Goal: Task Accomplishment & Management: Manage account settings

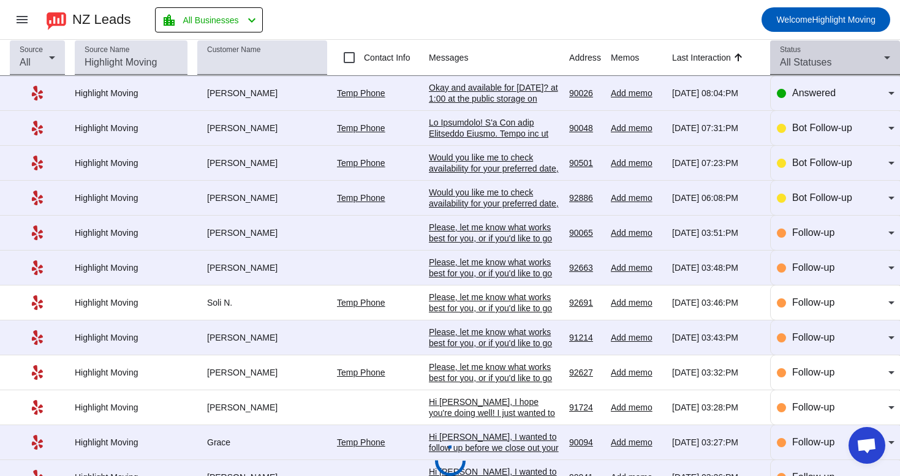
click at [796, 58] on span "All Statuses" at bounding box center [805, 62] width 51 height 10
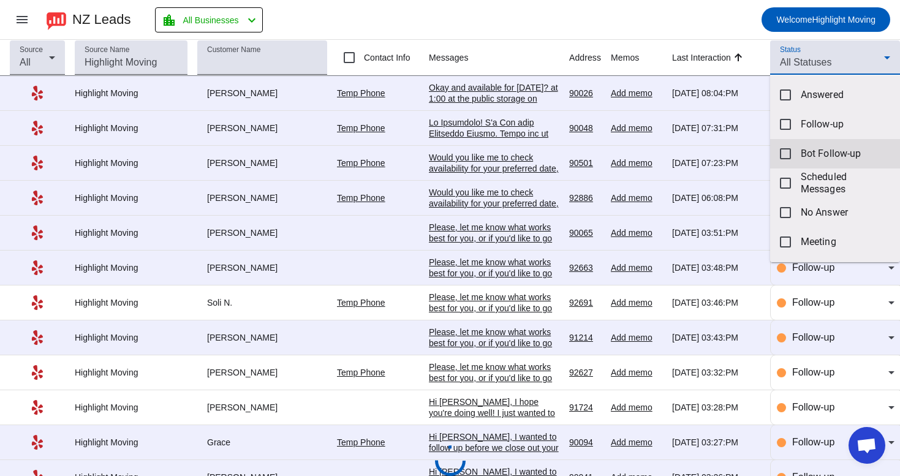
click at [793, 148] on mat-option "Bot Follow-up" at bounding box center [835, 153] width 130 height 29
click at [743, 21] on div at bounding box center [450, 238] width 900 height 476
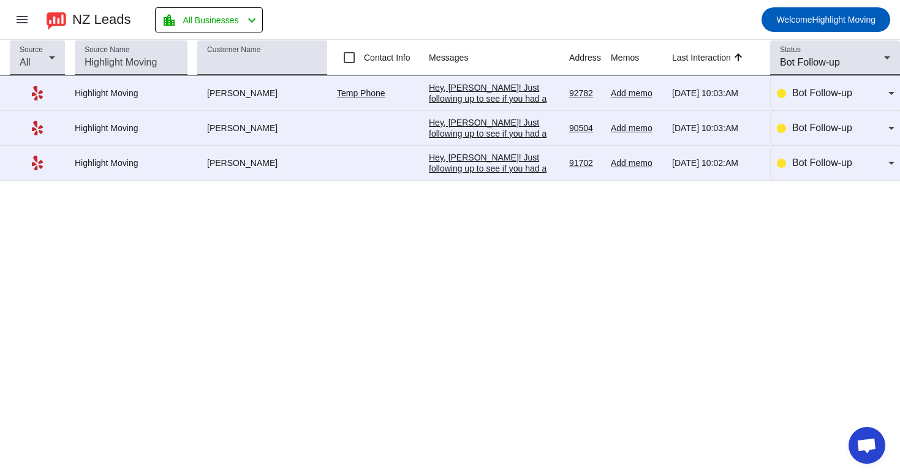
click at [526, 159] on div "Hey, [PERSON_NAME]! Just following up to see if you had a chance to review our …" at bounding box center [494, 240] width 130 height 176
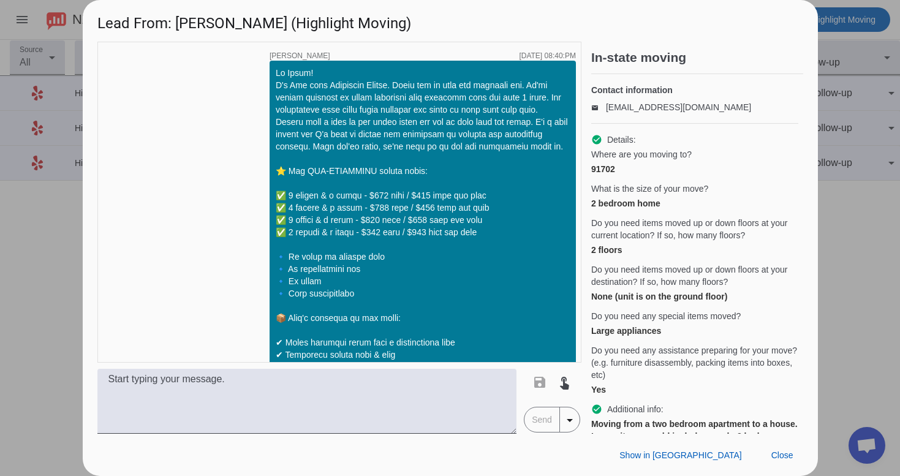
scroll to position [610, 0]
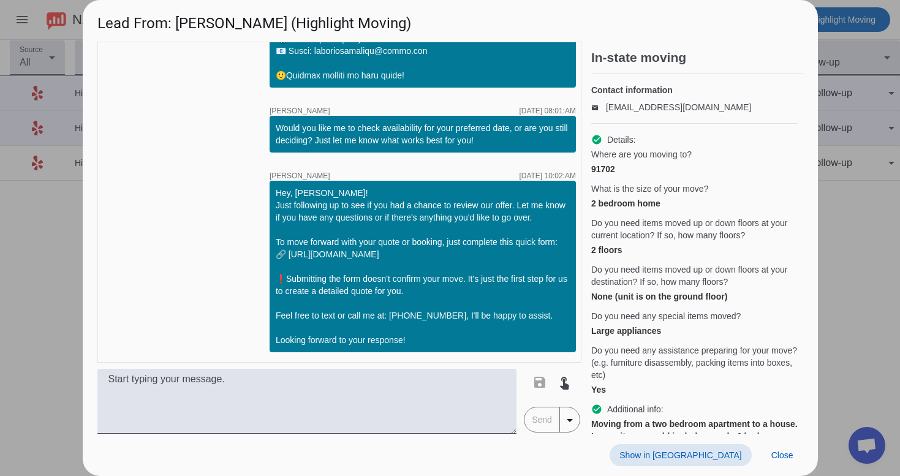
click at [714, 461] on span at bounding box center [679, 455] width 141 height 22
click at [793, 447] on span at bounding box center [782, 455] width 42 height 22
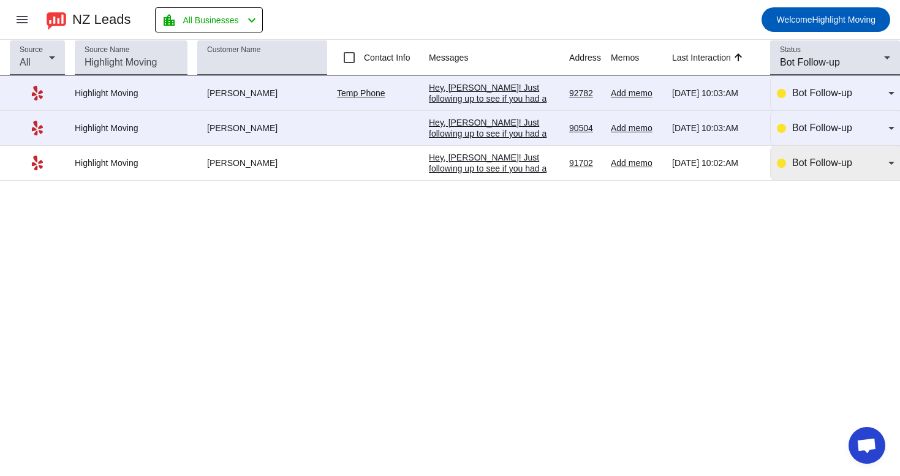
click at [817, 175] on div "Bot Follow-up" at bounding box center [836, 163] width 118 height 34
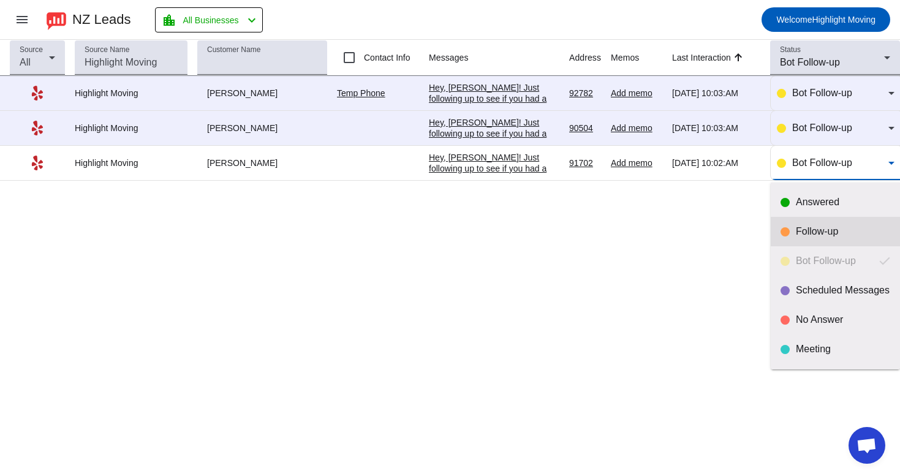
click at [832, 233] on div "Follow-up" at bounding box center [843, 231] width 94 height 12
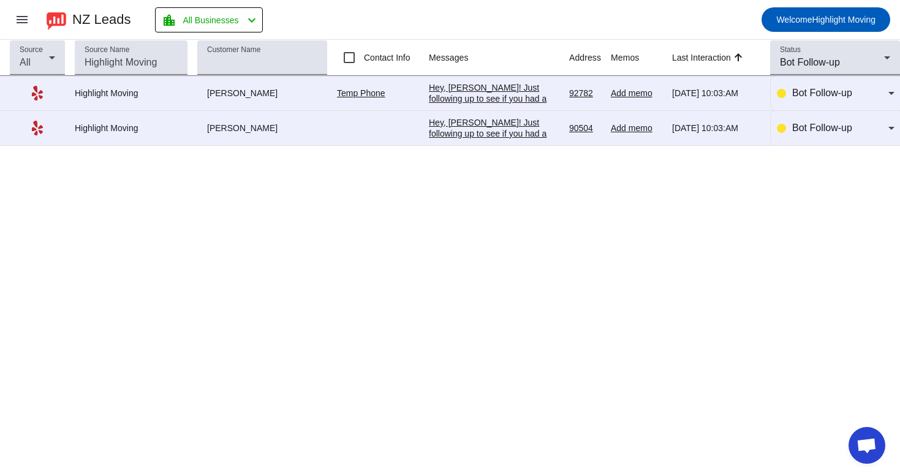
click at [505, 131] on div "Hey, [PERSON_NAME]! Just following up to see if you had a chance to review our …" at bounding box center [494, 205] width 130 height 176
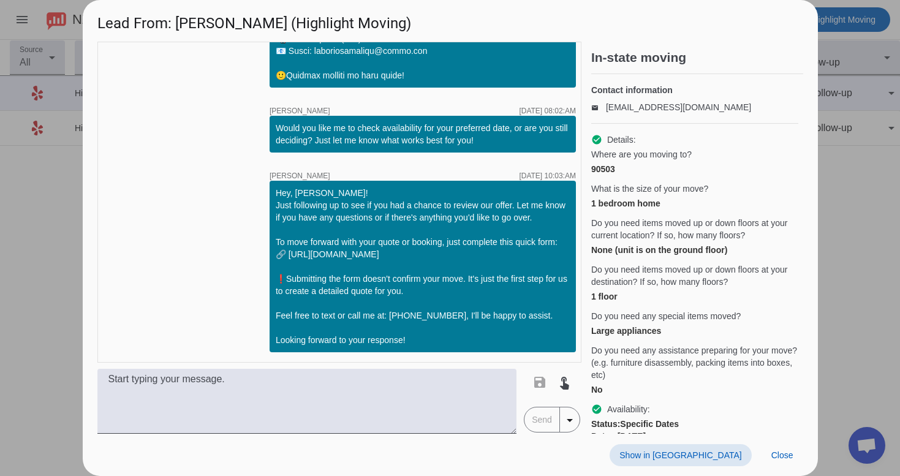
click at [722, 446] on span at bounding box center [679, 455] width 141 height 22
click at [840, 397] on div at bounding box center [450, 238] width 900 height 476
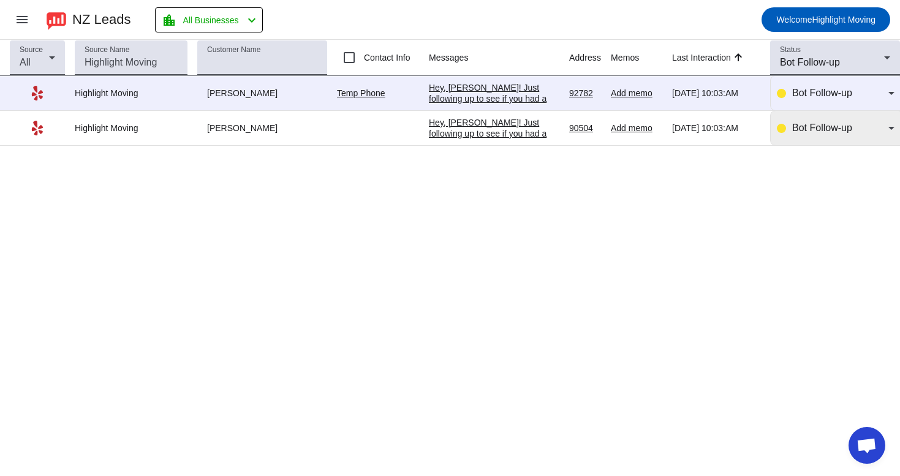
click at [788, 133] on div "Bot Follow-up" at bounding box center [836, 128] width 118 height 15
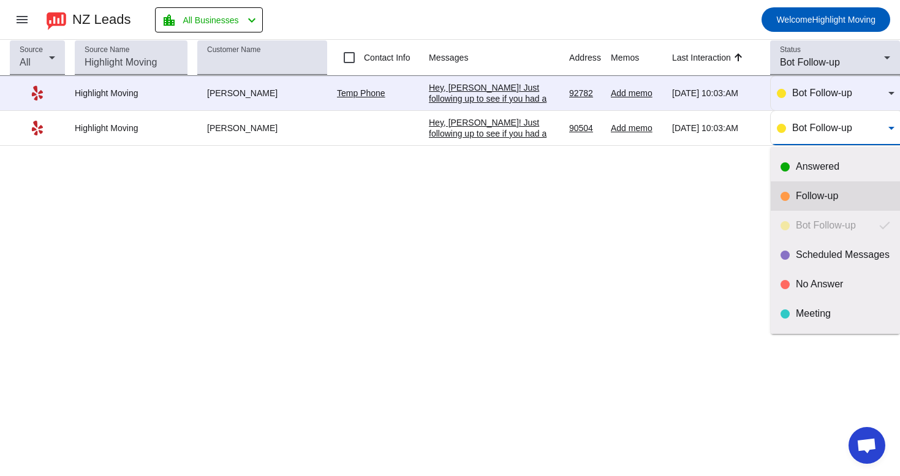
click at [778, 198] on mat-option "Follow-up" at bounding box center [835, 195] width 129 height 29
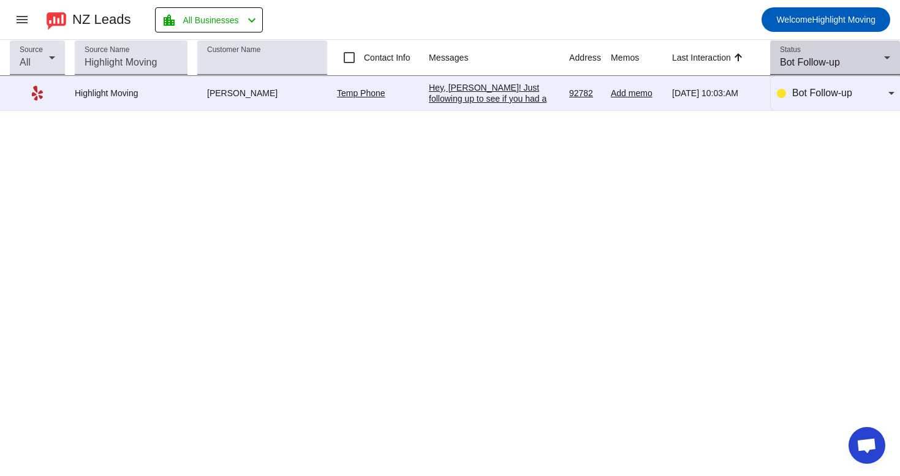
click at [831, 60] on span "Bot Follow-up" at bounding box center [810, 62] width 60 height 10
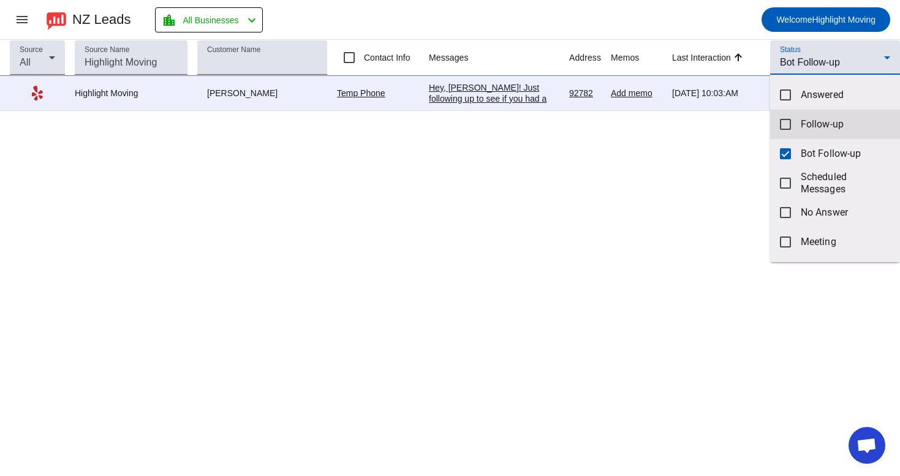
click at [808, 130] on mat-option "Follow-up" at bounding box center [835, 124] width 130 height 29
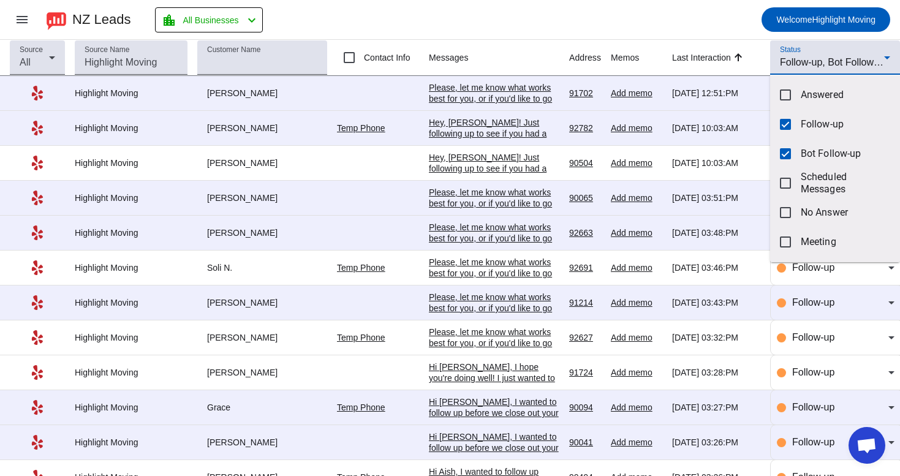
click at [513, 89] on div at bounding box center [450, 238] width 900 height 476
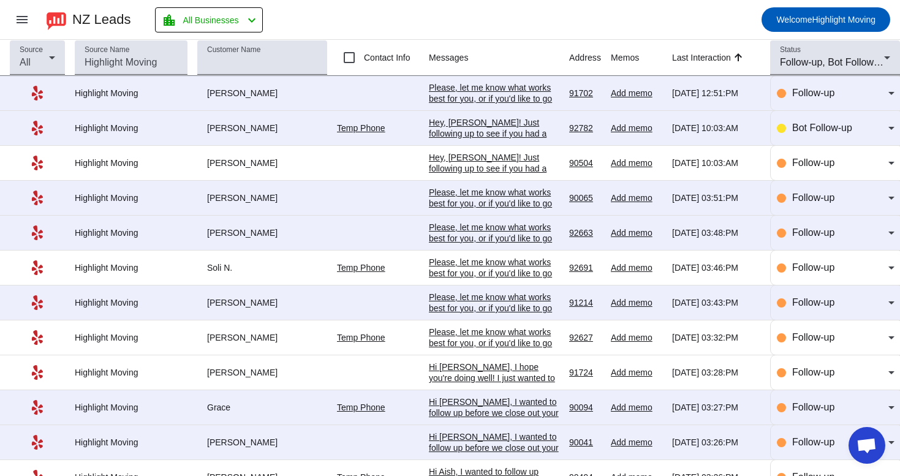
click at [513, 89] on div "Please, let me know what works best for you, or if you'd like to go over any sp…" at bounding box center [494, 98] width 130 height 33
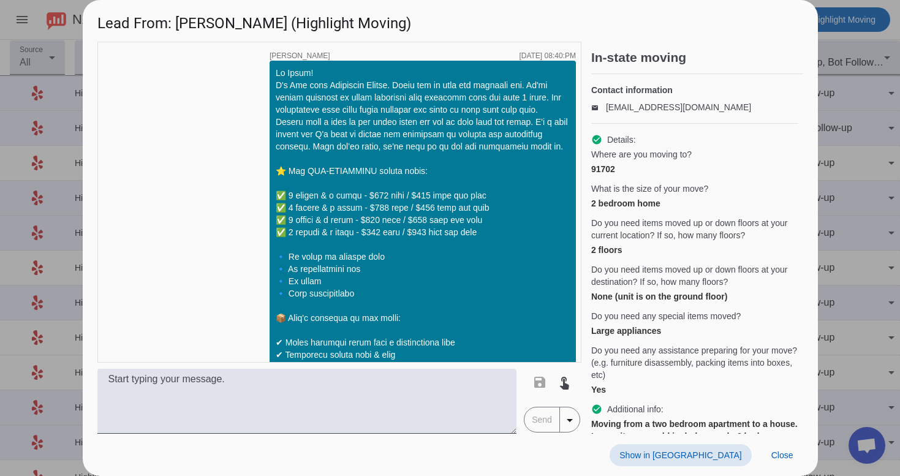
scroll to position [1009, 0]
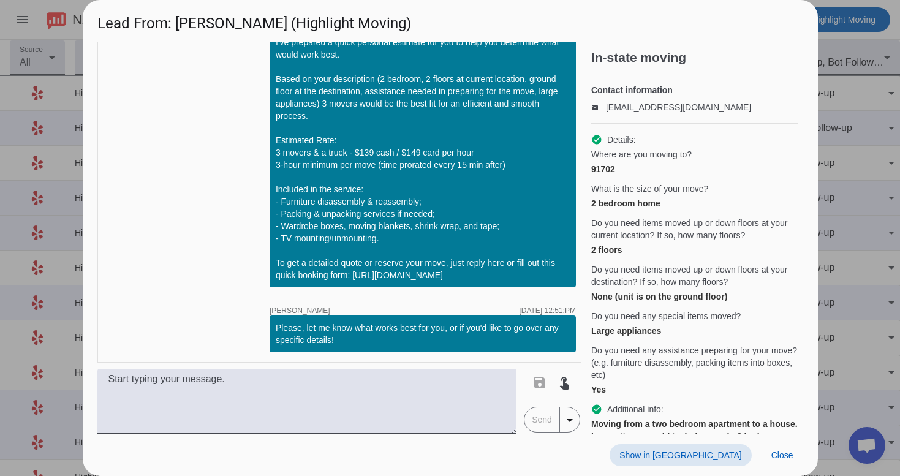
click at [712, 454] on span "Show in [GEOGRAPHIC_DATA]" at bounding box center [680, 455] width 122 height 10
click at [784, 459] on span "Close" at bounding box center [782, 455] width 22 height 10
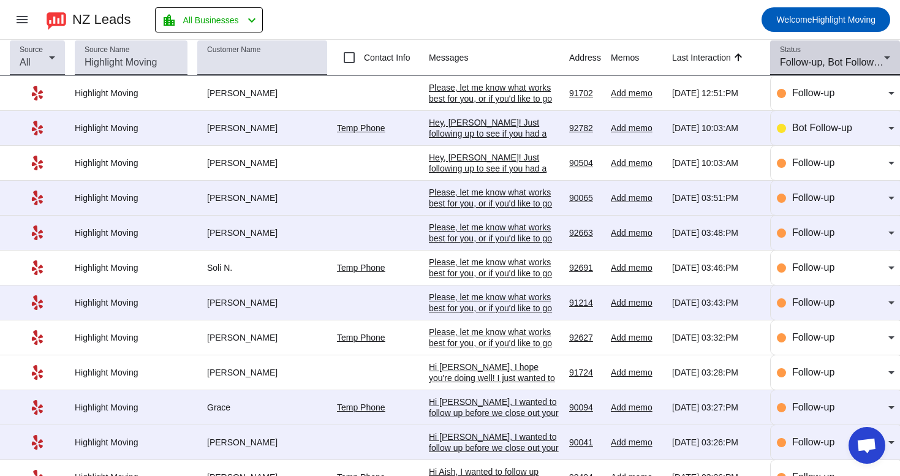
click at [867, 57] on span "Follow-up, Bot Follow-up" at bounding box center [834, 62] width 108 height 10
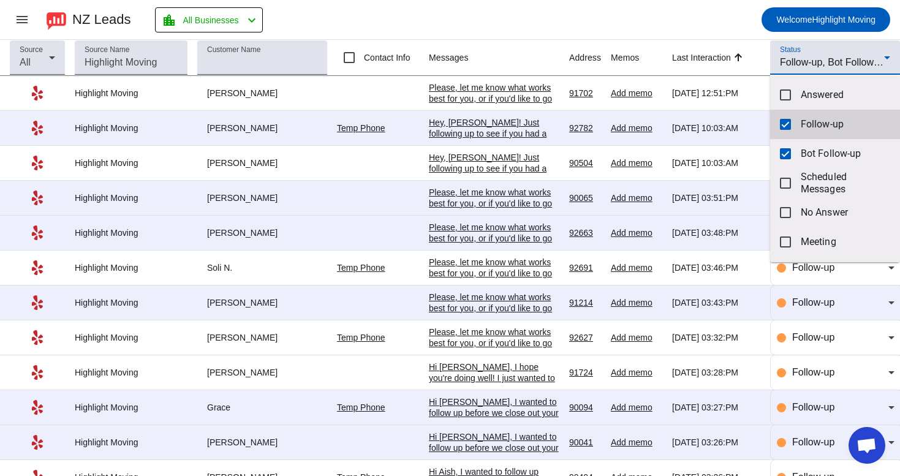
click at [814, 135] on mat-option "Follow-up" at bounding box center [835, 124] width 130 height 29
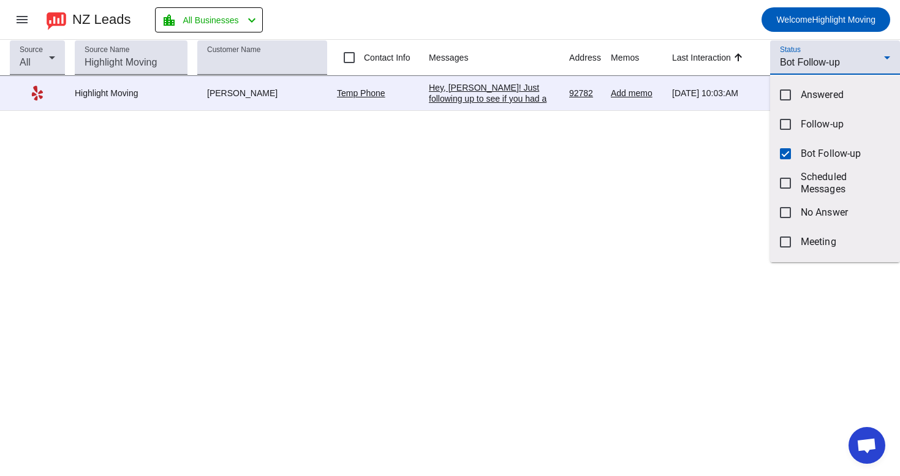
click at [335, 192] on div at bounding box center [450, 238] width 900 height 476
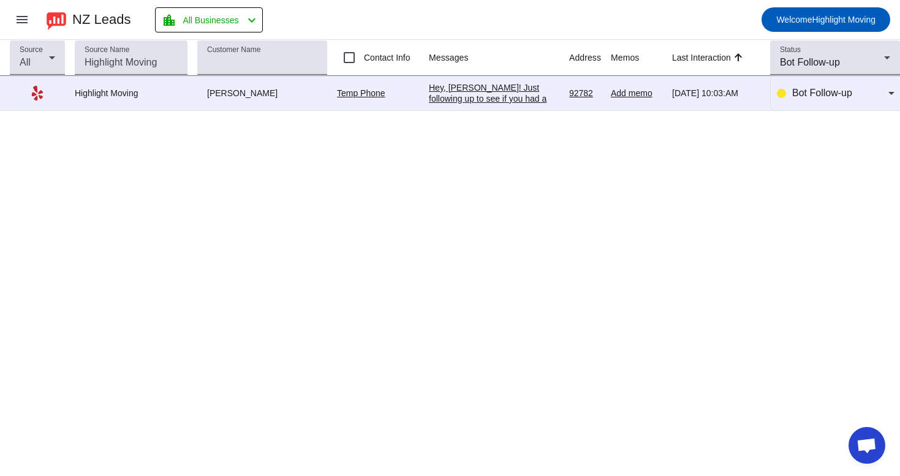
click at [496, 97] on div "Hey, [PERSON_NAME]! Just following up to see if you had a chance to review our …" at bounding box center [494, 170] width 130 height 176
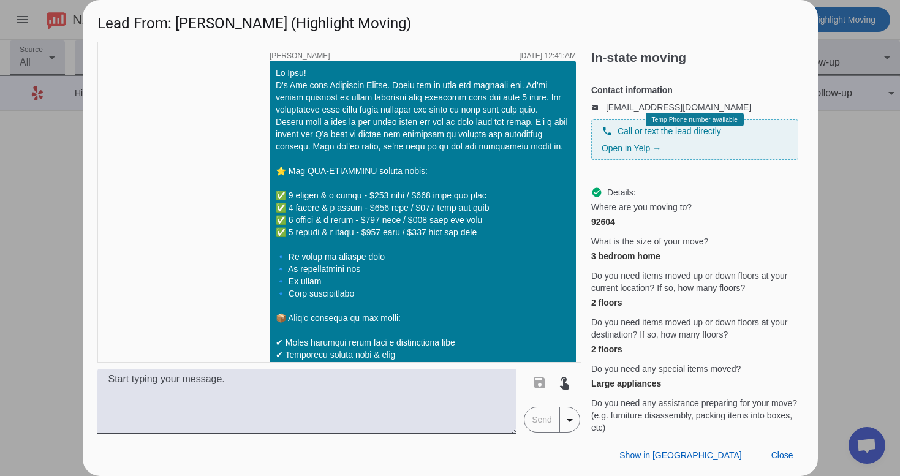
scroll to position [610, 0]
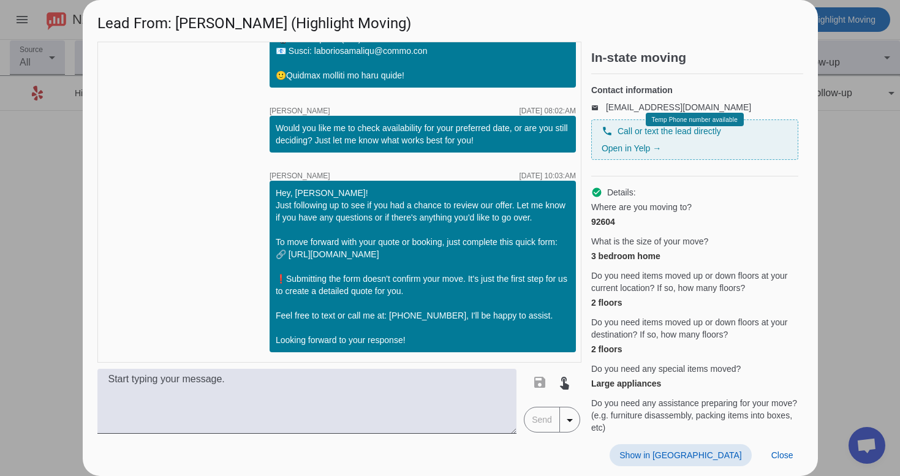
click at [730, 456] on span "Show in [GEOGRAPHIC_DATA]" at bounding box center [680, 455] width 122 height 10
click at [779, 464] on span at bounding box center [782, 455] width 42 height 22
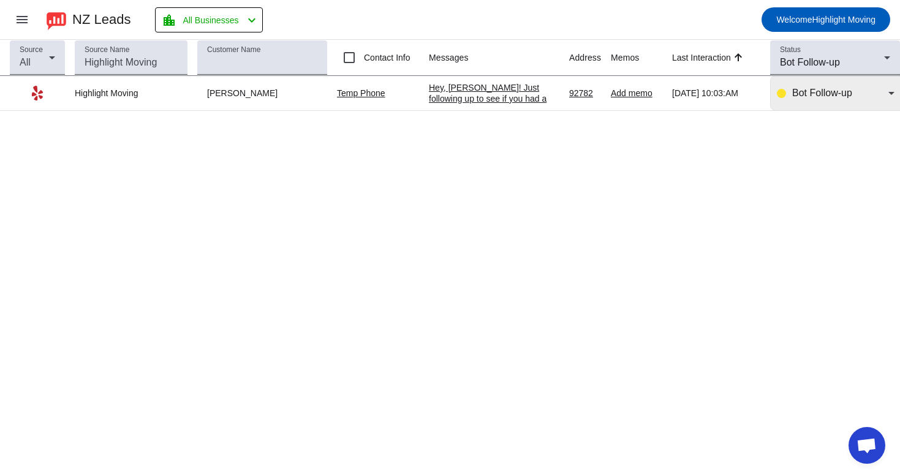
click at [835, 92] on span "Bot Follow-up" at bounding box center [822, 93] width 60 height 10
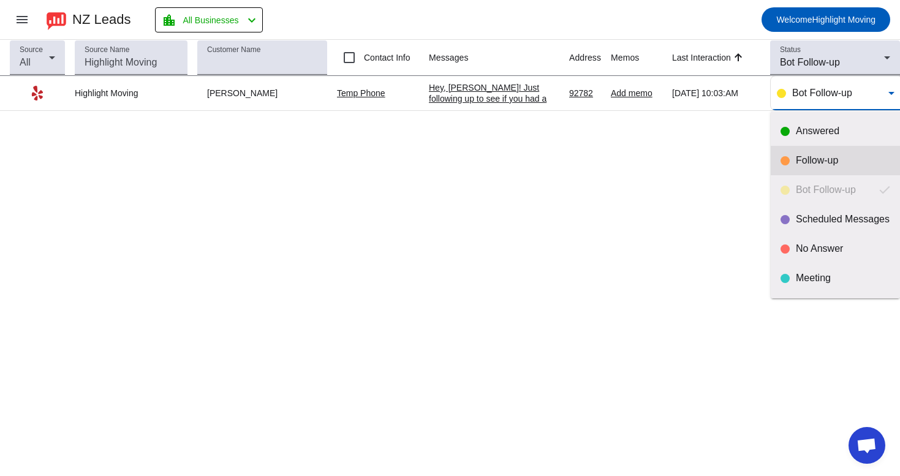
click at [794, 168] on mat-option "Follow-up" at bounding box center [835, 160] width 129 height 29
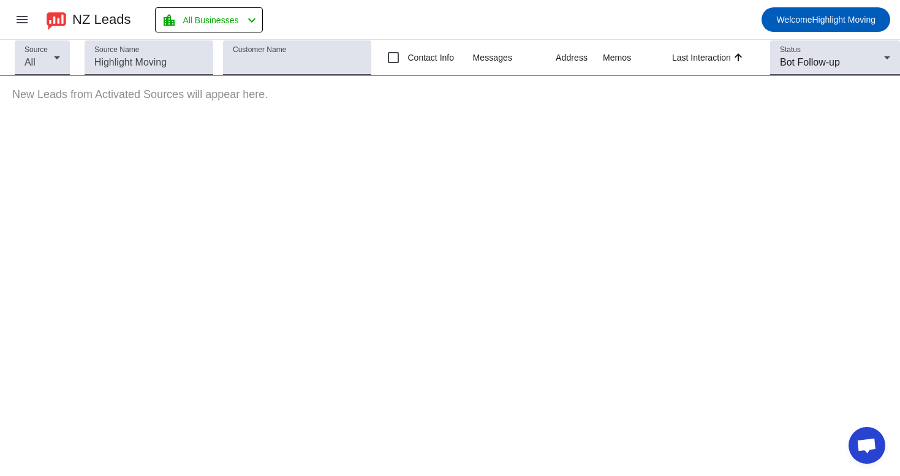
click at [814, 38] on mat-toolbar-row "menu NZ Leads location_city All Businesses chevron_left Welcome Highlight Moving" at bounding box center [450, 19] width 900 height 39
click at [807, 58] on span "Bot Follow-up" at bounding box center [810, 62] width 60 height 10
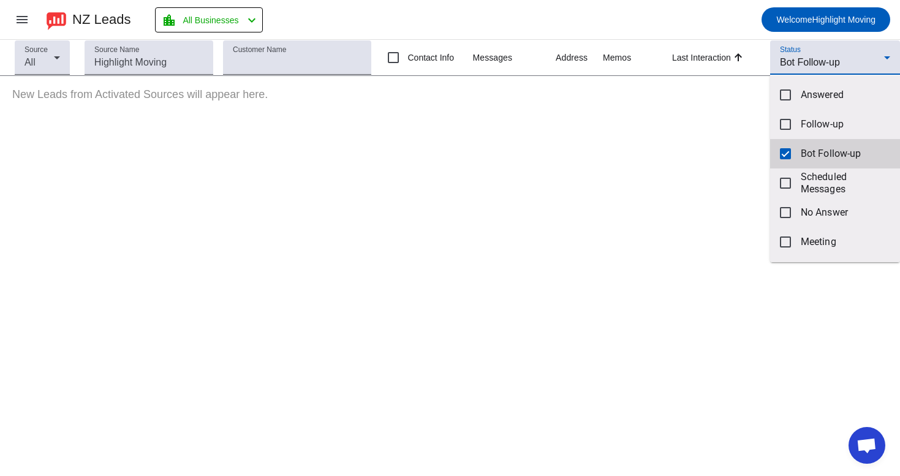
click at [788, 160] on mat-option "Bot Follow-up" at bounding box center [835, 153] width 130 height 29
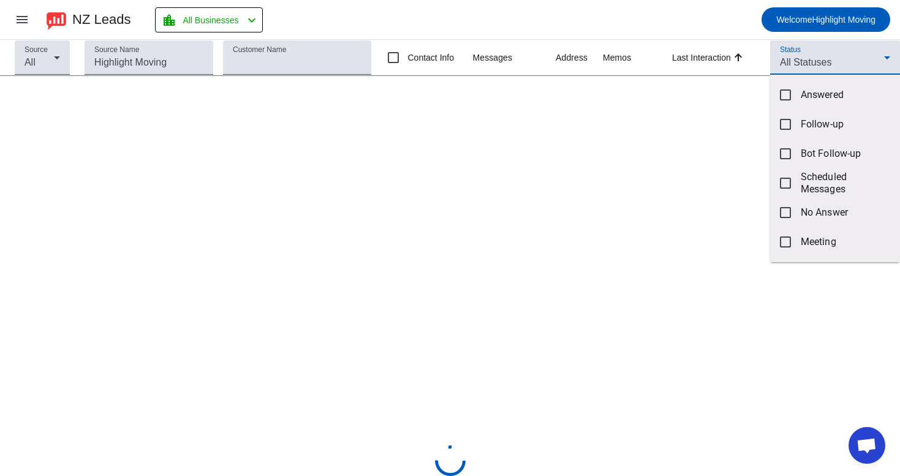
click at [829, 62] on div at bounding box center [450, 238] width 900 height 476
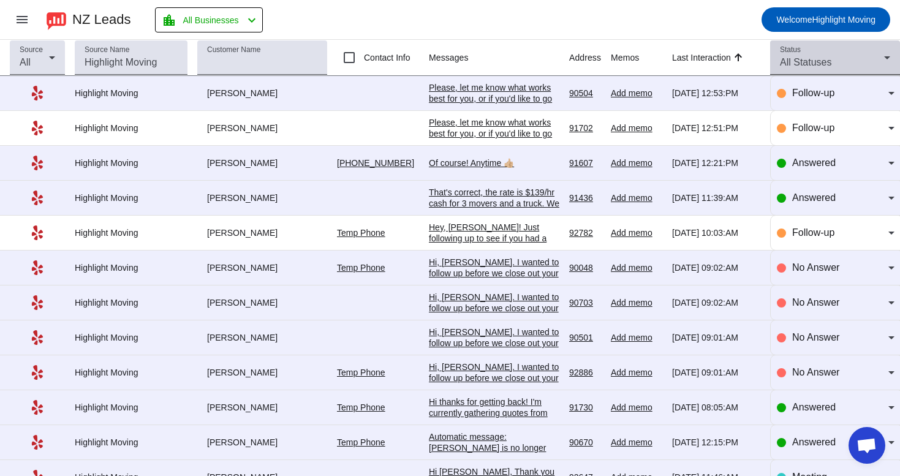
click at [829, 62] on span "All Statuses" at bounding box center [805, 62] width 51 height 10
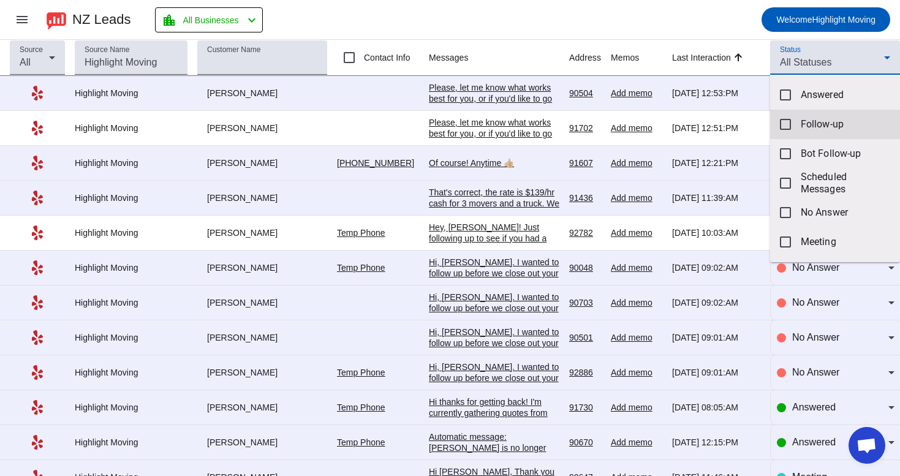
click at [816, 119] on span "Follow-up" at bounding box center [845, 124] width 89 height 12
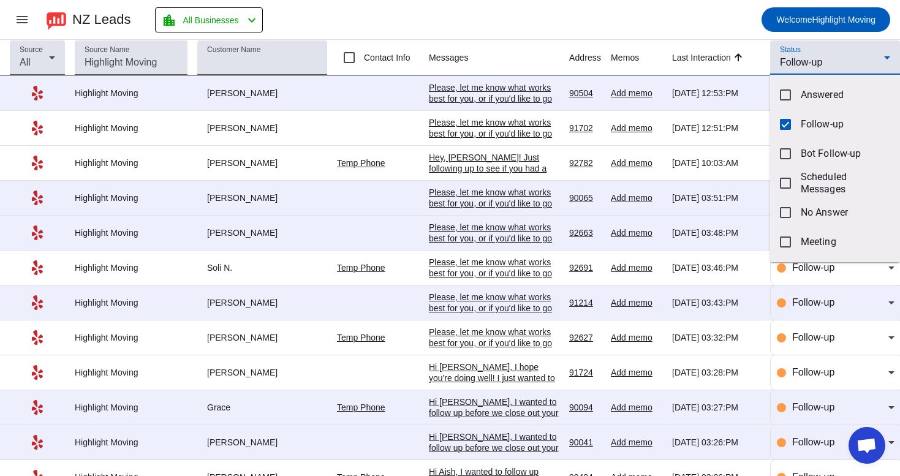
click at [730, 21] on div at bounding box center [450, 238] width 900 height 476
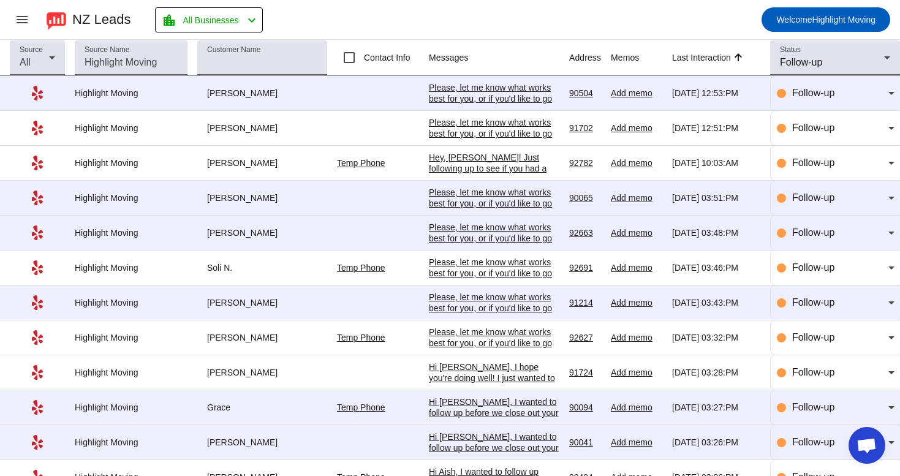
click at [503, 89] on div "Please, let me know what works best for you, or if you'd like to go over any sp…" at bounding box center [494, 98] width 130 height 33
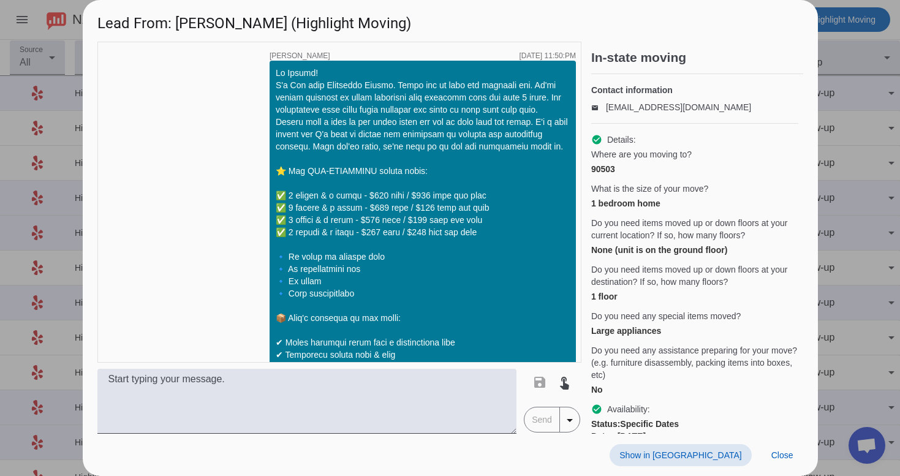
scroll to position [1022, 0]
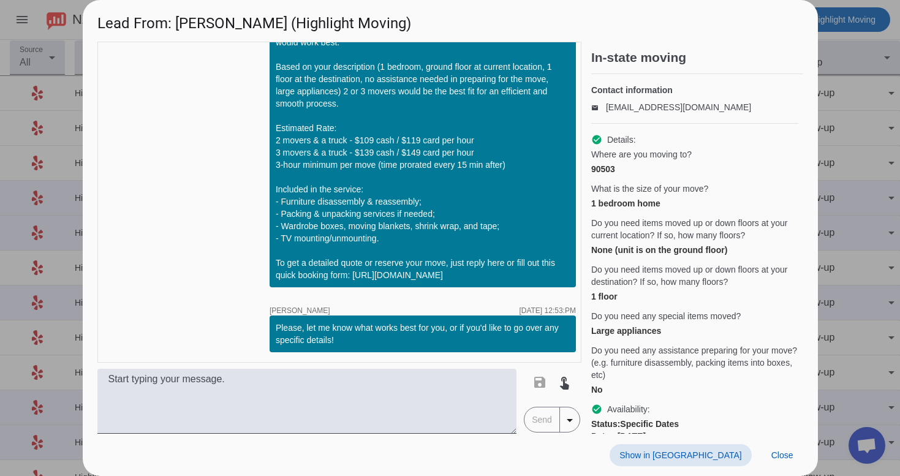
click at [701, 459] on span "Show in [GEOGRAPHIC_DATA]" at bounding box center [680, 455] width 122 height 10
click at [780, 450] on span "Close" at bounding box center [782, 455] width 22 height 10
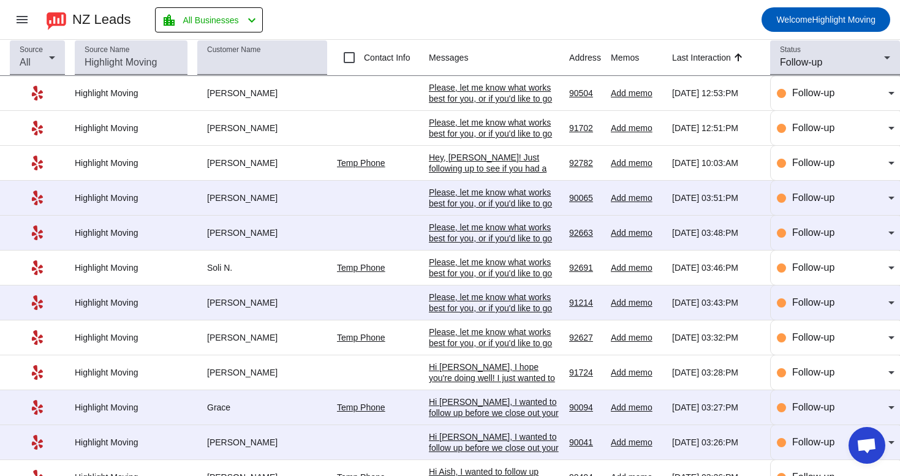
click at [273, 1] on mat-toolbar-row "menu NZ Leads location_city All Businesses chevron_left Welcome Highlight Moving" at bounding box center [450, 19] width 900 height 39
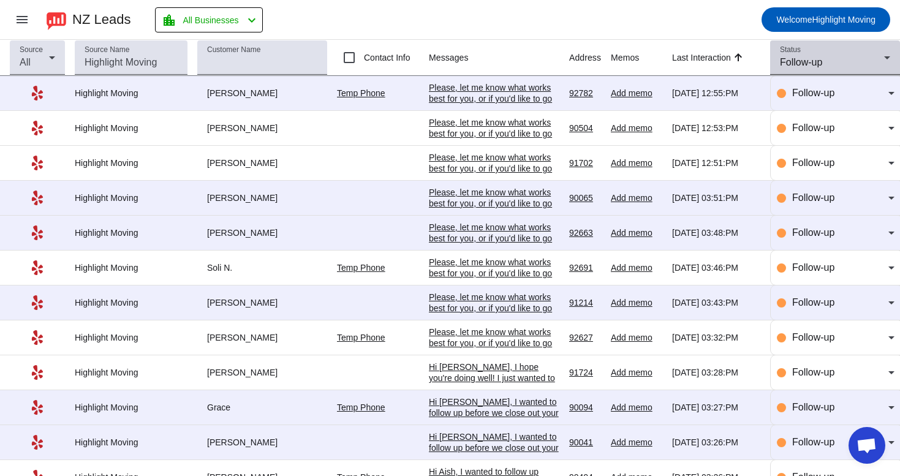
click at [821, 62] on span "Follow-up" at bounding box center [801, 62] width 42 height 10
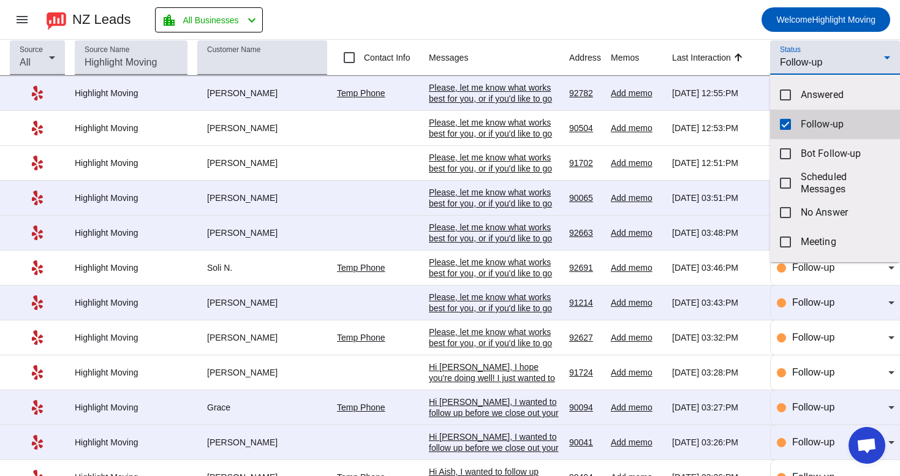
click at [786, 126] on mat-pseudo-checkbox at bounding box center [785, 124] width 11 height 11
click at [799, 60] on div at bounding box center [450, 238] width 900 height 476
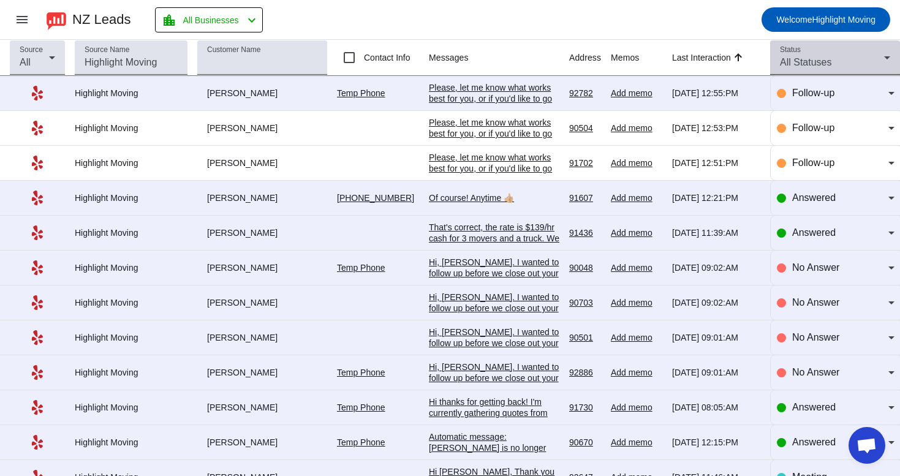
click at [797, 69] on div "All Statuses" at bounding box center [832, 62] width 104 height 15
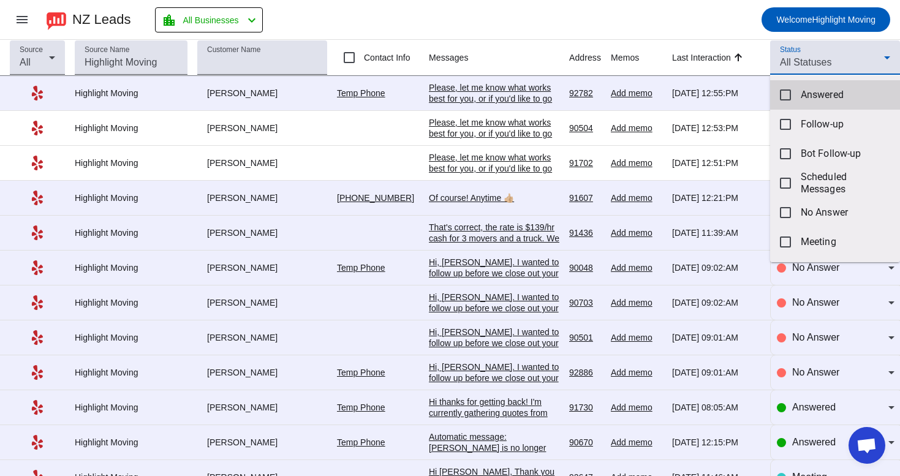
click at [793, 102] on mat-option "Answered" at bounding box center [835, 94] width 130 height 29
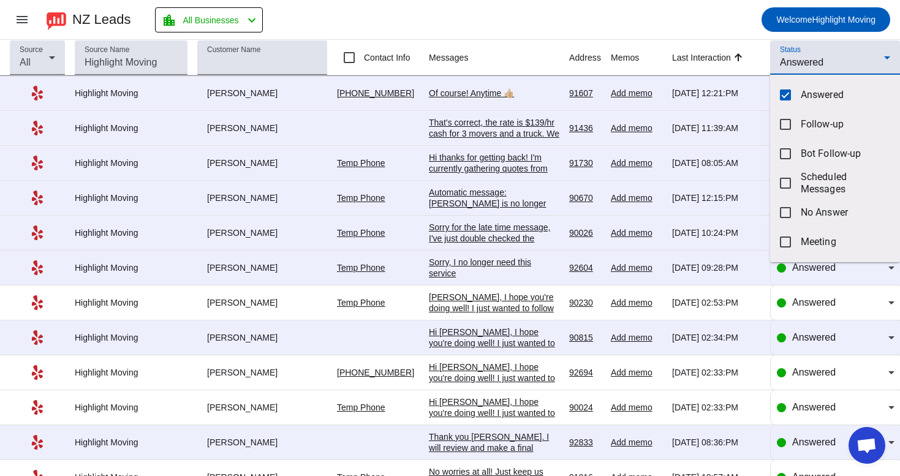
click at [728, 24] on div at bounding box center [450, 238] width 900 height 476
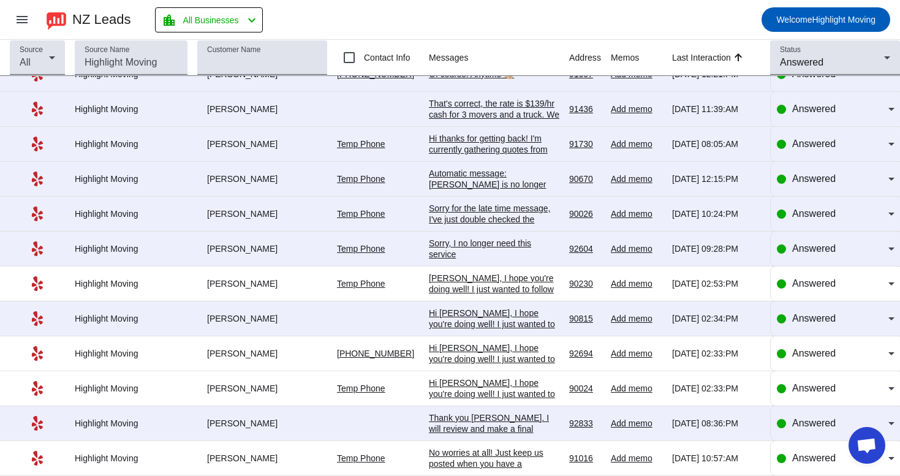
scroll to position [27, 0]
click at [809, 416] on div "Answered" at bounding box center [840, 423] width 96 height 15
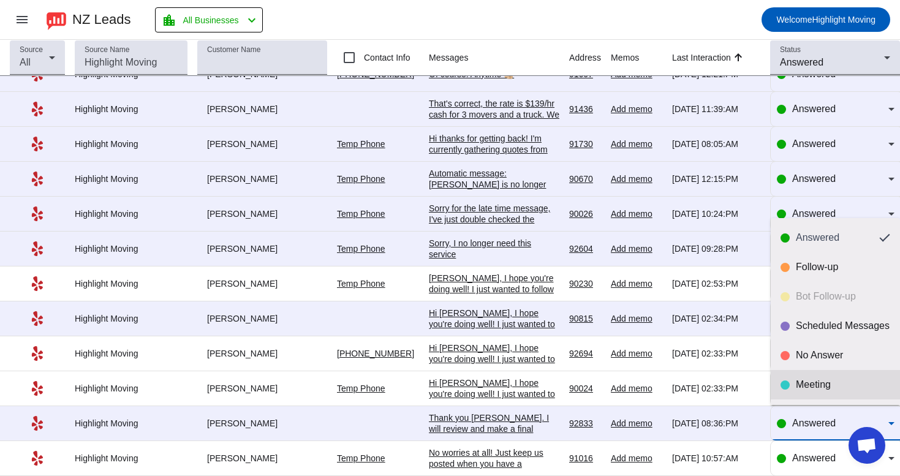
click at [817, 397] on mat-option "Meeting" at bounding box center [835, 384] width 129 height 29
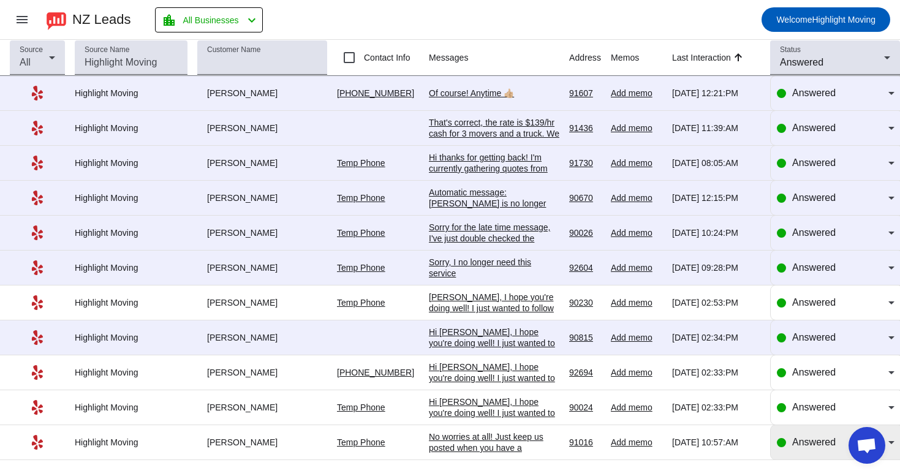
scroll to position [0, 0]
click at [539, 173] on div "Hi thanks for getting back! I'm currently gathering quotes from other companies…" at bounding box center [494, 179] width 130 height 55
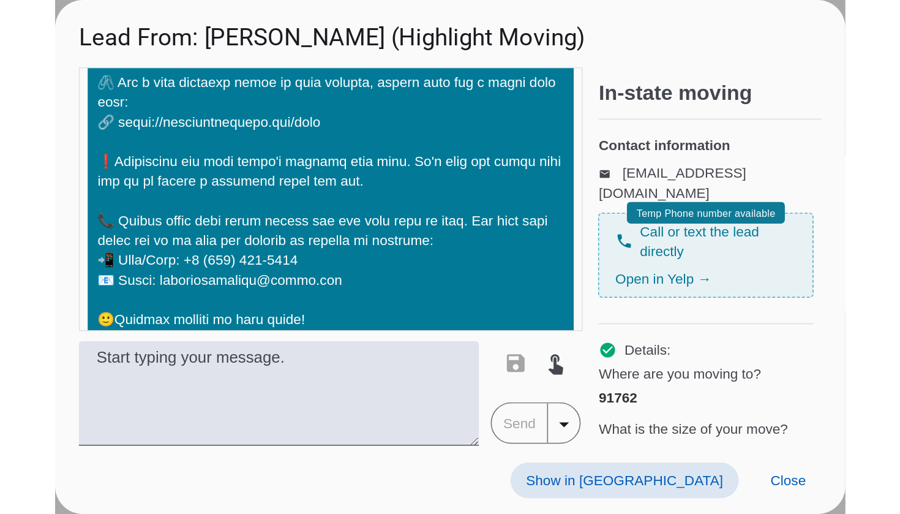
scroll to position [450, 0]
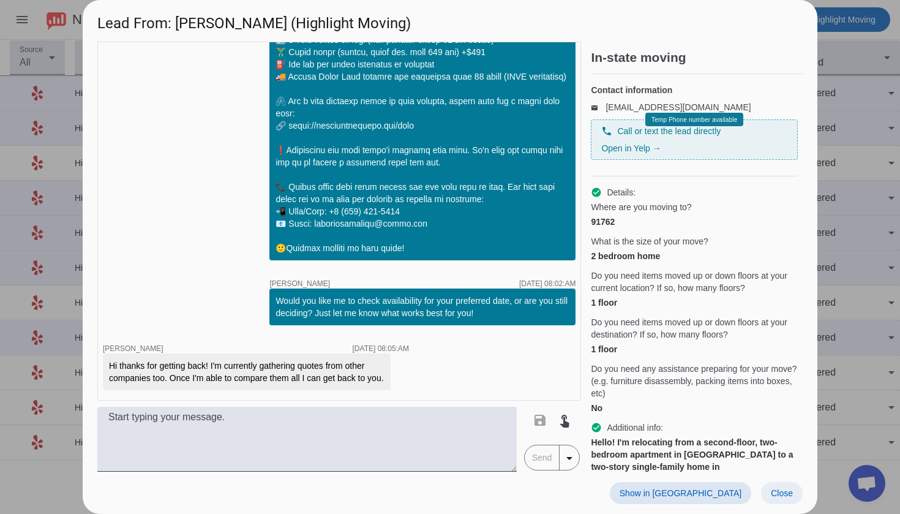
click at [783, 475] on span at bounding box center [782, 493] width 42 height 22
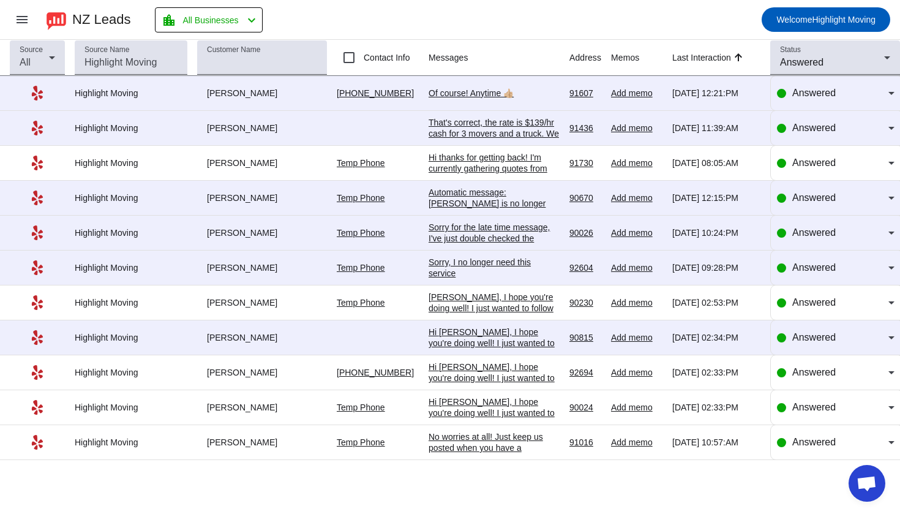
click at [518, 447] on div "No worries at all! Just keep us posted when you have a confirmed date. We'll do…" at bounding box center [494, 458] width 131 height 55
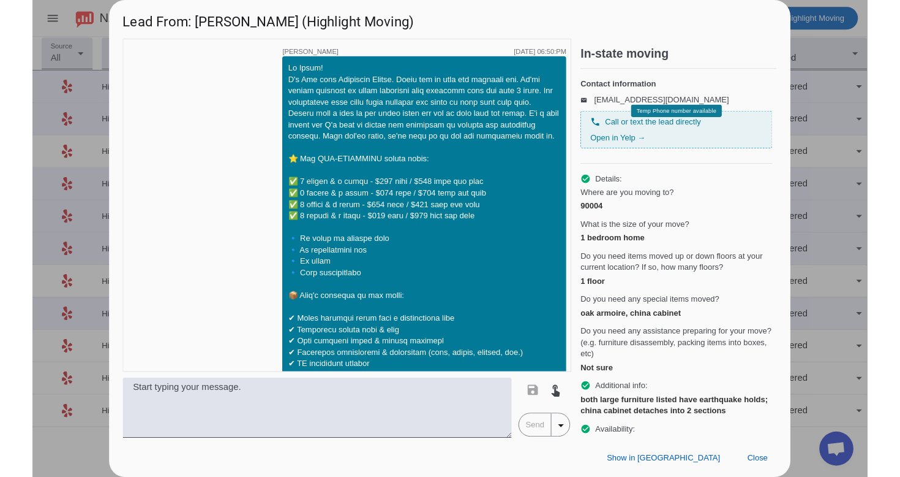
scroll to position [1512, 0]
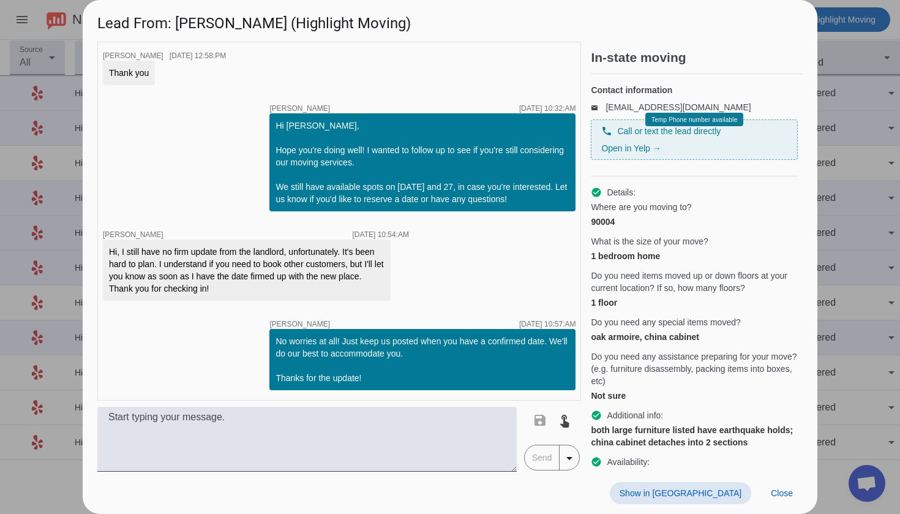
click at [714, 475] on span "Show in [GEOGRAPHIC_DATA]" at bounding box center [681, 493] width 122 height 10
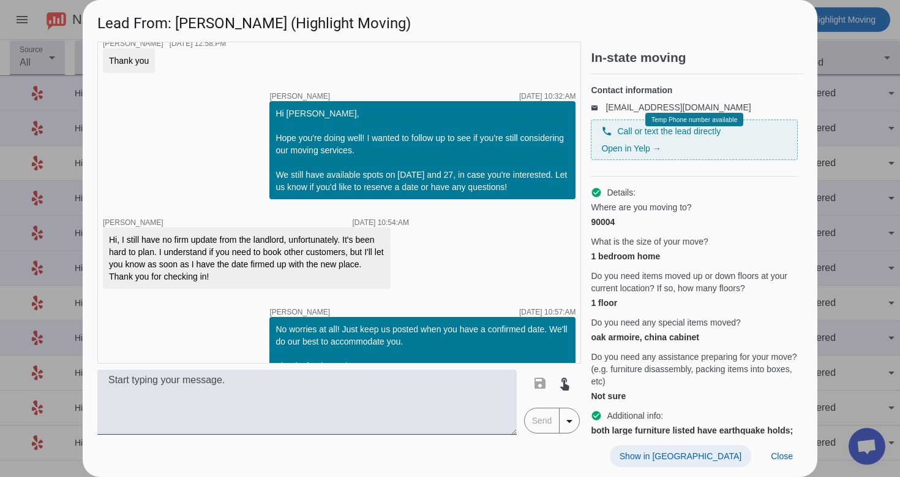
click at [724, 453] on span "Show in [GEOGRAPHIC_DATA]" at bounding box center [681, 456] width 122 height 10
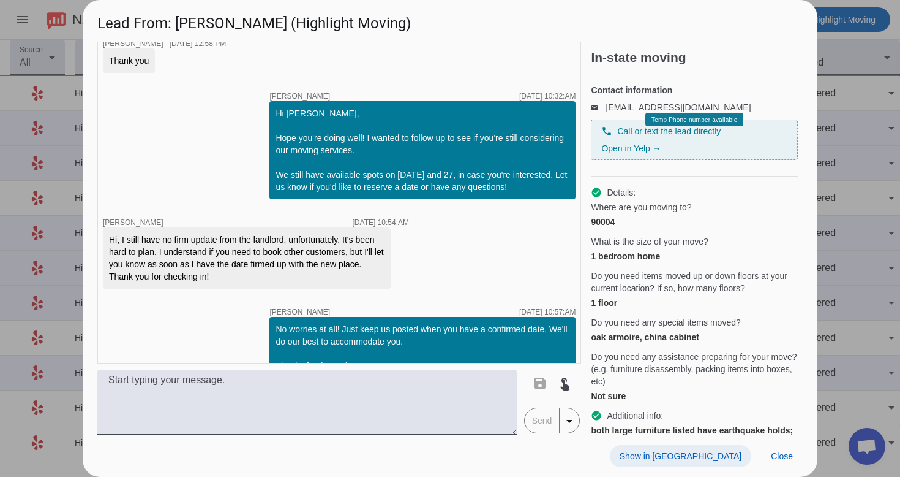
scroll to position [1687, 0]
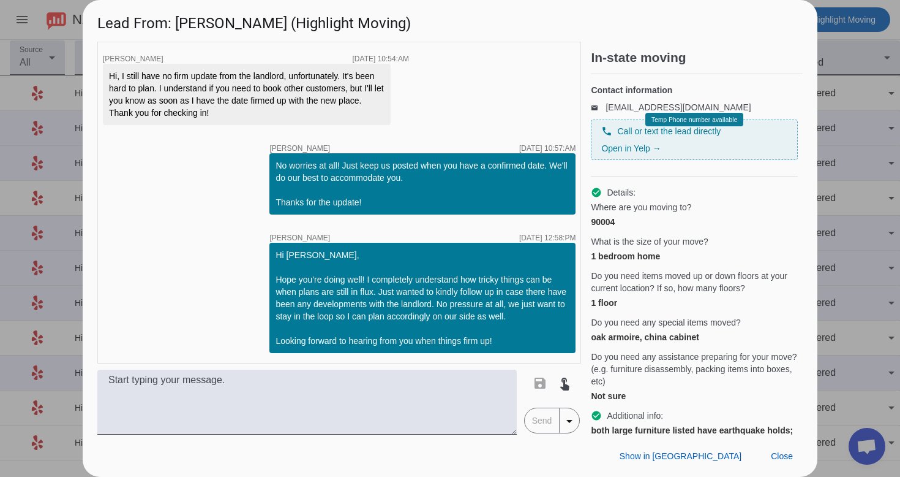
click at [780, 467] on div "Show in Yelp Close" at bounding box center [450, 455] width 735 height 42
click at [784, 457] on span "Close" at bounding box center [782, 456] width 22 height 10
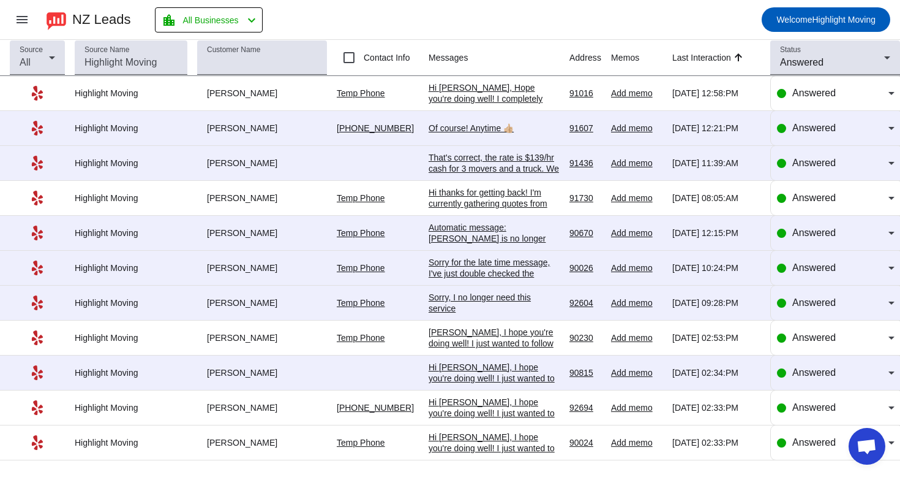
scroll to position [0, 0]
click at [515, 460] on td "Hi [PERSON_NAME], I hope you're doing well! I just wanted to follow up and see …" at bounding box center [499, 442] width 141 height 35
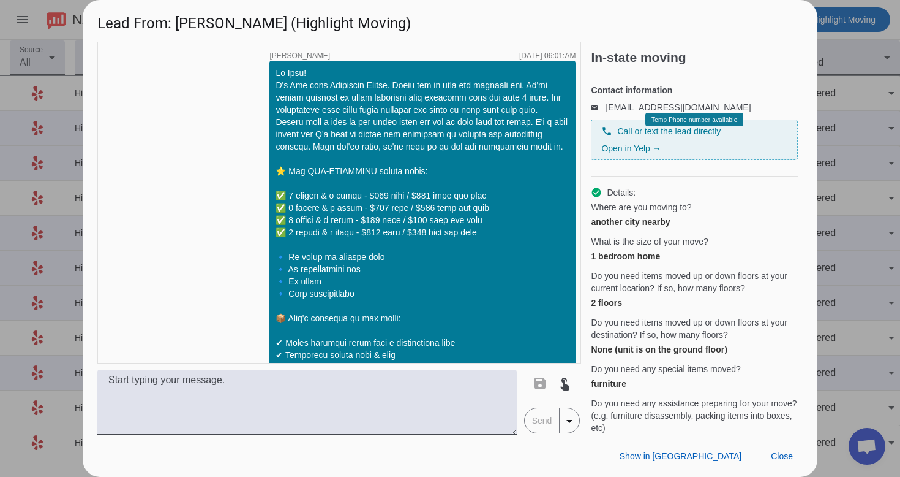
scroll to position [963, 0]
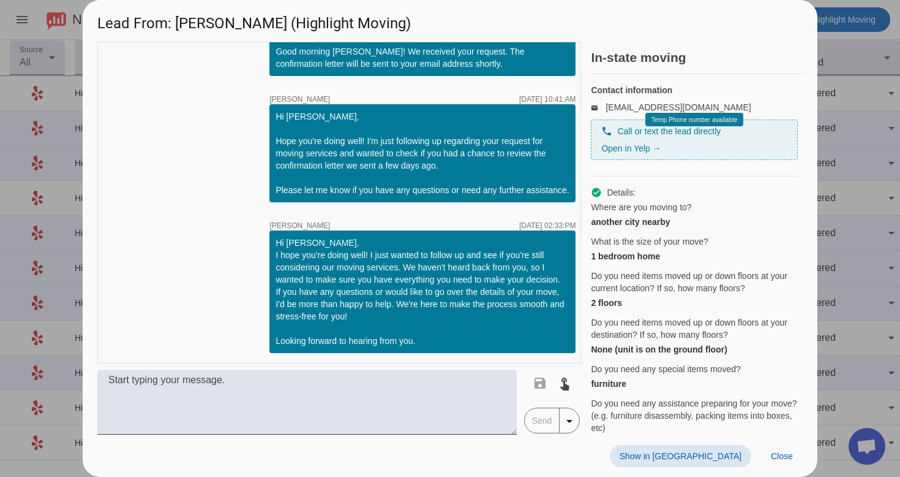
click at [701, 453] on span "Show in [GEOGRAPHIC_DATA]" at bounding box center [681, 456] width 122 height 10
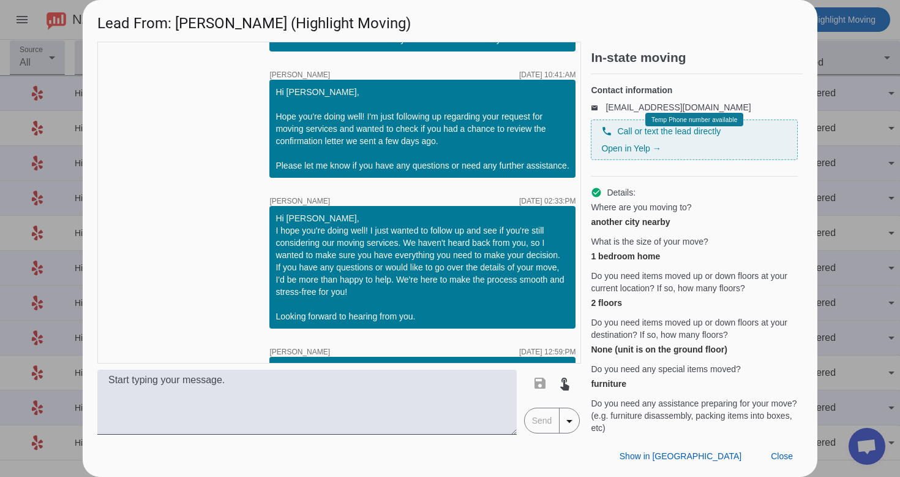
scroll to position [1163, 0]
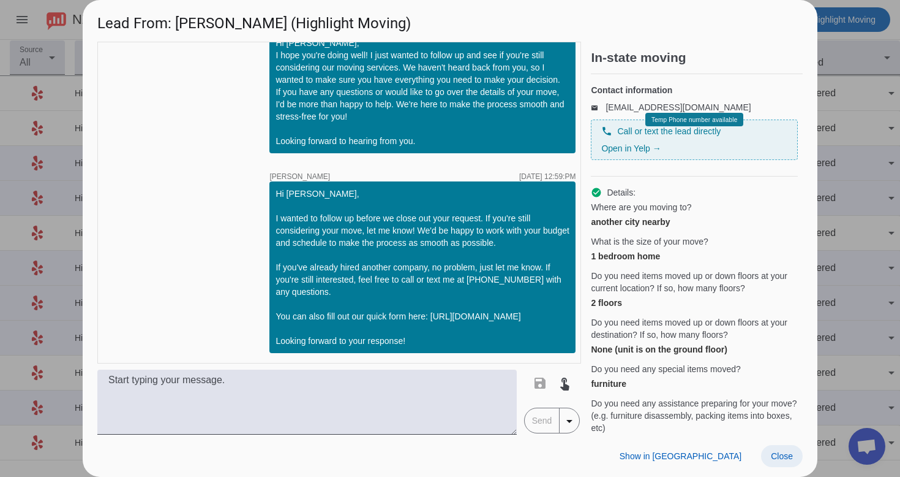
click at [776, 456] on span "Close" at bounding box center [782, 456] width 22 height 10
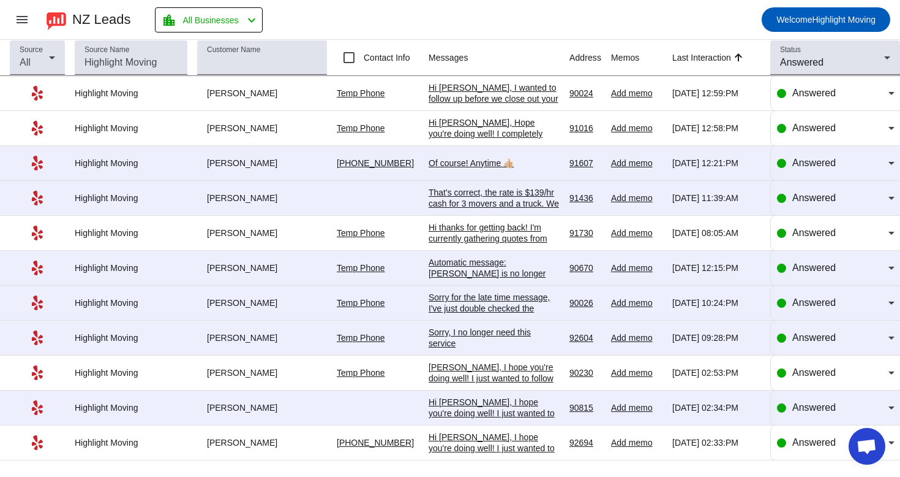
scroll to position [0, 0]
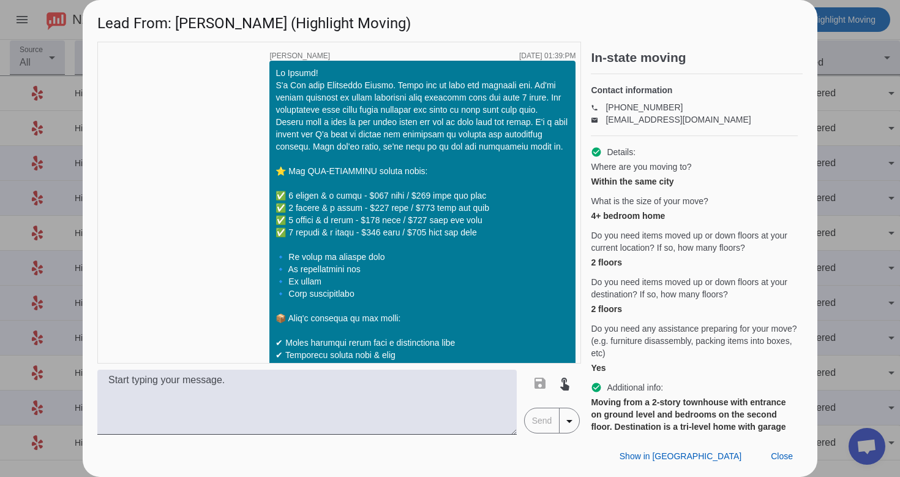
scroll to position [1228, 0]
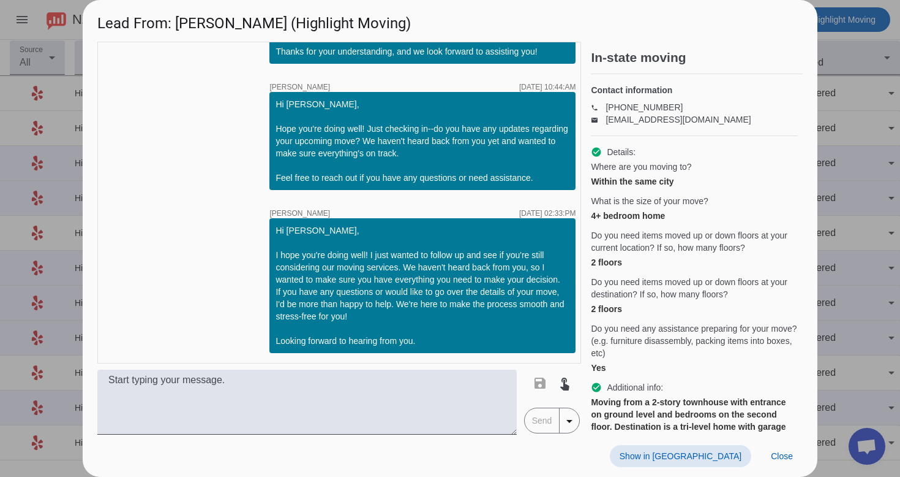
click at [740, 457] on span "Show in [GEOGRAPHIC_DATA]" at bounding box center [681, 456] width 122 height 10
click at [779, 453] on span "Close" at bounding box center [782, 456] width 22 height 10
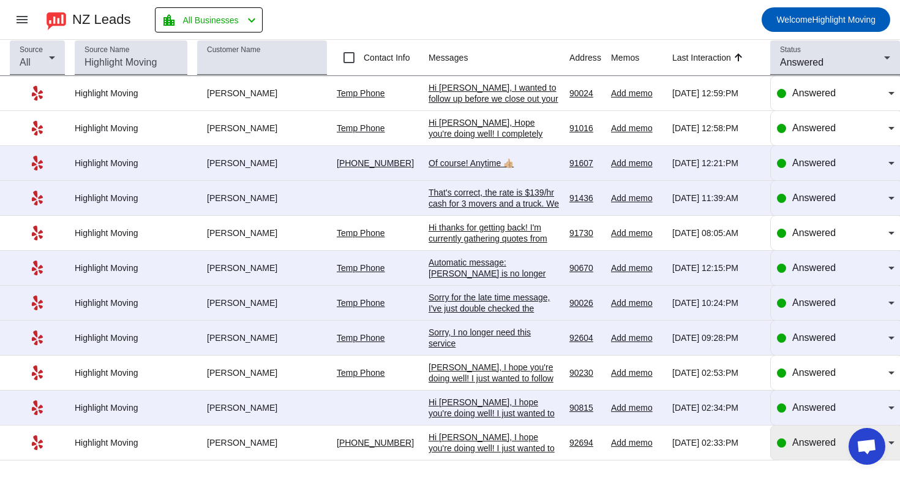
click at [812, 447] on span "Answered" at bounding box center [814, 442] width 43 height 10
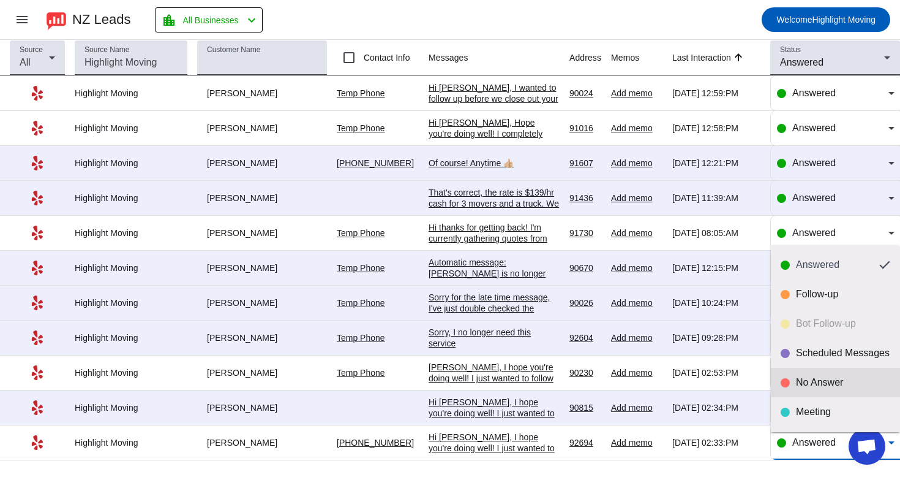
click at [823, 385] on div "No Answer" at bounding box center [843, 382] width 94 height 12
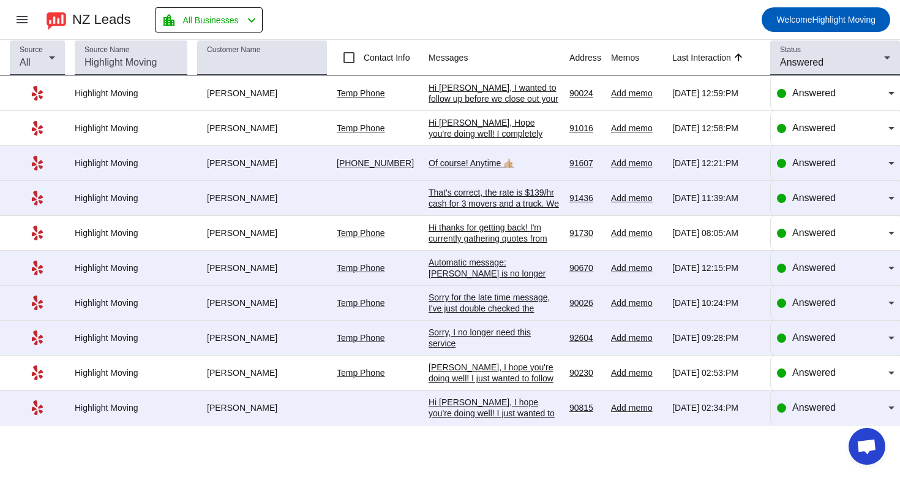
click at [477, 415] on div "Hi [PERSON_NAME], I hope you're doing well! I just wanted to follow up and see …" at bounding box center [494, 478] width 131 height 165
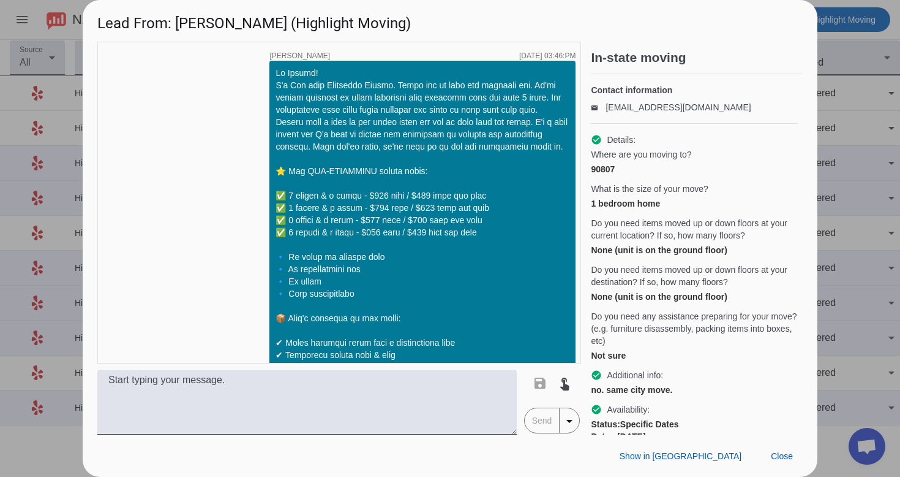
scroll to position [764, 0]
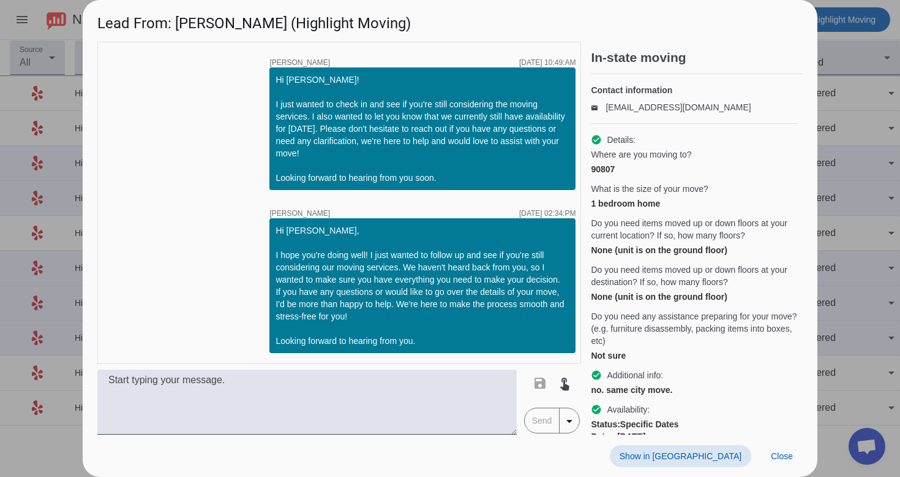
click at [723, 459] on span "Show in [GEOGRAPHIC_DATA]" at bounding box center [681, 456] width 122 height 10
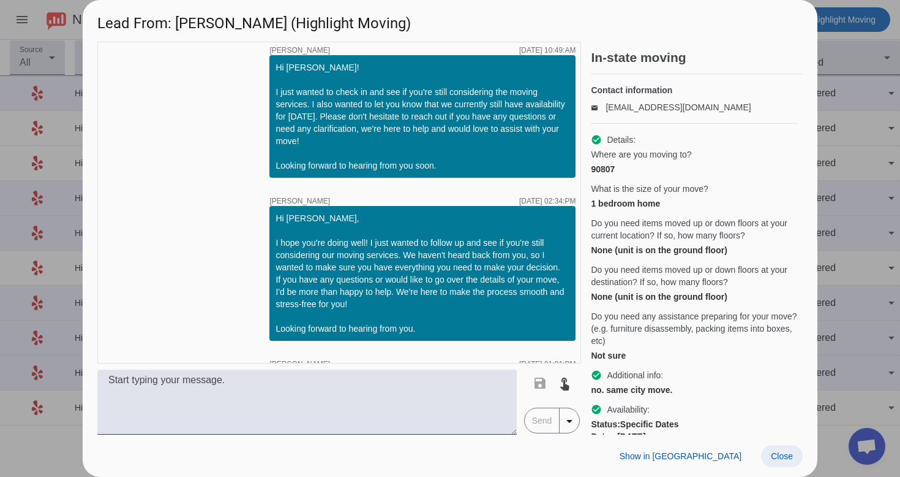
scroll to position [963, 0]
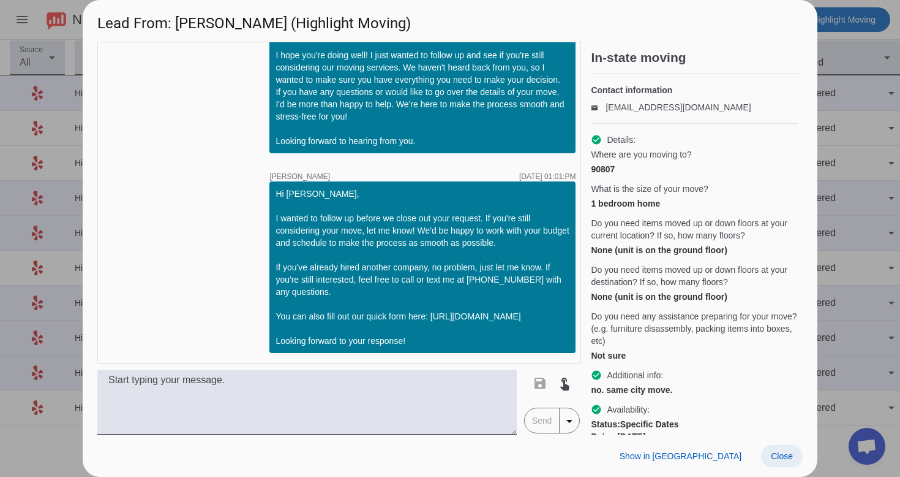
click at [777, 456] on span "Close" at bounding box center [782, 456] width 22 height 10
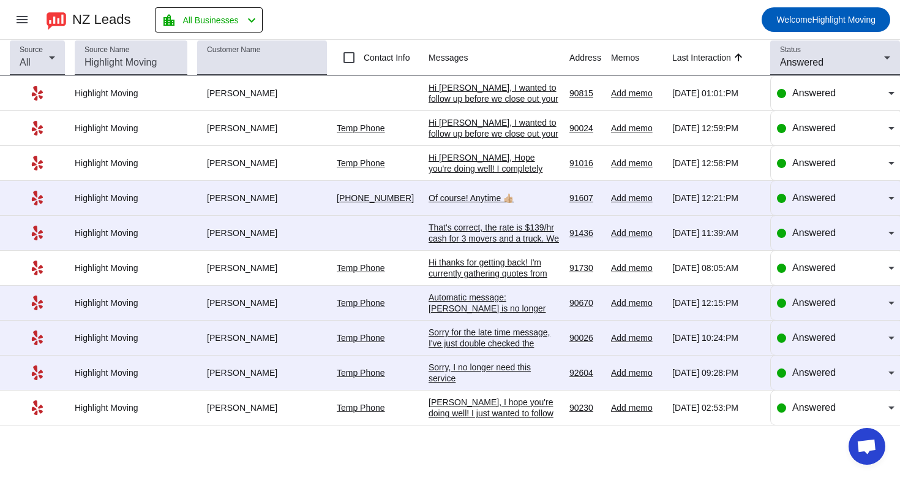
click at [541, 418] on div "[PERSON_NAME], I hope you're doing well! I just wanted to follow up and see if …" at bounding box center [494, 478] width 131 height 165
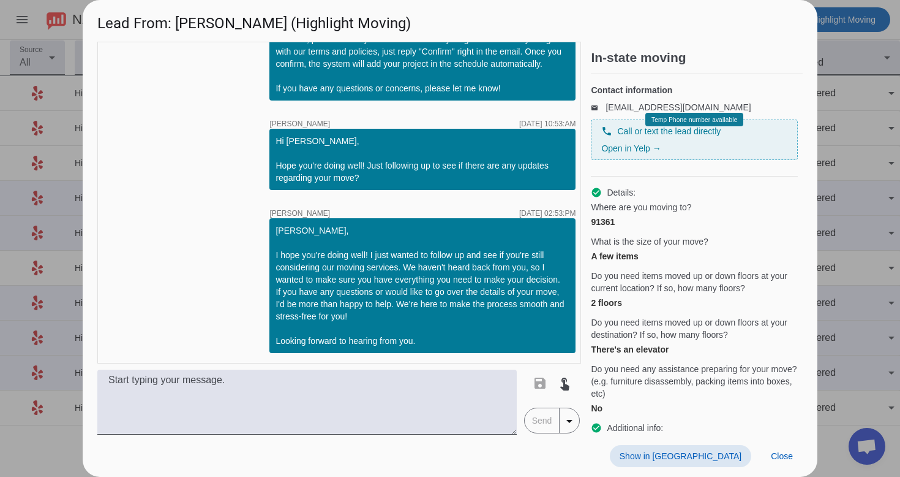
click at [714, 454] on span "Show in [GEOGRAPHIC_DATA]" at bounding box center [681, 456] width 122 height 10
click at [779, 456] on span "Close" at bounding box center [782, 456] width 22 height 10
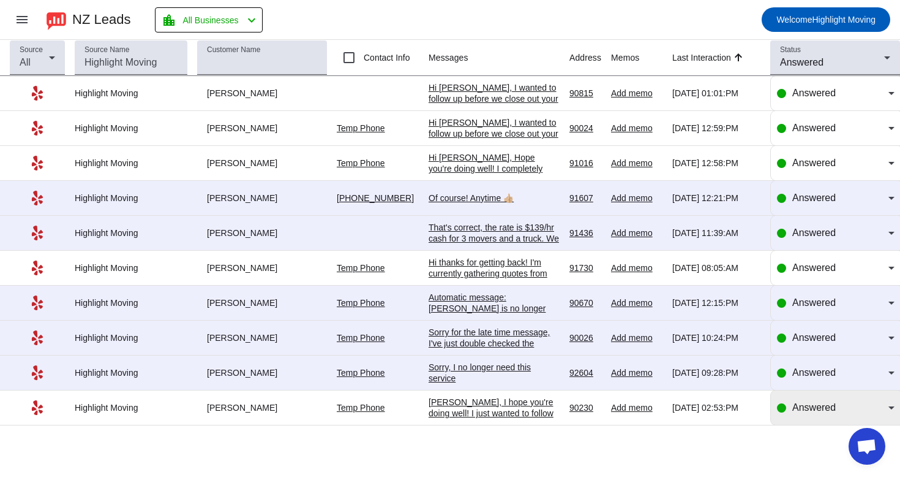
click at [811, 408] on span "Answered" at bounding box center [814, 407] width 43 height 10
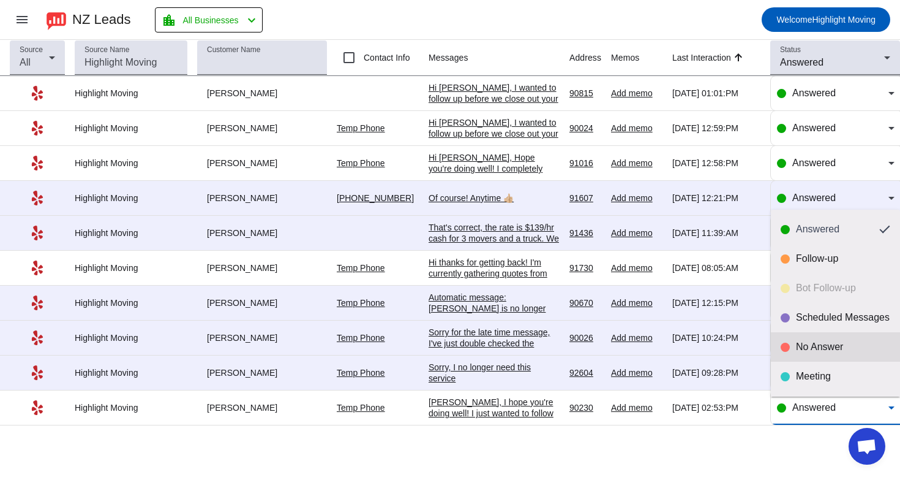
click at [825, 352] on div "No Answer" at bounding box center [843, 347] width 94 height 12
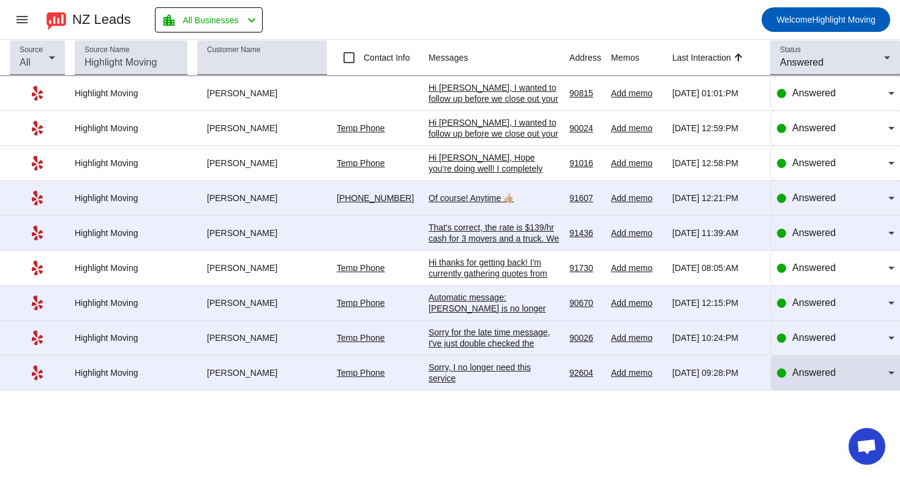
click at [826, 366] on div "Answered" at bounding box center [836, 372] width 118 height 34
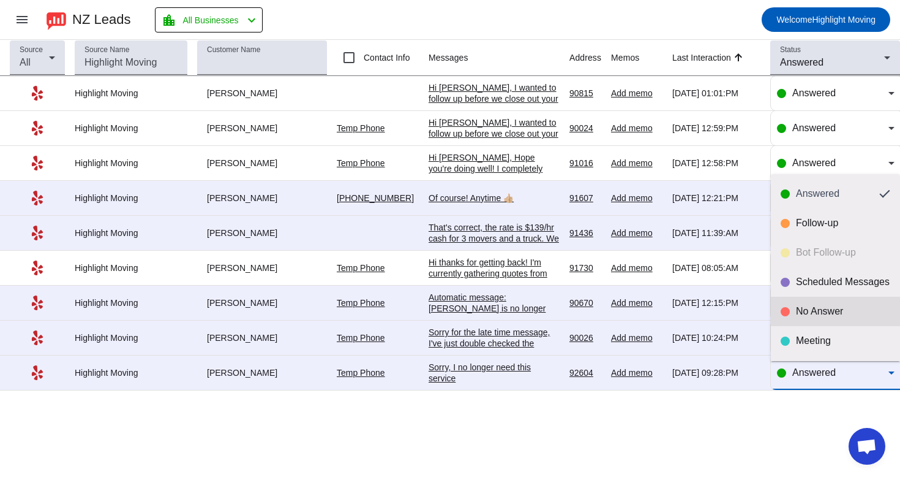
click at [842, 316] on div "No Answer" at bounding box center [843, 311] width 94 height 12
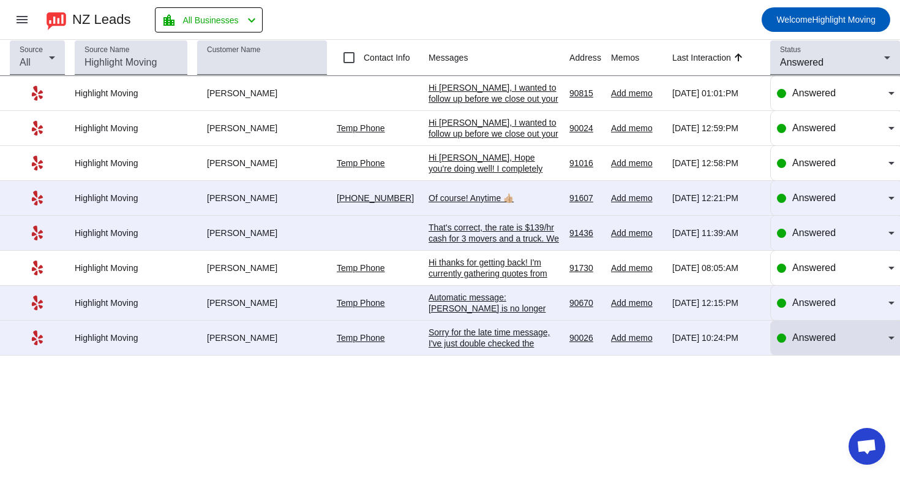
click at [781, 355] on div "Answered" at bounding box center [836, 337] width 118 height 34
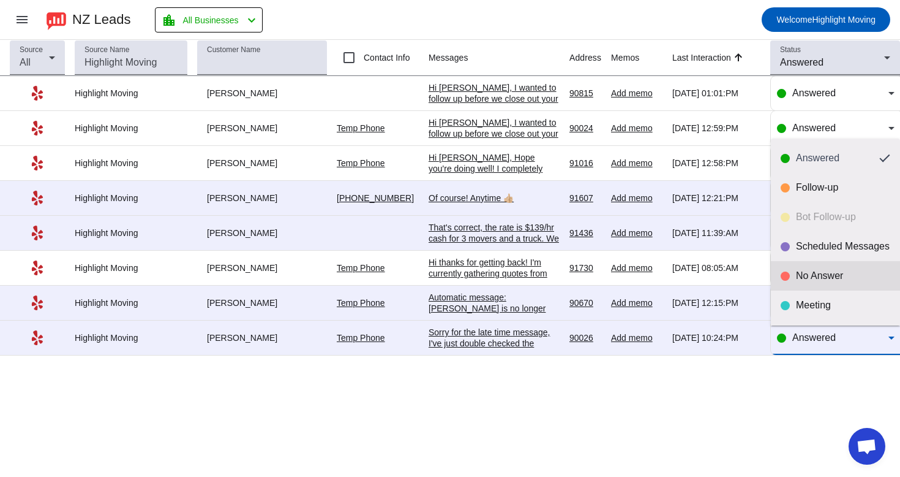
click at [829, 275] on div "No Answer" at bounding box center [843, 276] width 94 height 12
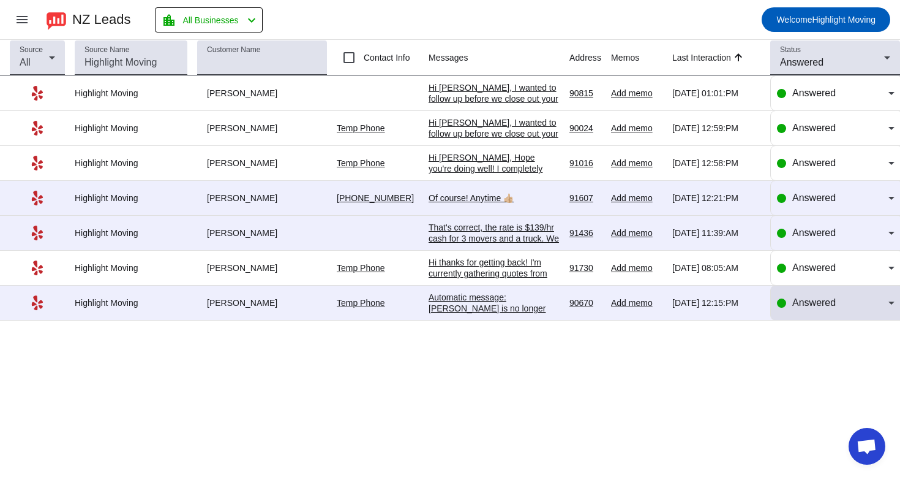
click at [802, 306] on span "Answered" at bounding box center [814, 302] width 43 height 10
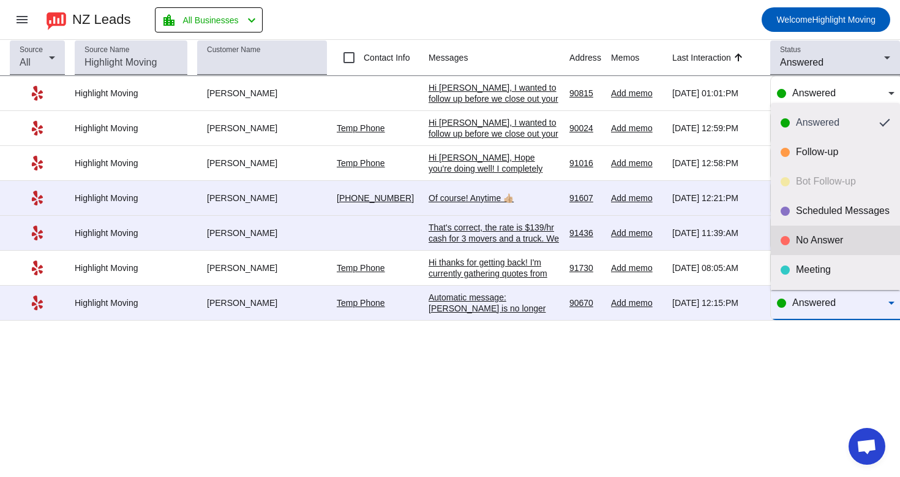
click at [827, 243] on div "No Answer" at bounding box center [843, 240] width 94 height 12
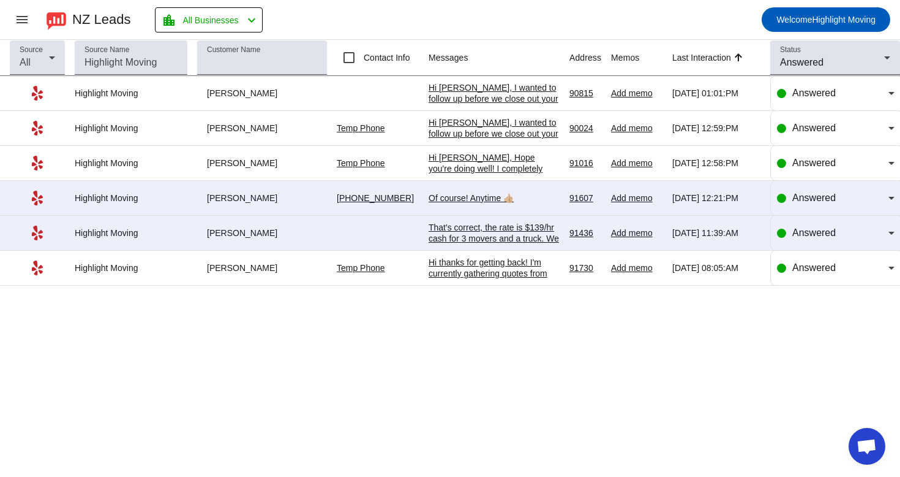
click at [541, 277] on div "Hi thanks for getting back! I'm currently gathering quotes from other companies…" at bounding box center [494, 284] width 131 height 55
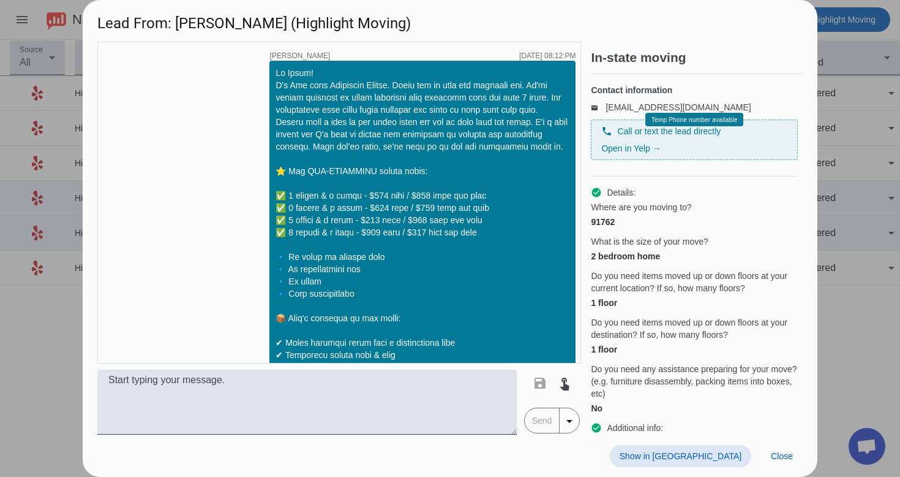
scroll to position [487, 0]
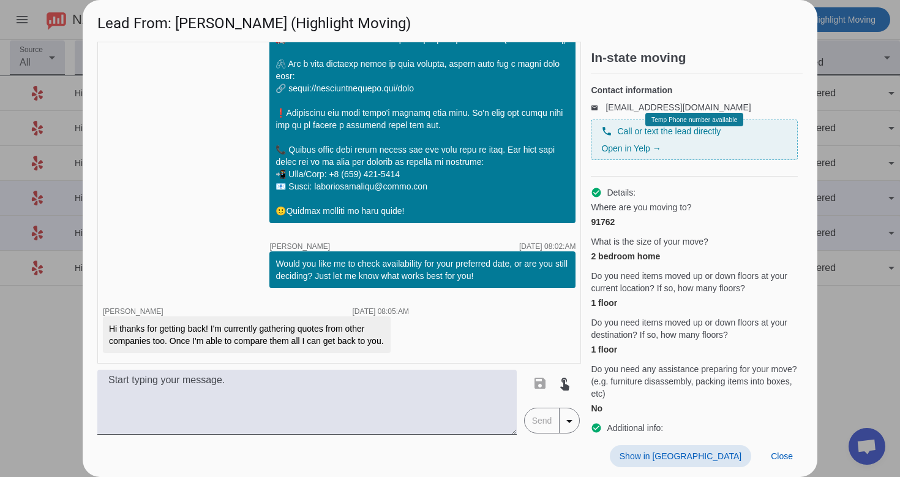
click at [724, 451] on span "Show in [GEOGRAPHIC_DATA]" at bounding box center [681, 456] width 122 height 10
click at [725, 461] on span at bounding box center [680, 456] width 141 height 22
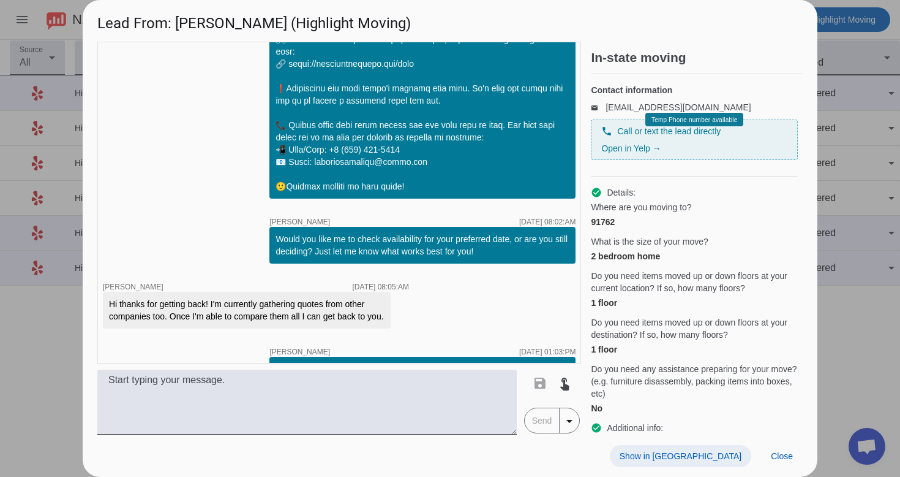
scroll to position [638, 0]
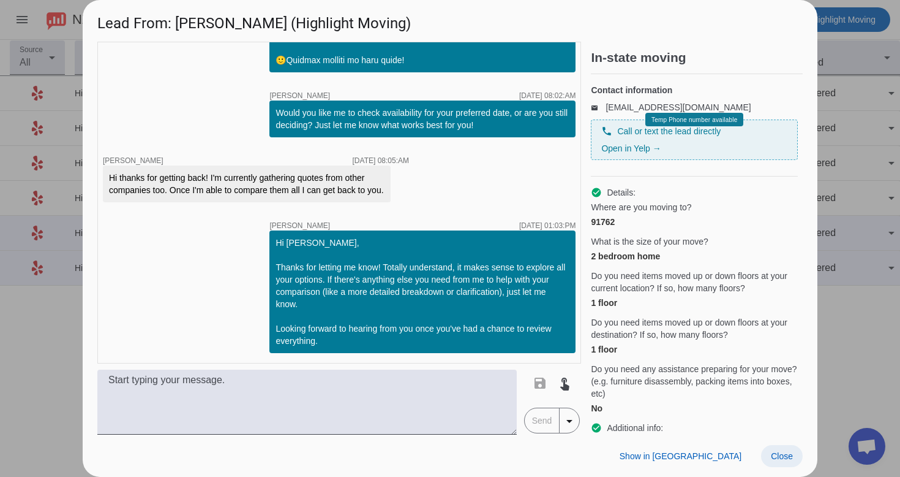
click at [793, 453] on span at bounding box center [782, 456] width 42 height 22
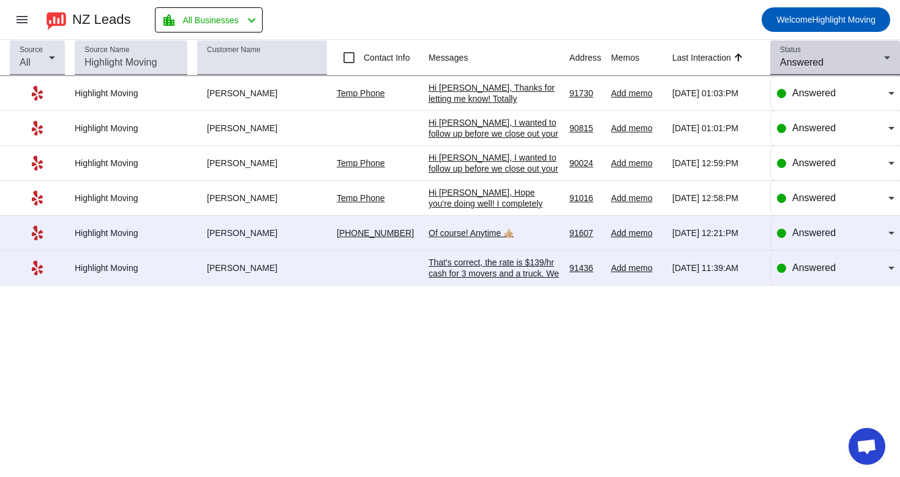
click at [807, 56] on div "Answered" at bounding box center [832, 62] width 104 height 15
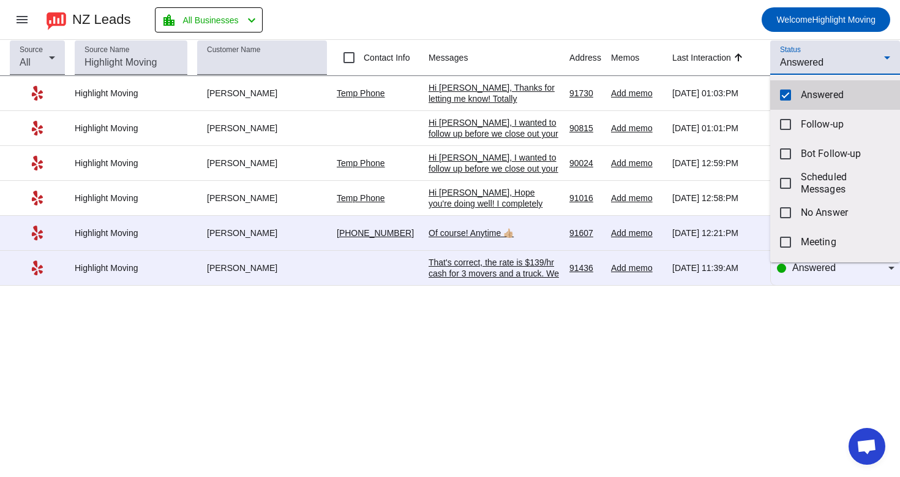
click at [799, 88] on mat-option "Answered" at bounding box center [836, 94] width 130 height 29
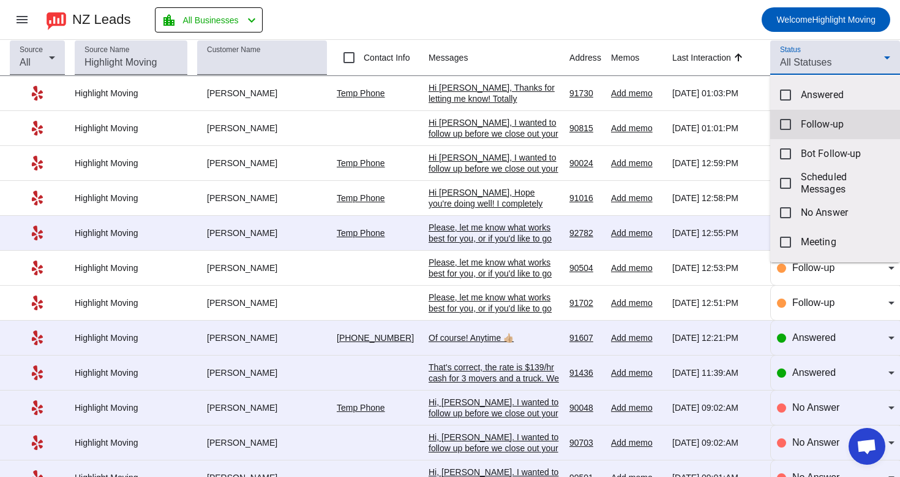
click at [808, 122] on span "Follow-up" at bounding box center [845, 124] width 89 height 12
click at [712, 36] on div at bounding box center [450, 238] width 900 height 477
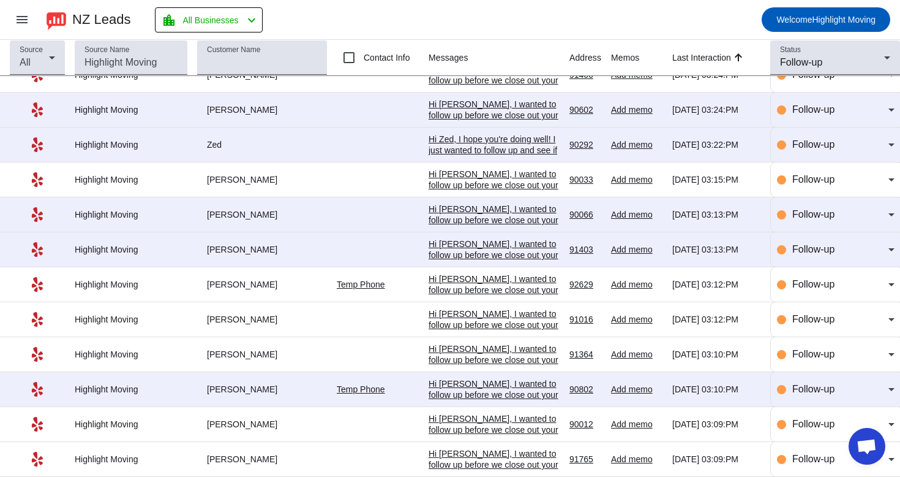
scroll to position [524, 0]
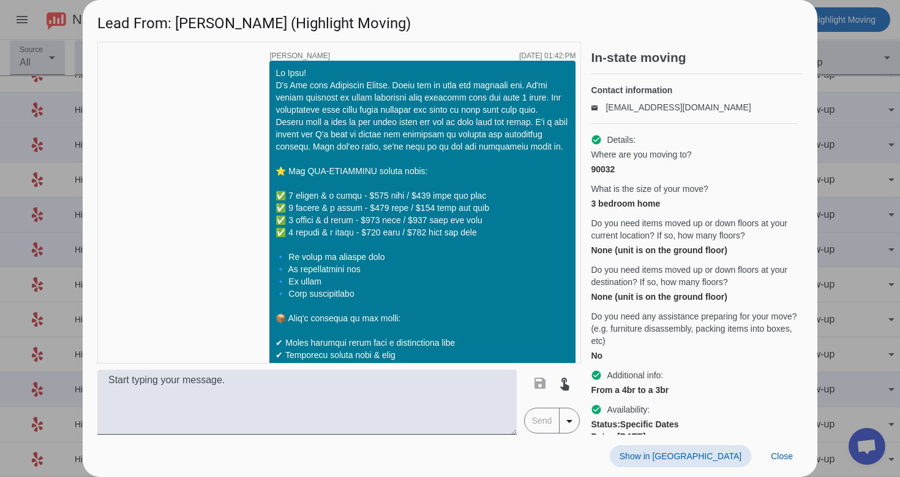
scroll to position [1580, 0]
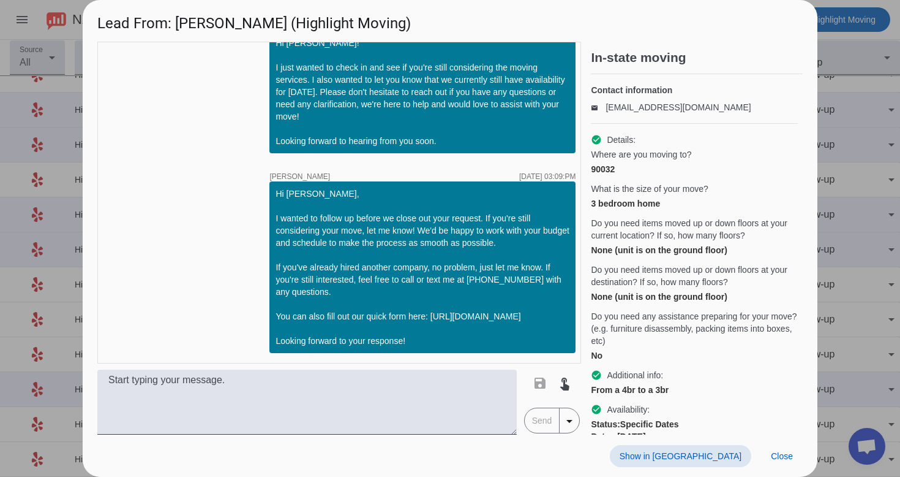
click at [688, 451] on span at bounding box center [680, 456] width 141 height 22
click at [779, 452] on span "Close" at bounding box center [782, 456] width 22 height 10
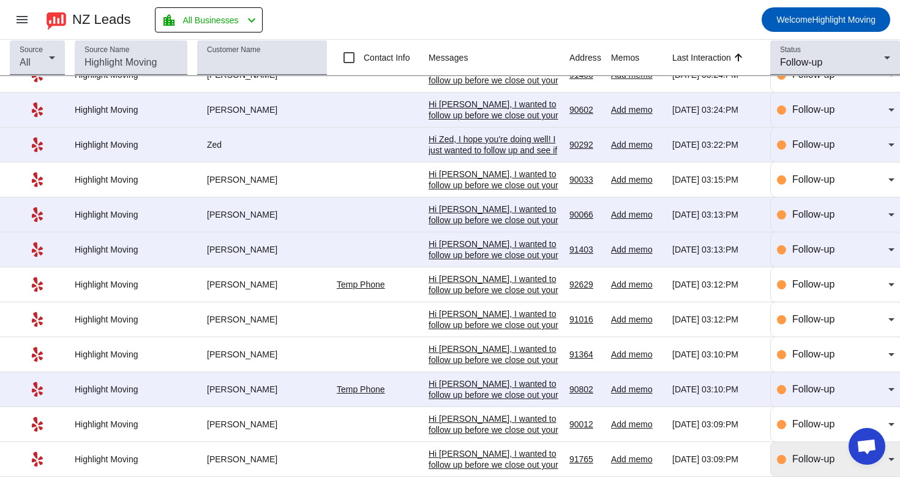
click at [794, 456] on span "Follow-up" at bounding box center [814, 458] width 42 height 10
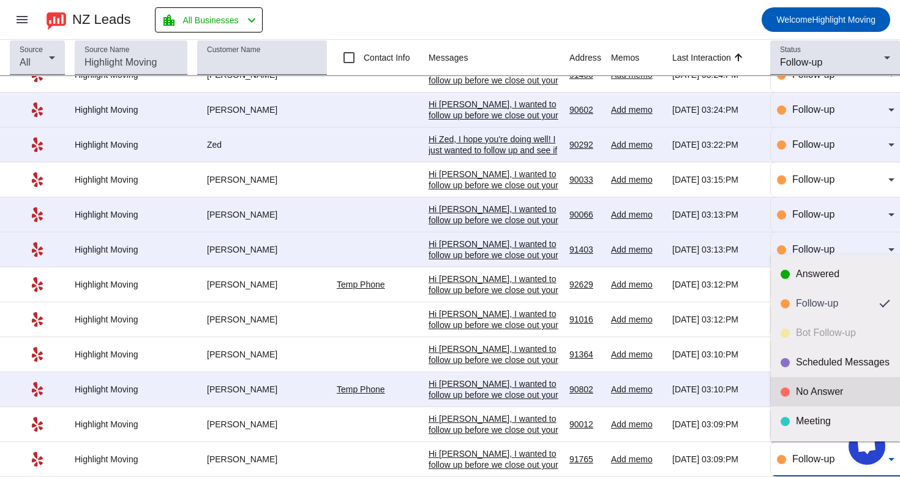
click at [826, 390] on div "No Answer" at bounding box center [843, 391] width 94 height 12
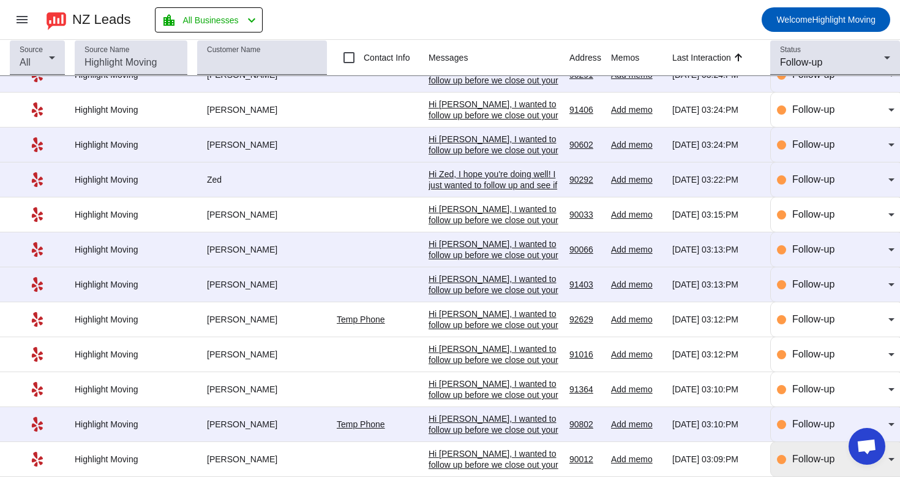
scroll to position [0, 0]
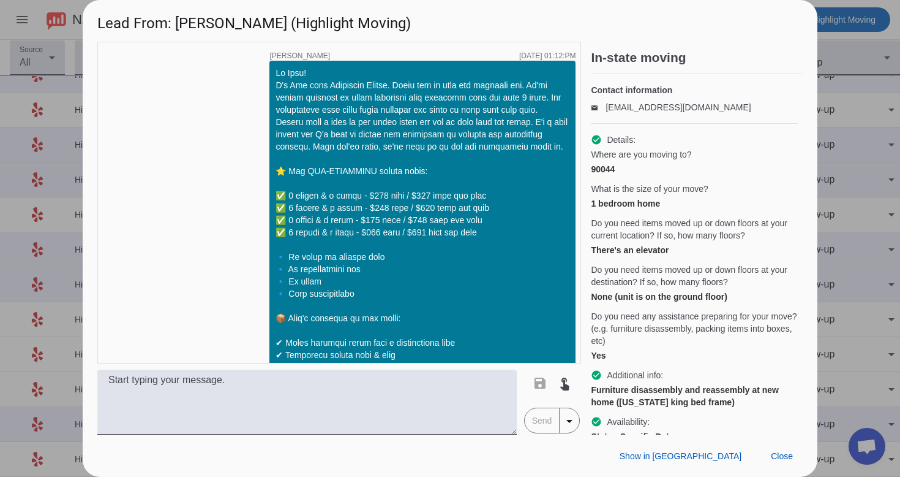
scroll to position [1963, 0]
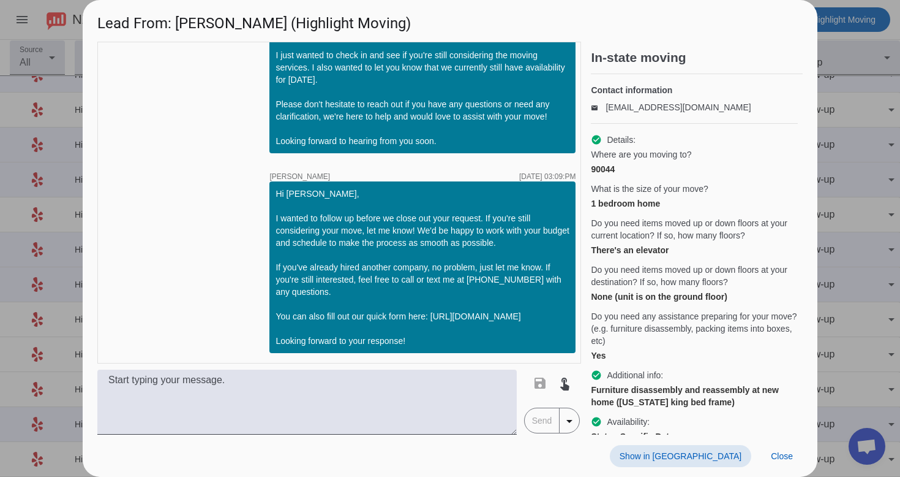
click at [721, 448] on span at bounding box center [680, 456] width 141 height 22
click at [782, 455] on span "Close" at bounding box center [782, 456] width 22 height 10
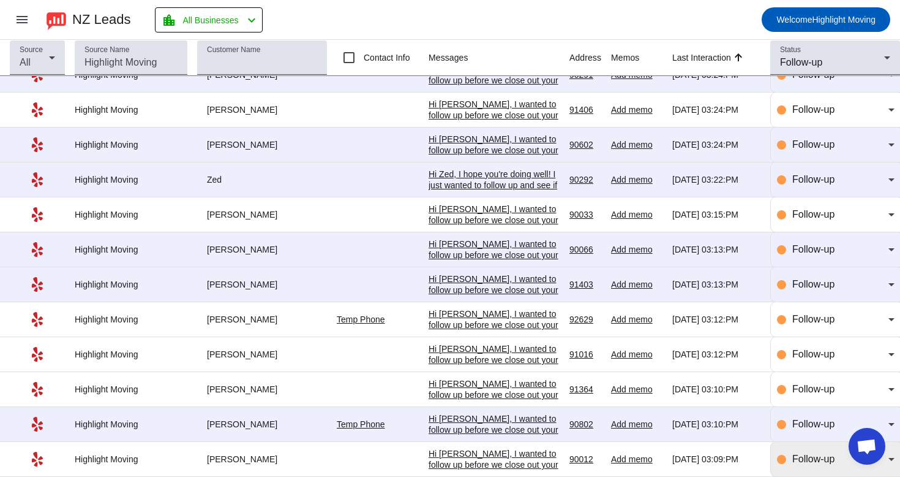
click at [804, 456] on span "Follow-up" at bounding box center [814, 458] width 42 height 10
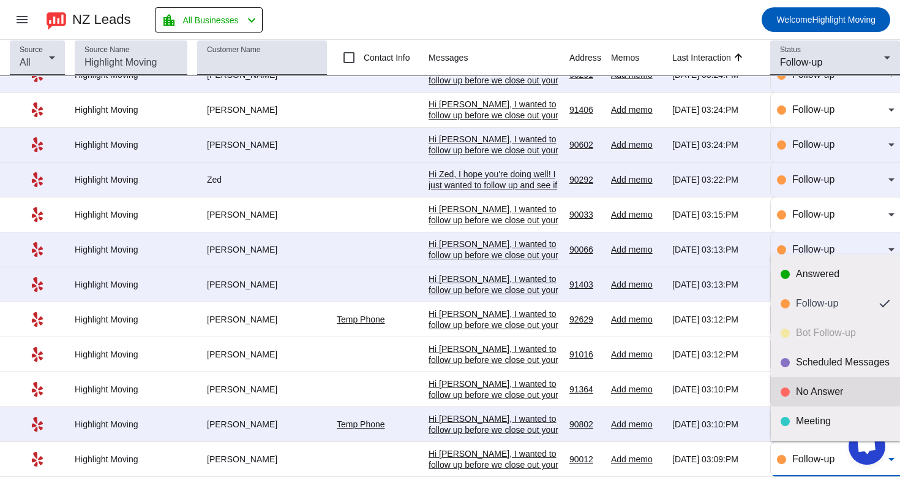
click at [825, 391] on div "No Answer" at bounding box center [843, 391] width 94 height 12
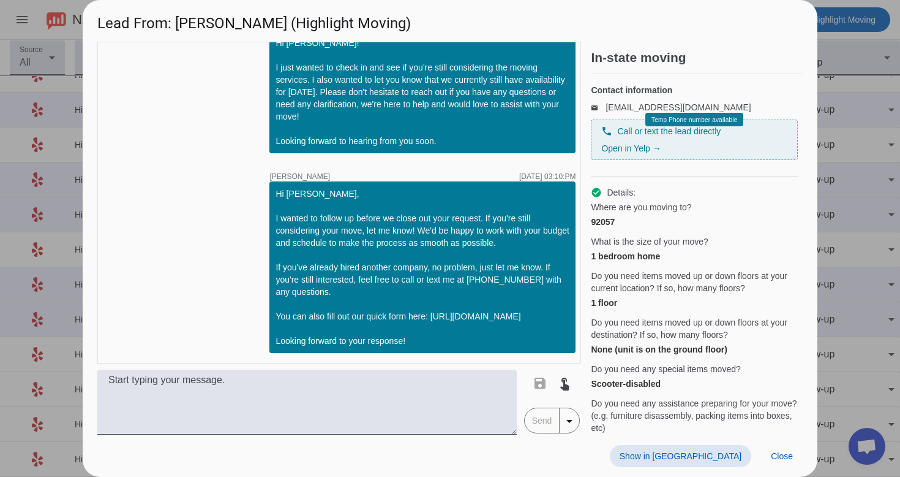
click at [711, 453] on span "Show in [GEOGRAPHIC_DATA]" at bounding box center [681, 456] width 122 height 10
click at [775, 454] on span "Close" at bounding box center [782, 456] width 22 height 10
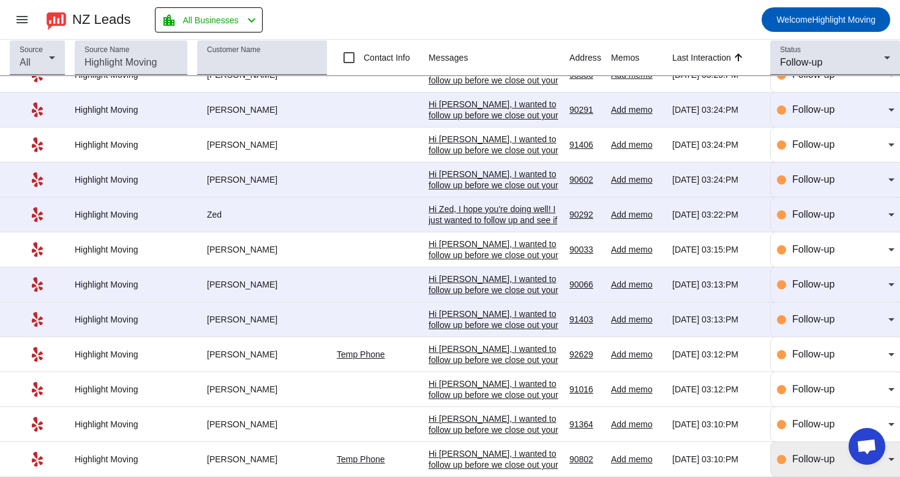
click at [806, 453] on span "Follow-up" at bounding box center [814, 458] width 42 height 10
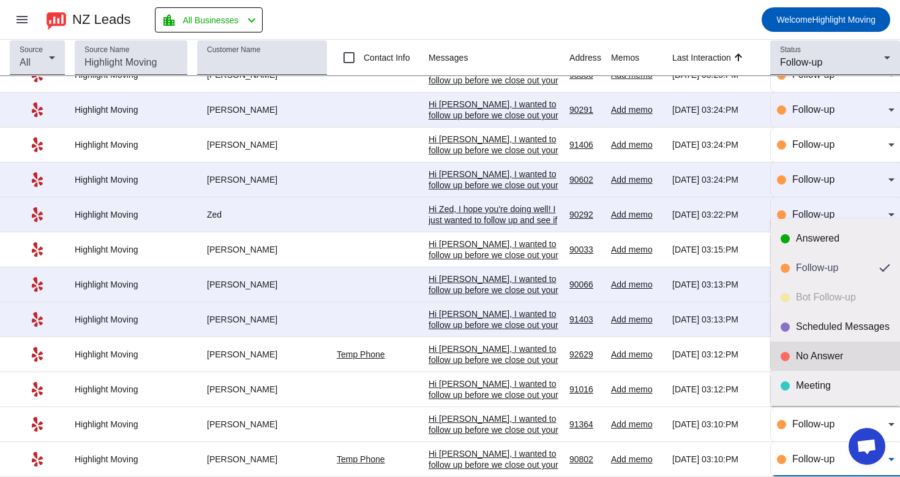
click at [835, 357] on div "No Answer" at bounding box center [843, 356] width 94 height 12
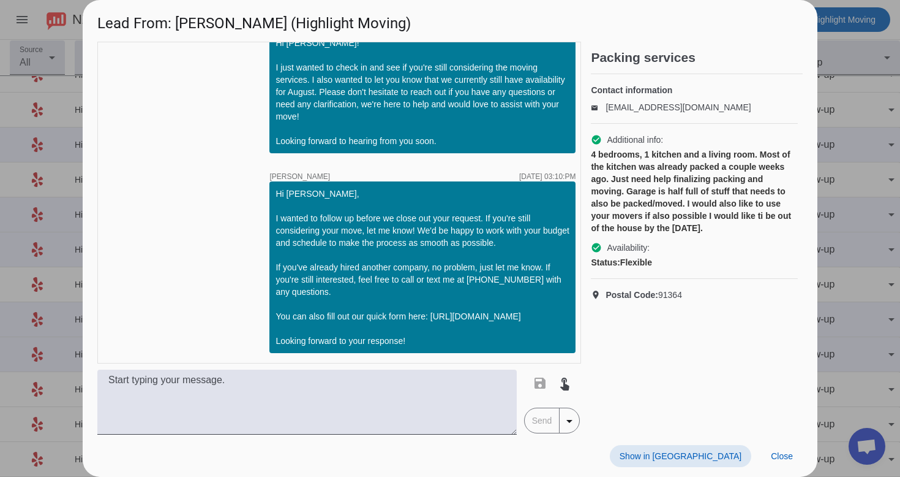
click at [705, 453] on span "Show in [GEOGRAPHIC_DATA]" at bounding box center [681, 456] width 122 height 10
click at [774, 458] on span "Close" at bounding box center [782, 456] width 22 height 10
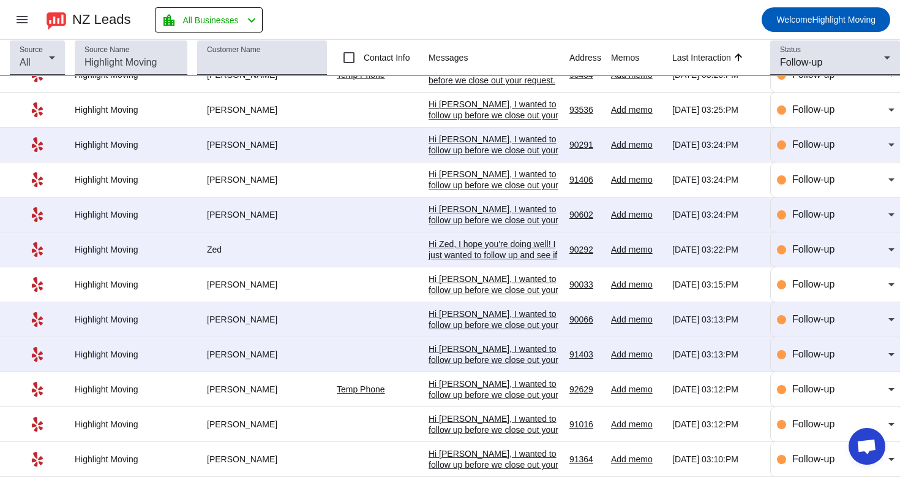
click at [858, 407] on td "Follow-up" at bounding box center [836, 424] width 130 height 35
click at [847, 451] on div "Follow-up" at bounding box center [841, 458] width 96 height 15
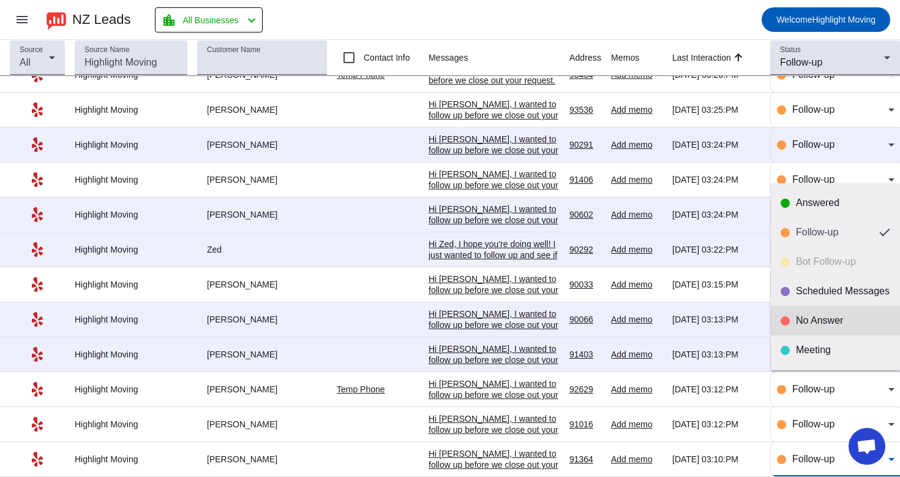
click at [861, 322] on div "No Answer" at bounding box center [843, 320] width 94 height 12
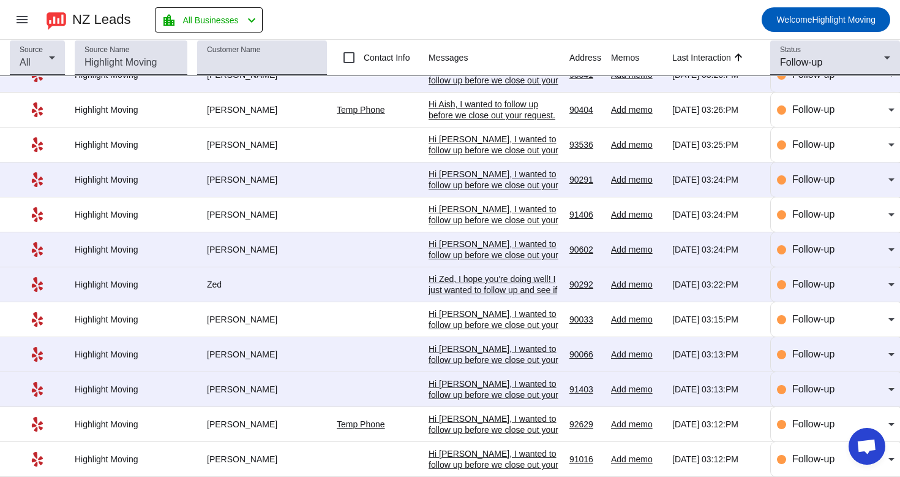
scroll to position [0, 0]
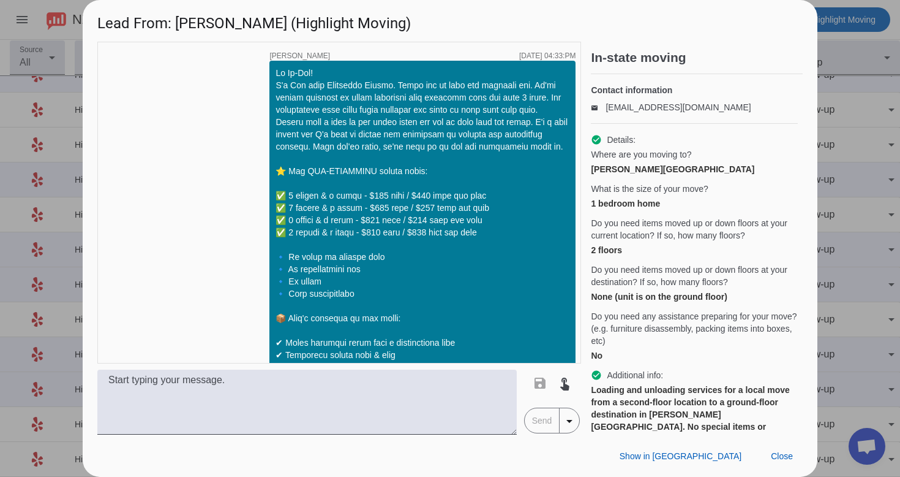
scroll to position [1534, 0]
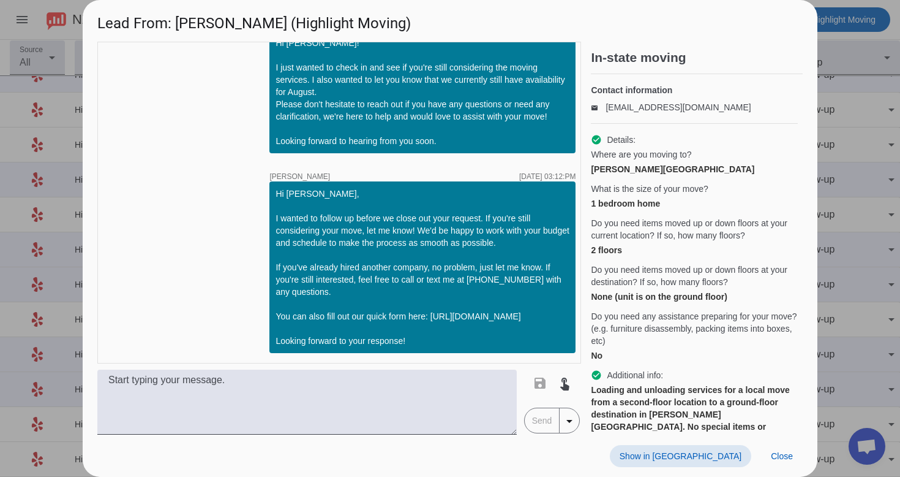
click at [698, 454] on span "Show in [GEOGRAPHIC_DATA]" at bounding box center [681, 456] width 122 height 10
click at [777, 456] on span "Close" at bounding box center [782, 456] width 22 height 10
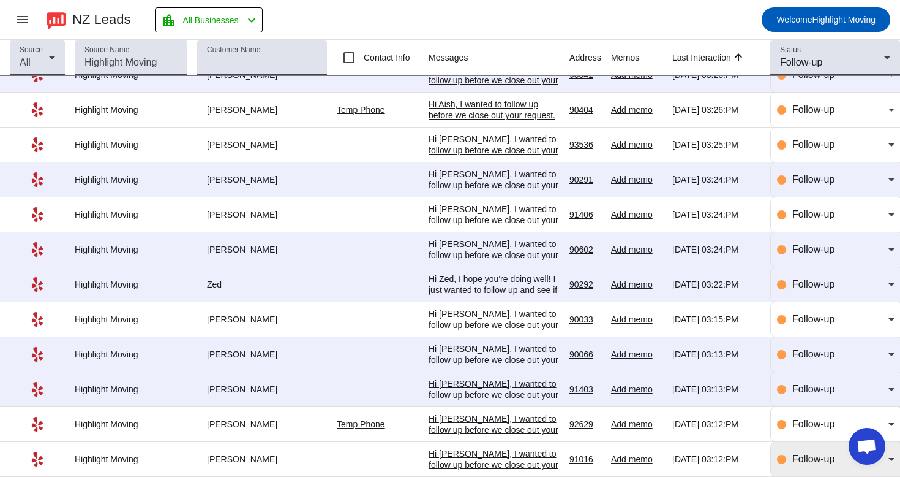
scroll to position [0, 0]
click at [793, 466] on div "Follow-up" at bounding box center [836, 459] width 118 height 34
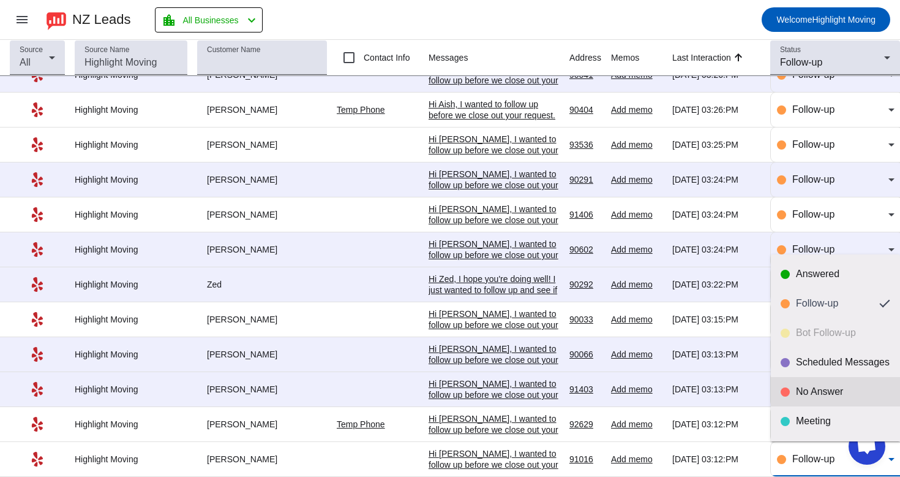
click at [819, 402] on mat-option "No Answer" at bounding box center [835, 391] width 129 height 29
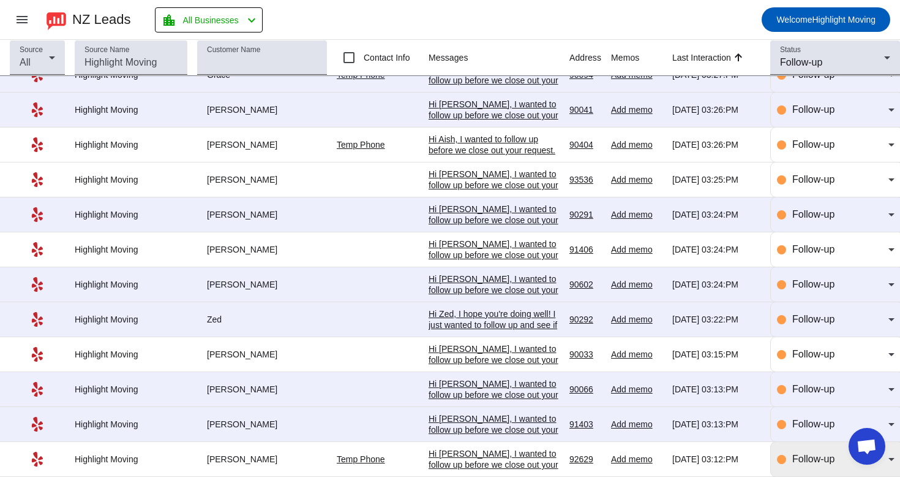
click at [784, 454] on div at bounding box center [781, 458] width 9 height 9
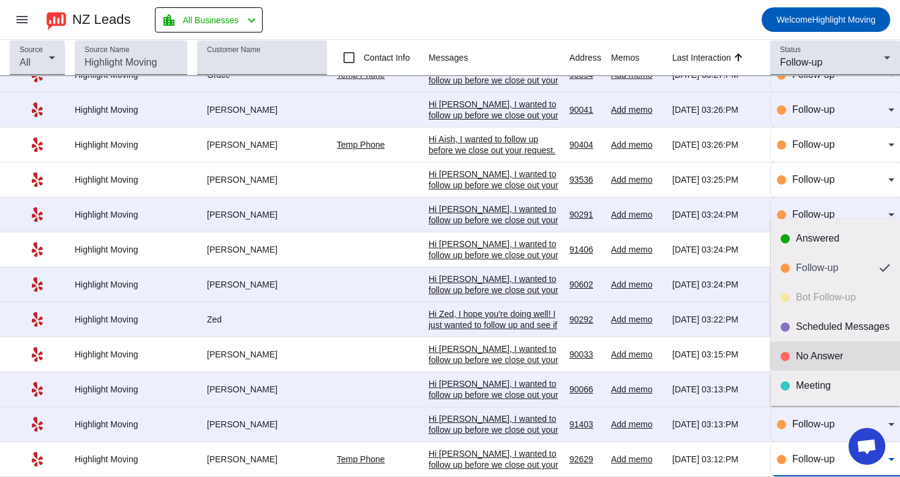
click at [814, 350] on div "No Answer" at bounding box center [843, 356] width 94 height 12
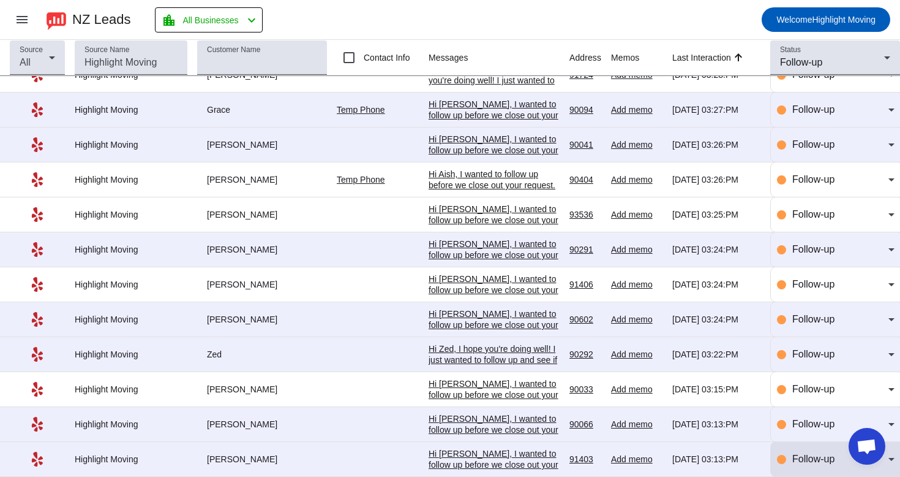
click at [800, 442] on div "Follow-up" at bounding box center [836, 459] width 118 height 34
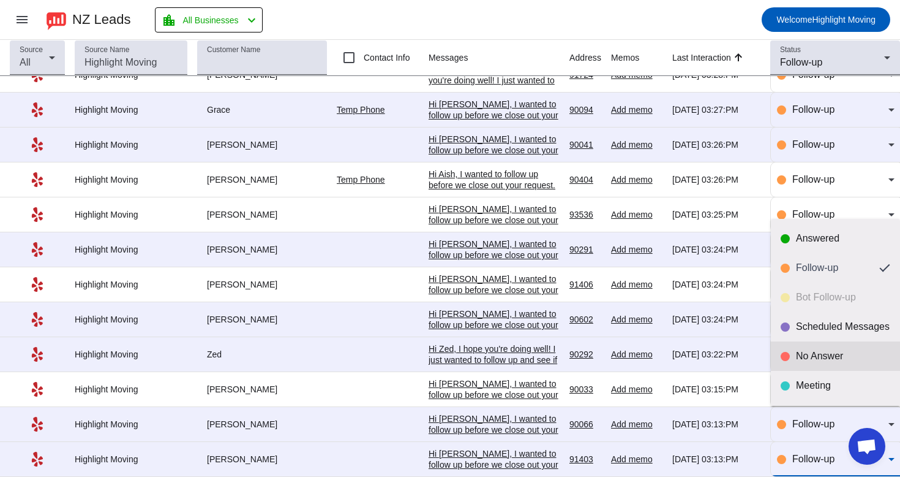
click at [818, 360] on div "No Answer" at bounding box center [843, 356] width 94 height 12
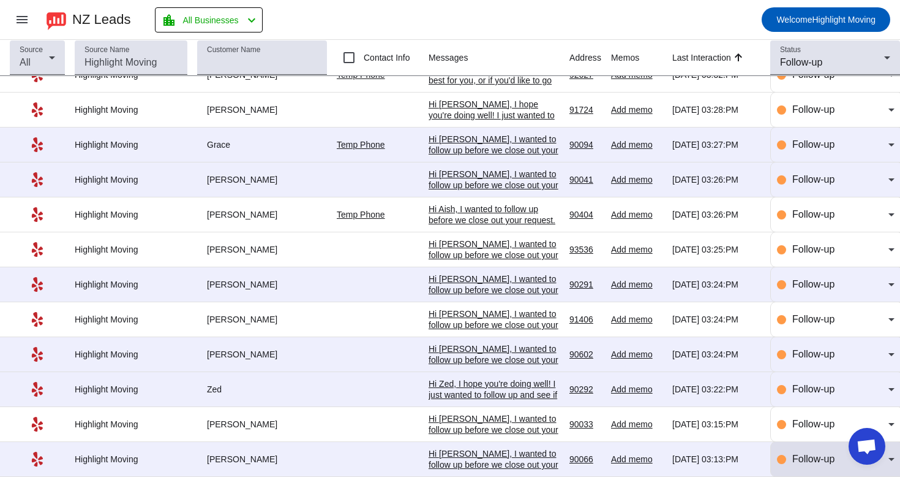
click at [799, 451] on div "Follow-up" at bounding box center [841, 458] width 96 height 15
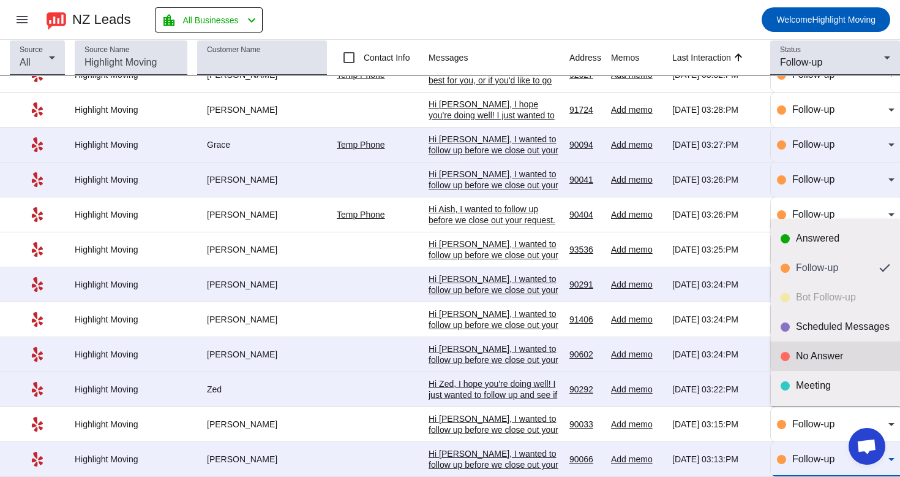
click at [818, 358] on div "No Answer" at bounding box center [843, 356] width 94 height 12
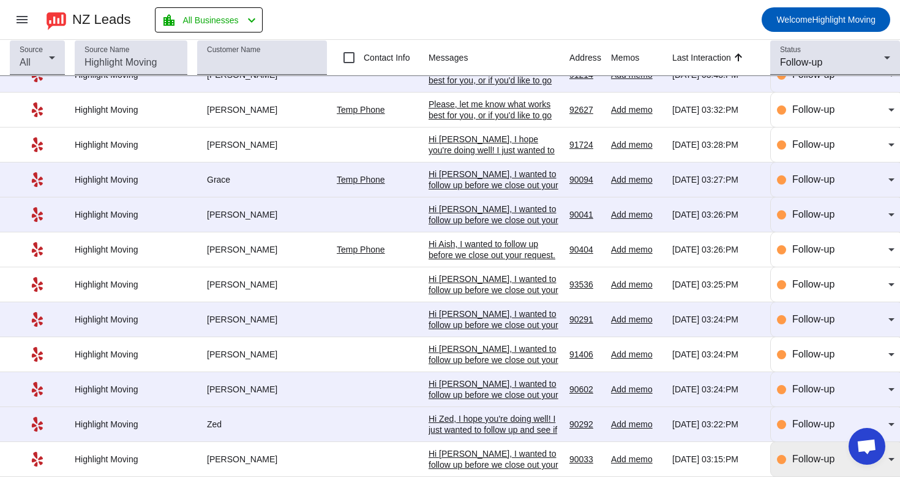
click at [801, 442] on div "Follow-up" at bounding box center [836, 459] width 118 height 34
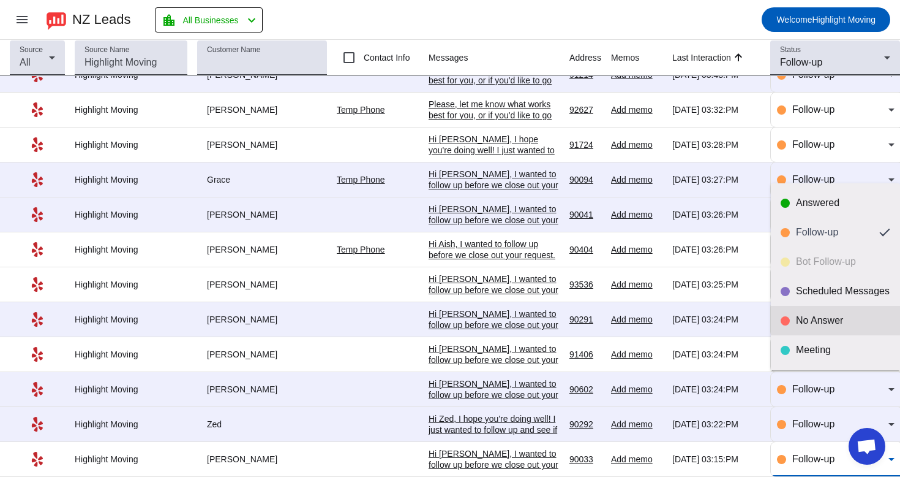
click at [823, 325] on div "No Answer" at bounding box center [843, 320] width 94 height 12
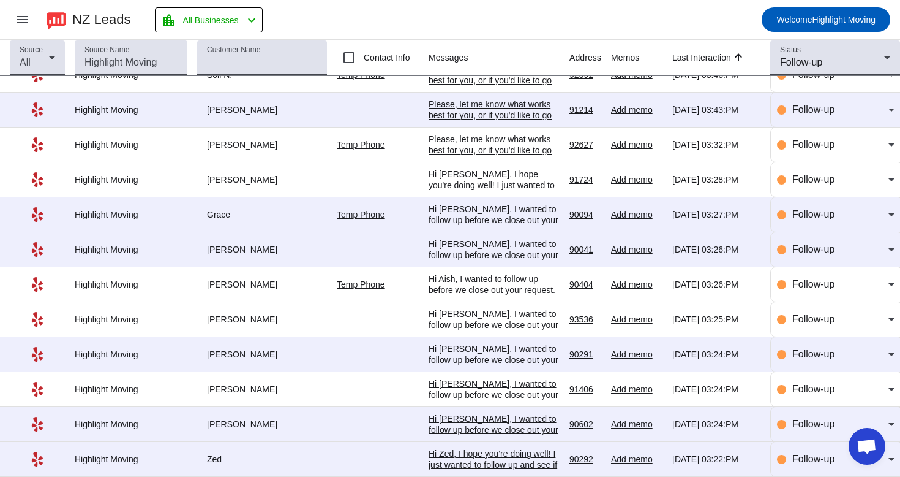
scroll to position [204, 0]
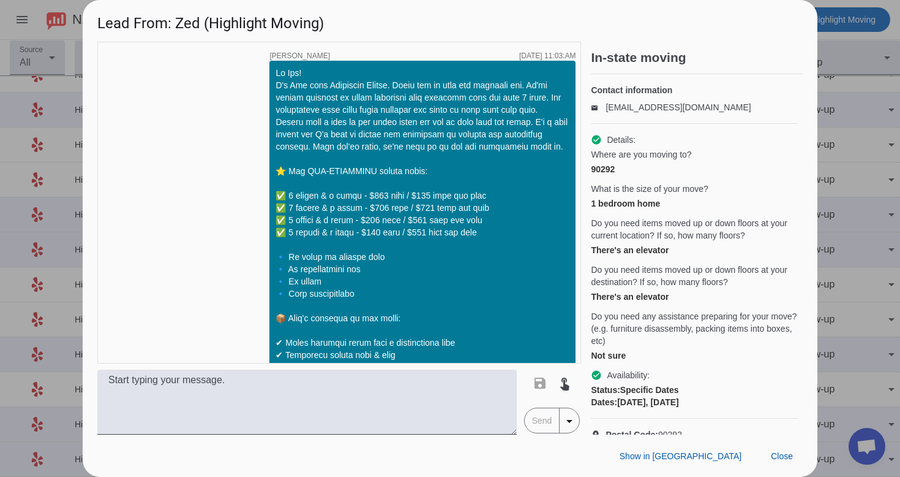
scroll to position [1955, 0]
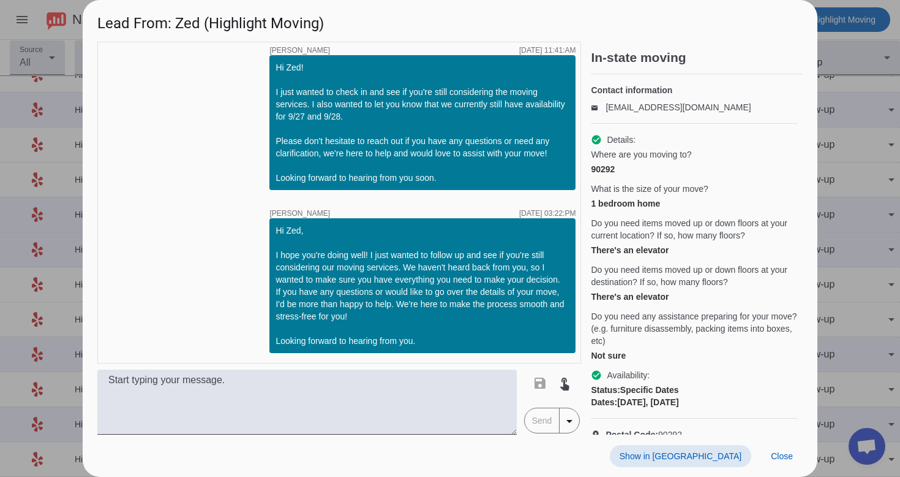
click at [708, 461] on span at bounding box center [680, 456] width 141 height 22
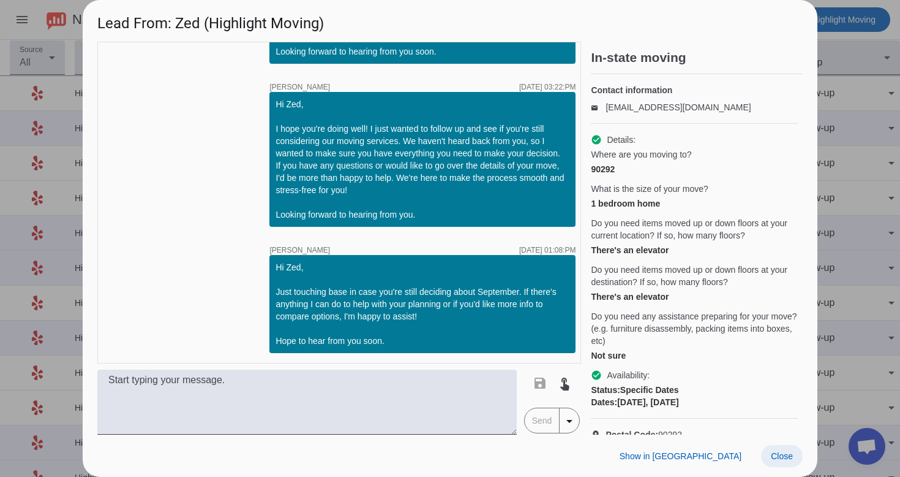
click at [771, 459] on span "Close" at bounding box center [782, 456] width 22 height 10
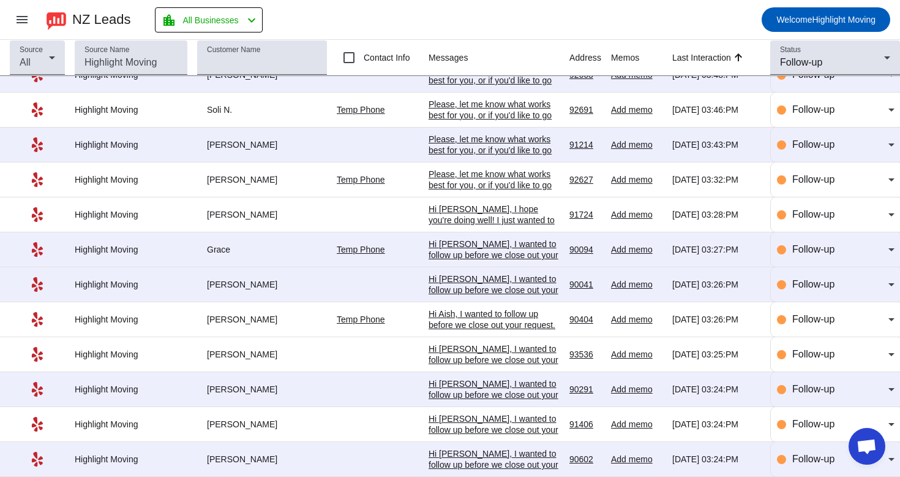
scroll to position [204, 0]
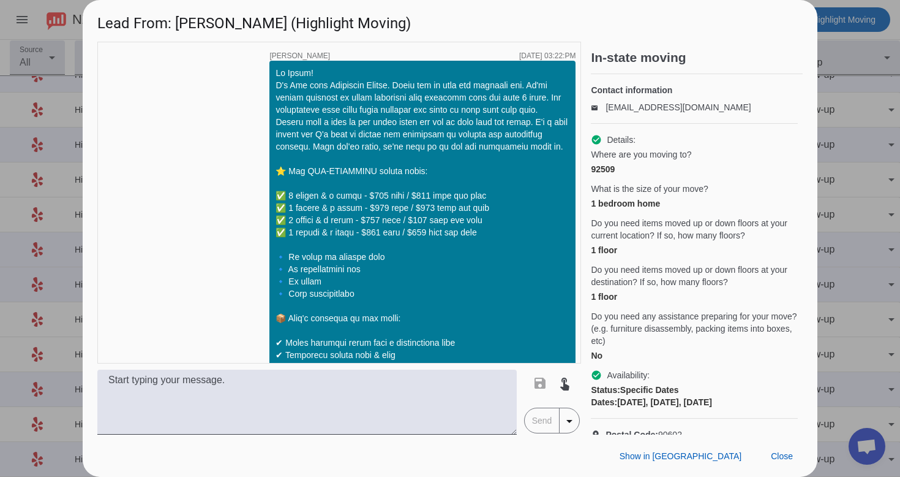
scroll to position [1571, 0]
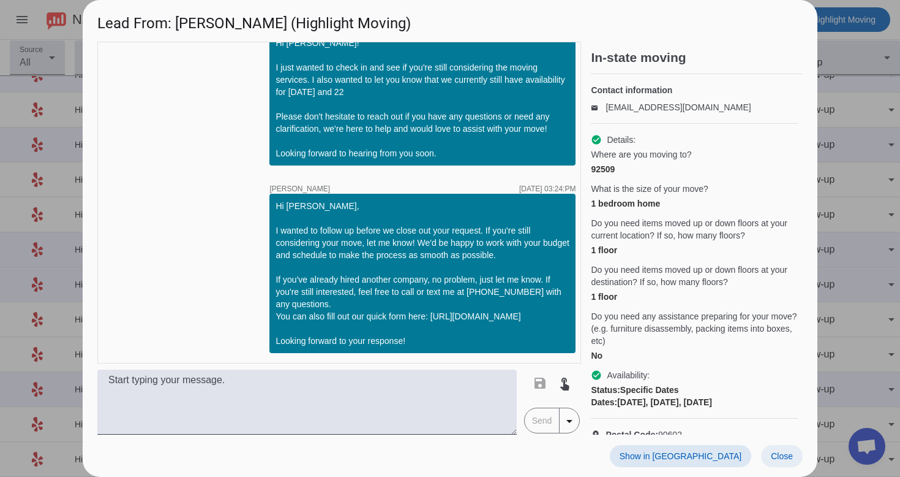
click at [785, 454] on span "Close" at bounding box center [782, 456] width 22 height 10
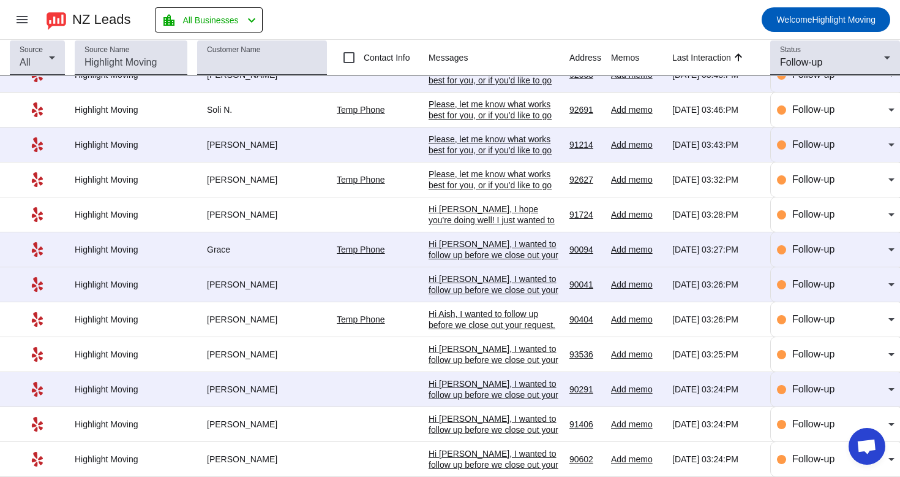
scroll to position [0, 0]
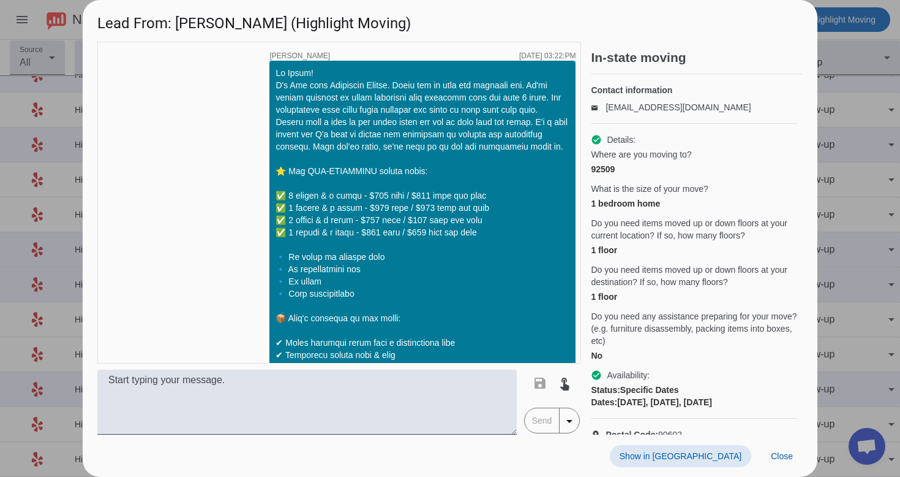
scroll to position [1571, 0]
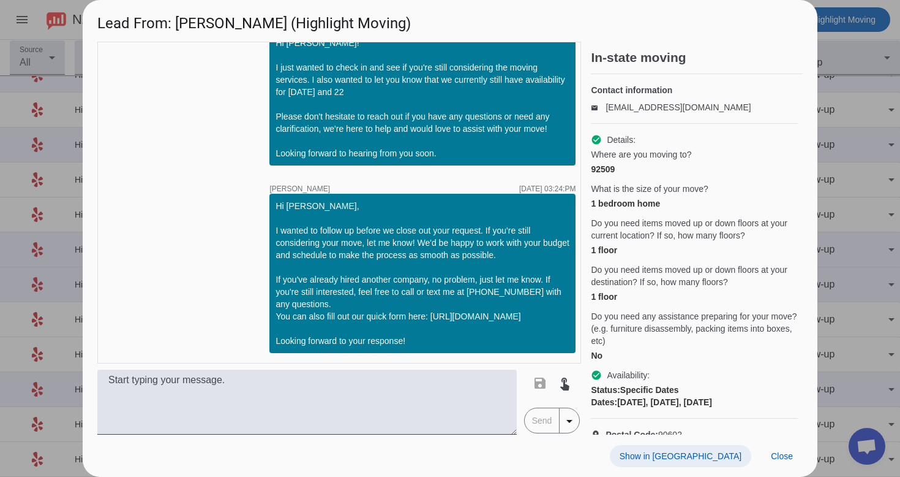
click at [698, 451] on span "Show in [GEOGRAPHIC_DATA]" at bounding box center [681, 456] width 122 height 10
click at [788, 457] on span "Close" at bounding box center [782, 456] width 22 height 10
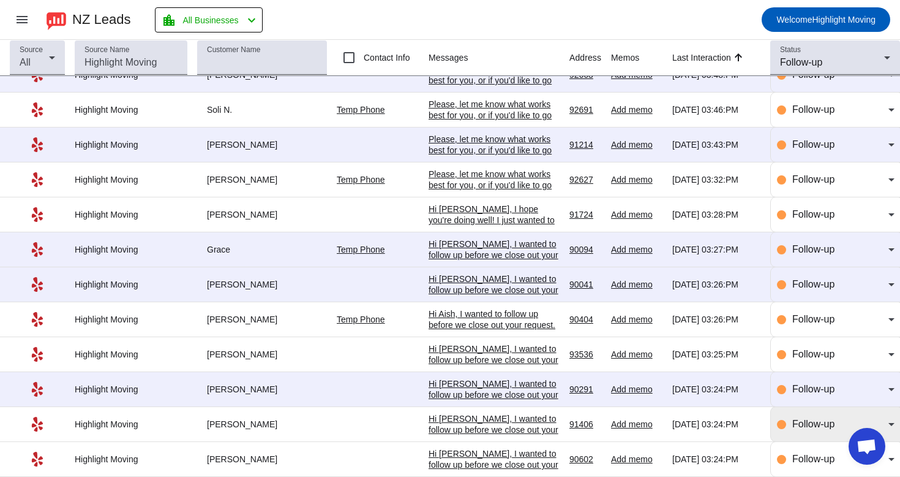
scroll to position [0, 0]
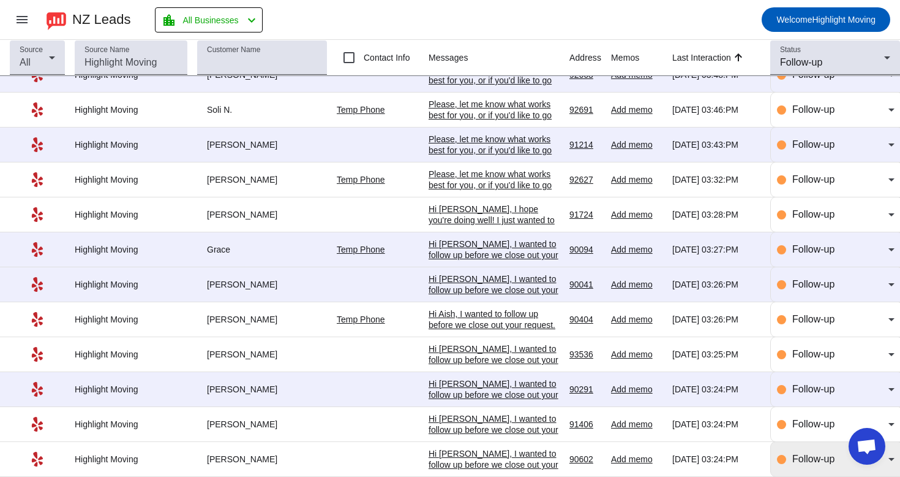
click at [806, 469] on div "Follow-up" at bounding box center [836, 459] width 118 height 34
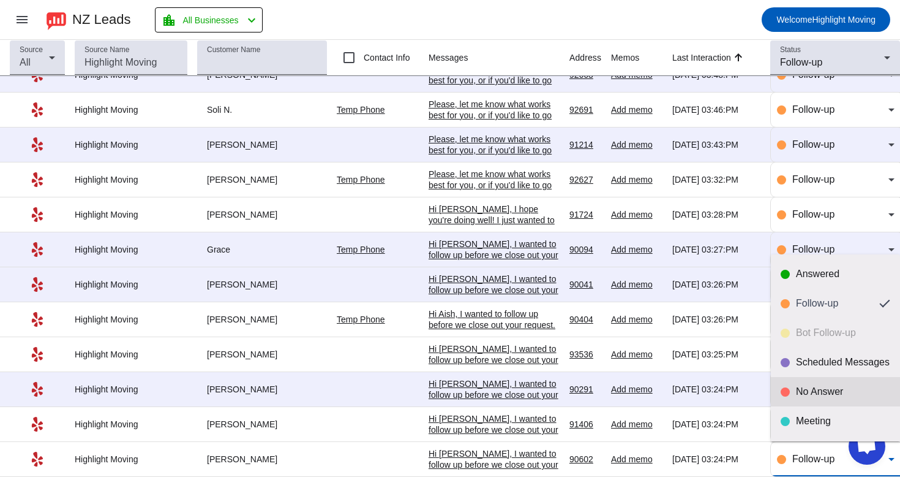
click at [824, 394] on div "No Answer" at bounding box center [843, 391] width 94 height 12
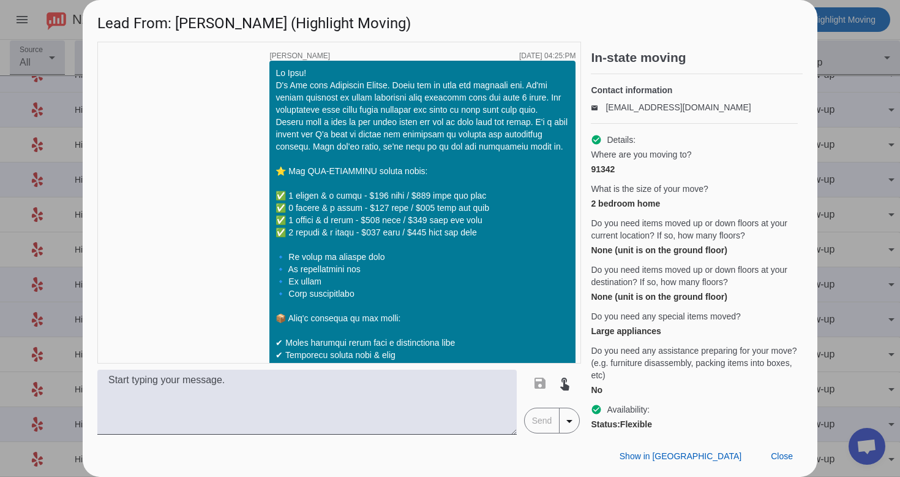
scroll to position [1547, 0]
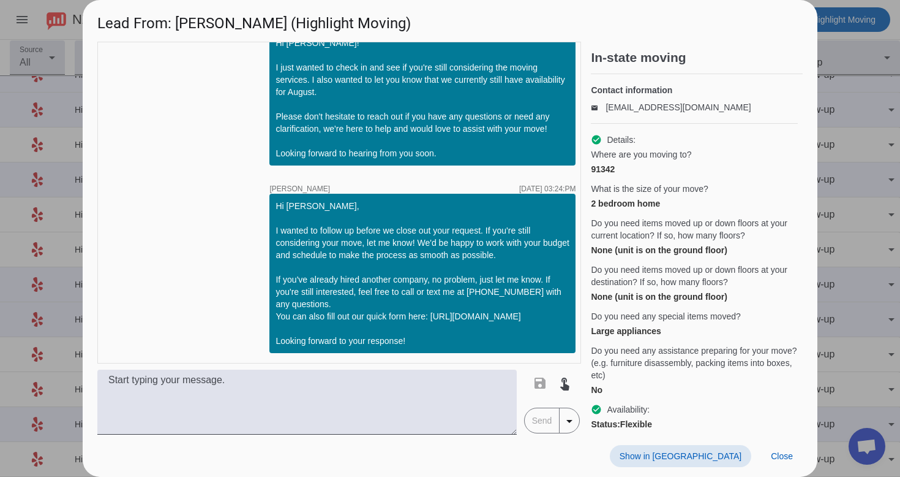
click at [710, 464] on span at bounding box center [680, 456] width 141 height 22
click at [785, 451] on span "Close" at bounding box center [782, 456] width 22 height 10
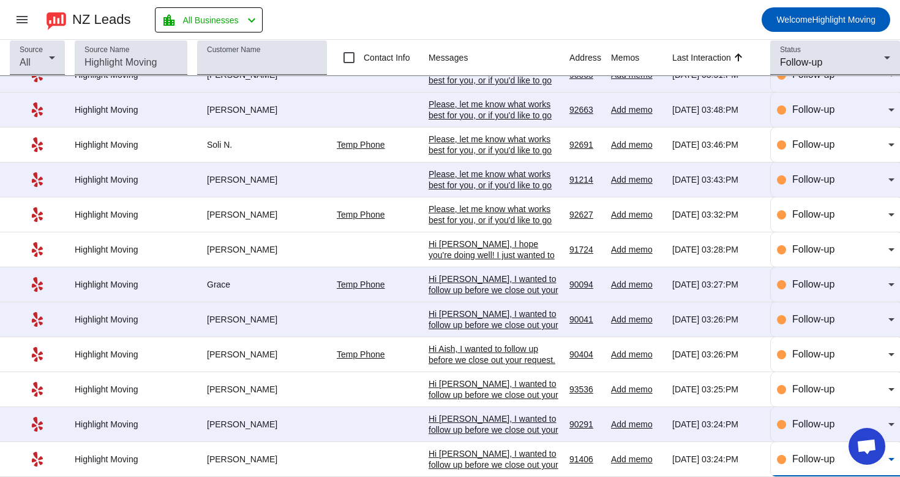
click at [804, 451] on div "Follow-up" at bounding box center [841, 458] width 96 height 15
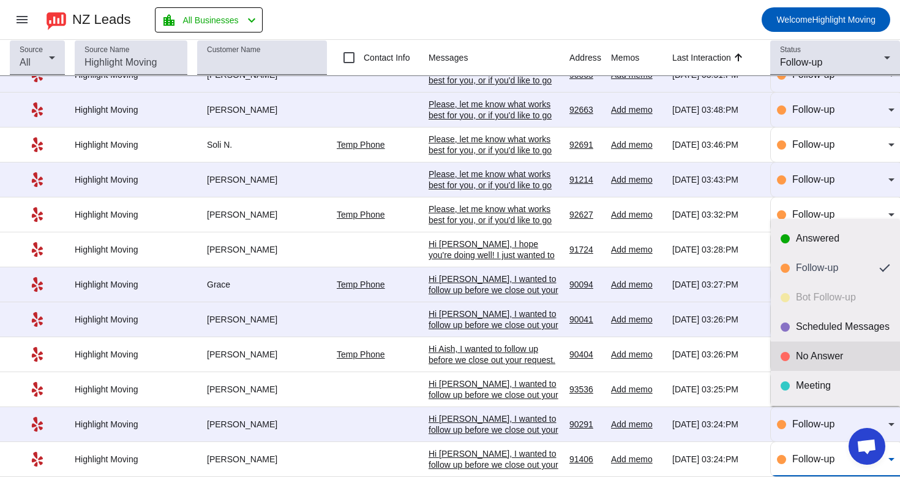
click at [832, 357] on div "No Answer" at bounding box center [843, 356] width 94 height 12
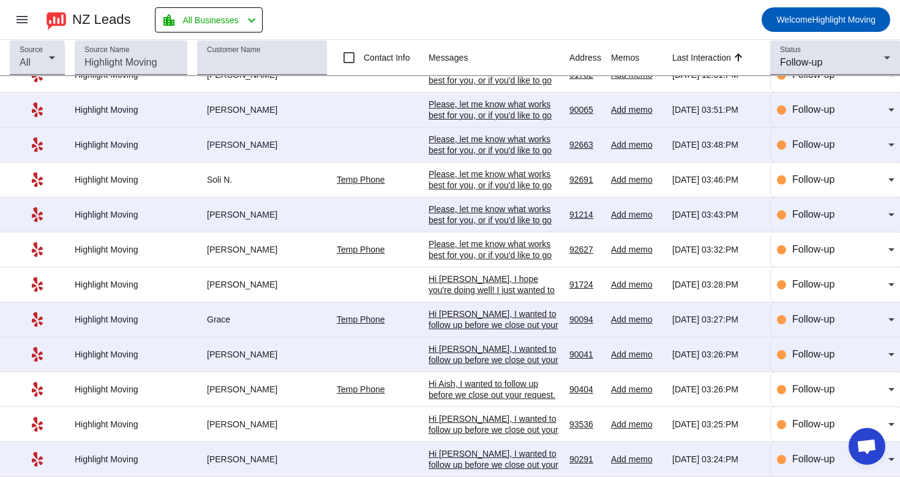
scroll to position [133, 0]
click at [821, 454] on span "Follow-up" at bounding box center [814, 458] width 42 height 10
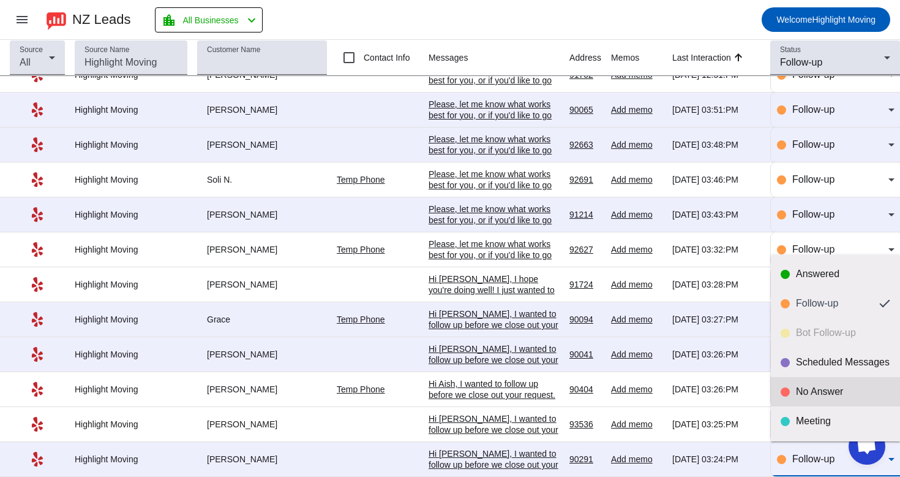
click at [834, 388] on div "No Answer" at bounding box center [843, 391] width 94 height 12
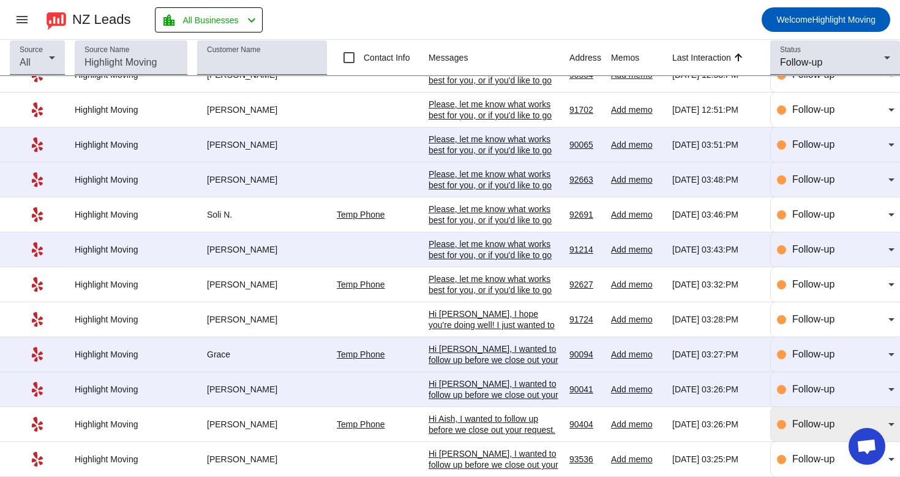
scroll to position [0, 0]
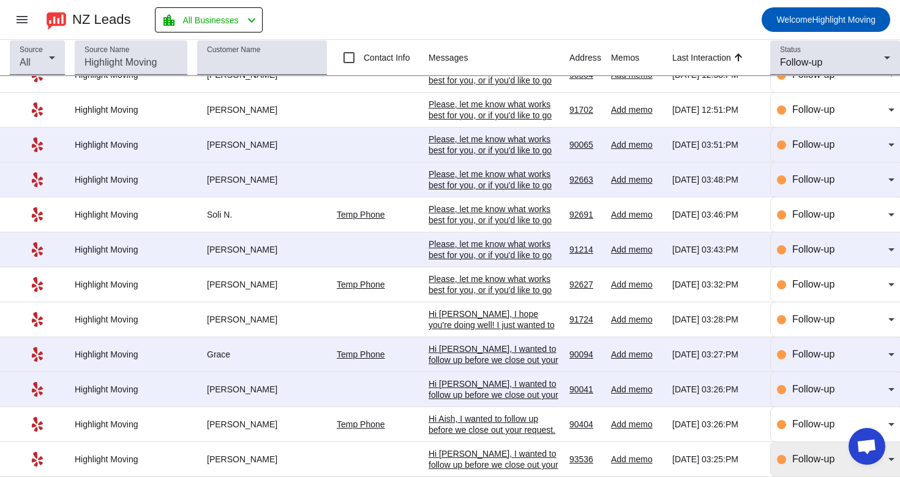
click at [798, 458] on span "Follow-up" at bounding box center [814, 458] width 42 height 10
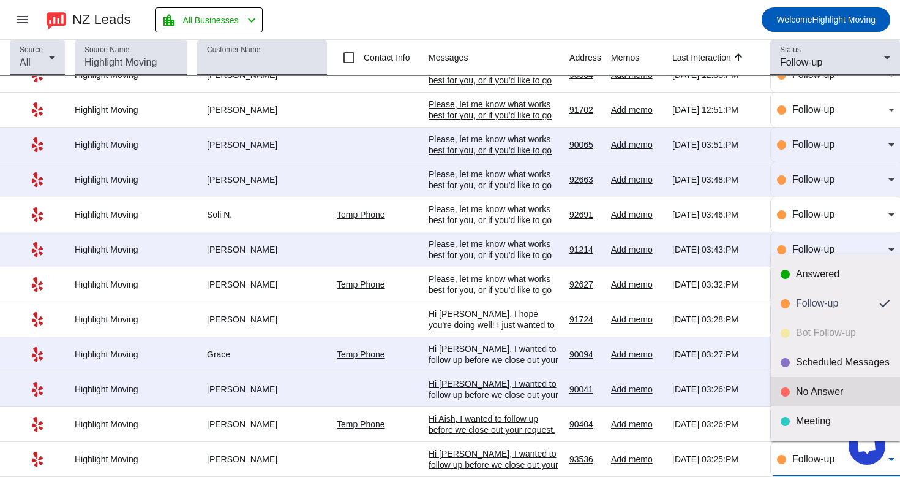
click at [818, 396] on div "No Answer" at bounding box center [843, 391] width 94 height 12
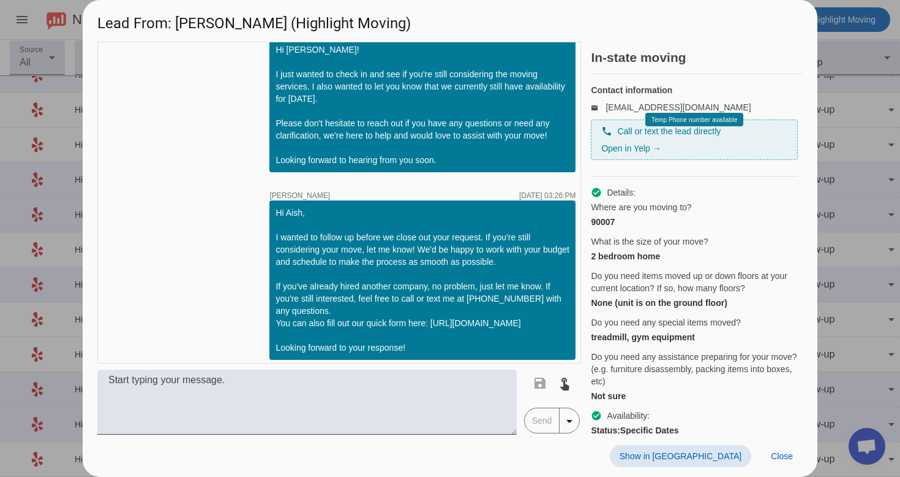
scroll to position [1970, 0]
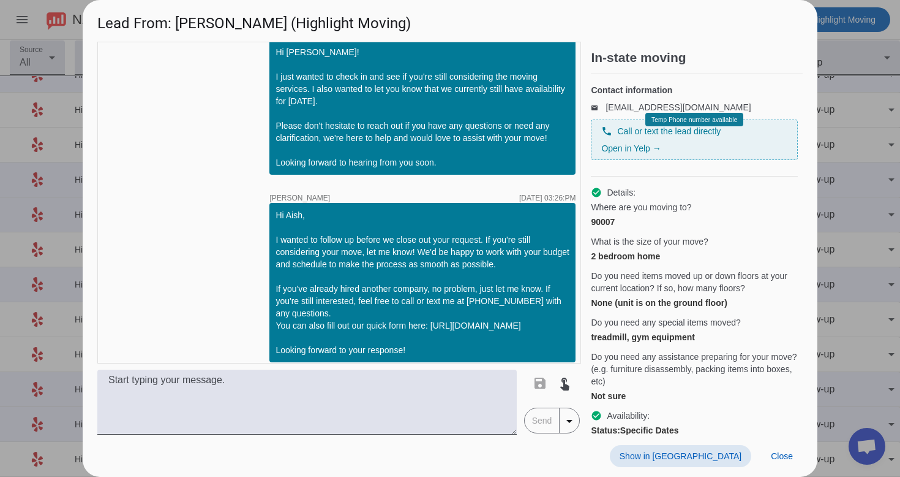
click at [715, 464] on span at bounding box center [680, 456] width 141 height 22
click at [774, 458] on span "Close" at bounding box center [782, 456] width 22 height 10
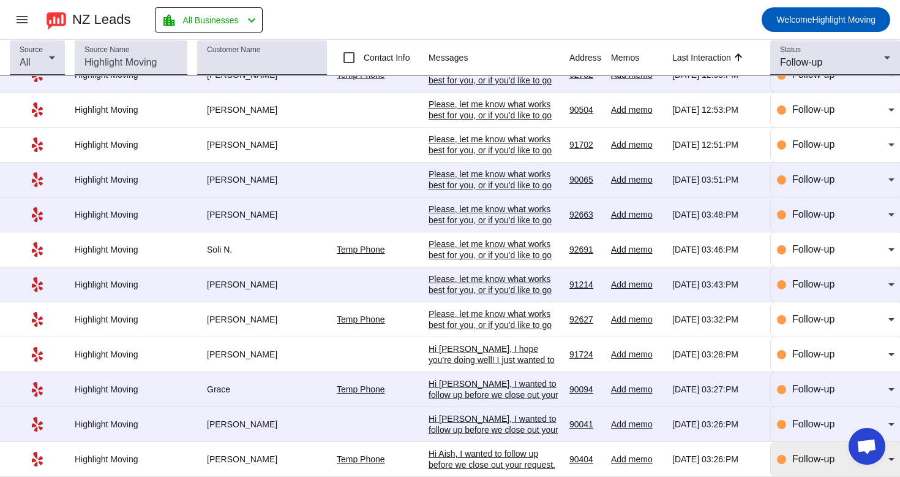
click at [804, 453] on span "Follow-up" at bounding box center [814, 458] width 42 height 10
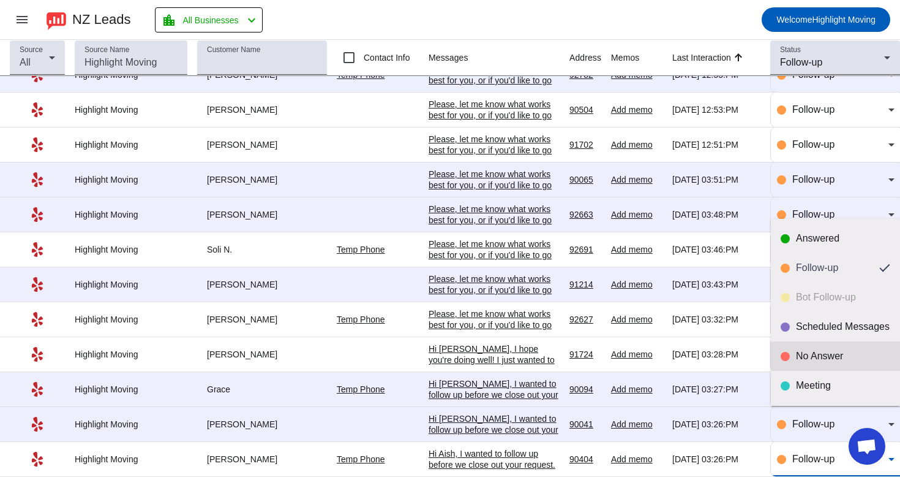
click at [824, 357] on div "No Answer" at bounding box center [843, 356] width 94 height 12
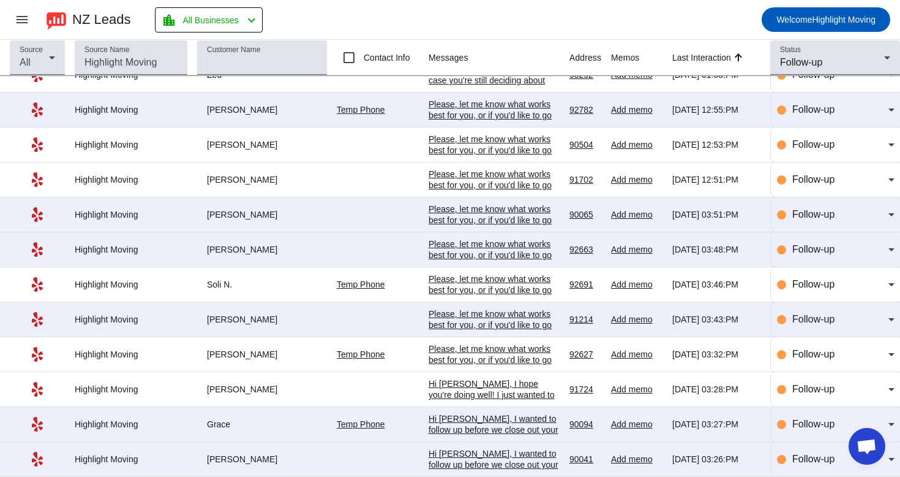
scroll to position [0, 0]
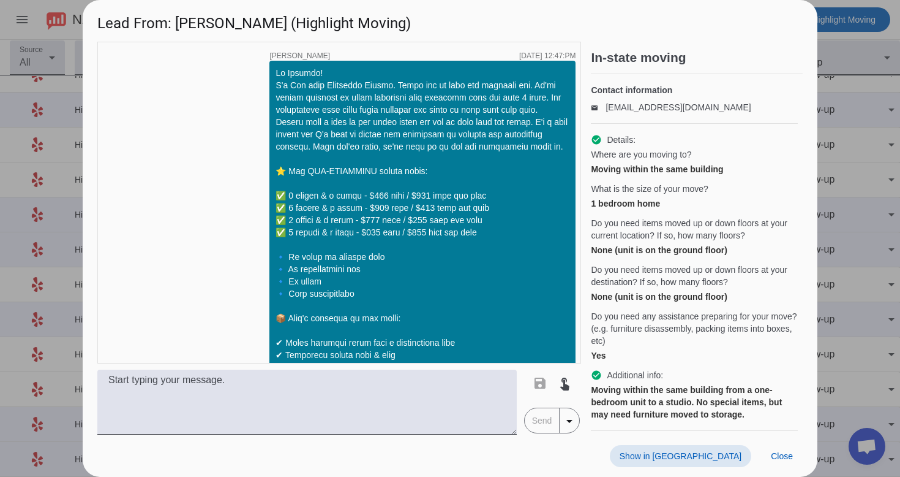
scroll to position [1930, 0]
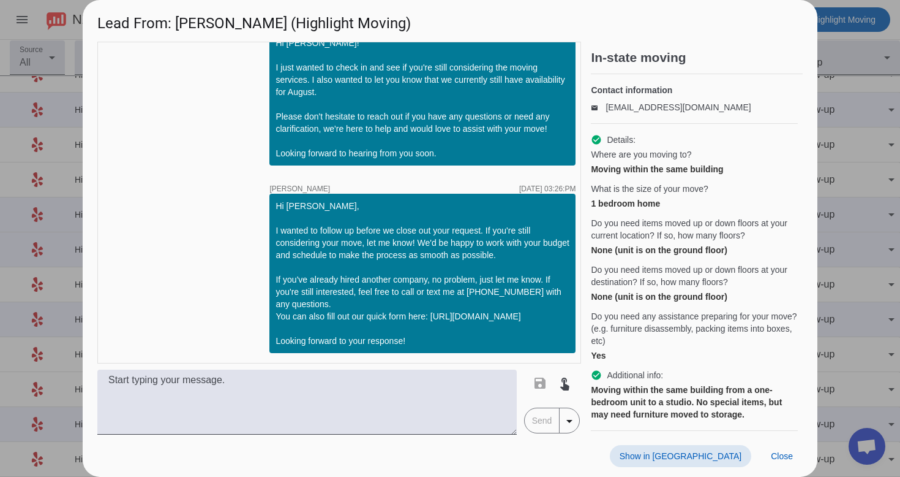
click at [718, 447] on span at bounding box center [680, 456] width 141 height 22
click at [790, 453] on span "Close" at bounding box center [782, 456] width 22 height 10
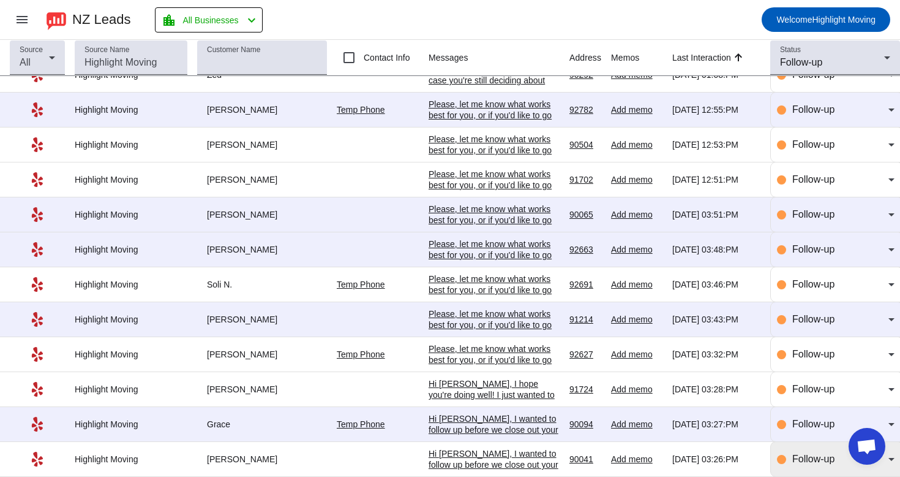
scroll to position [0, 0]
click at [797, 459] on span "Follow-up" at bounding box center [814, 458] width 42 height 10
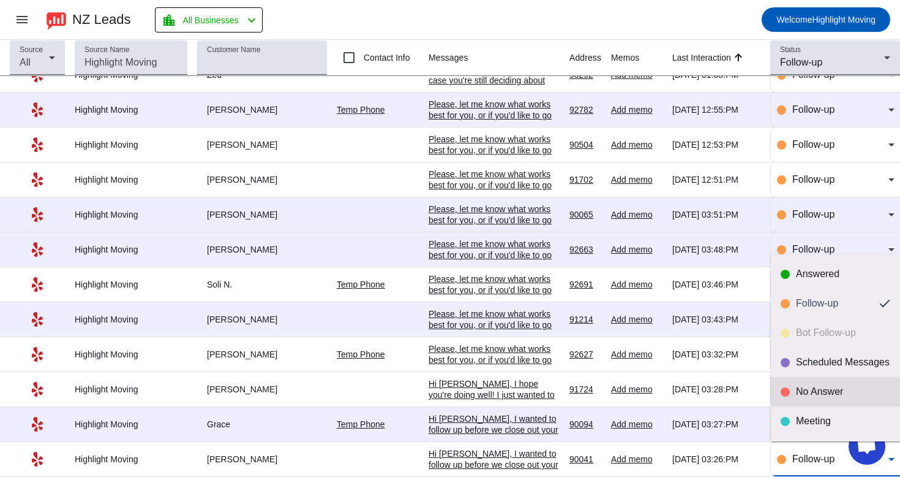
click at [829, 391] on div "No Answer" at bounding box center [843, 391] width 94 height 12
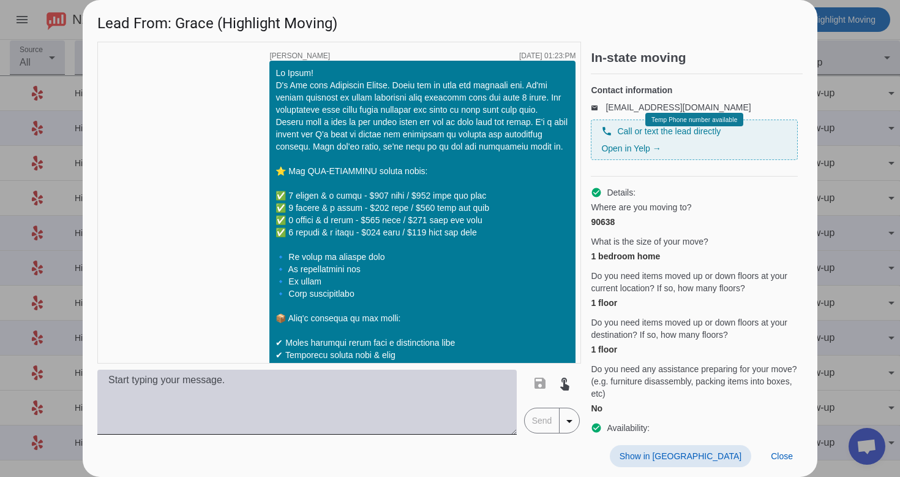
scroll to position [2004, 0]
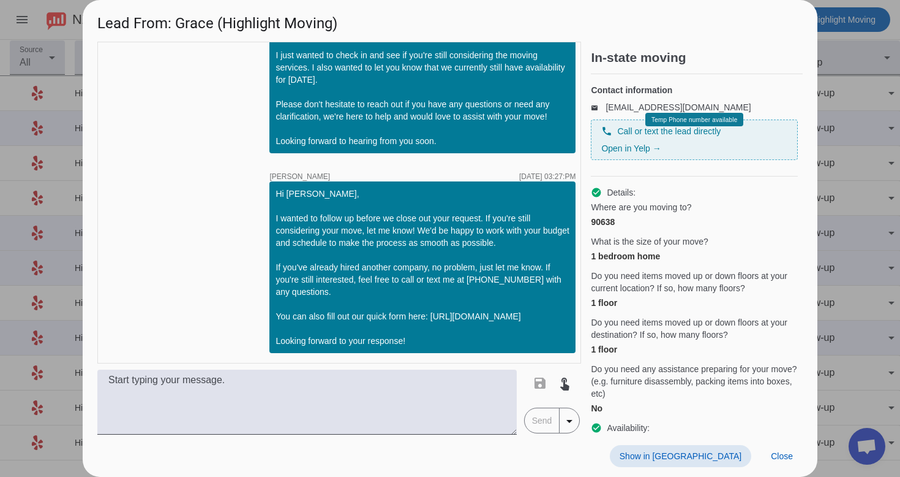
click at [725, 458] on span "Show in [GEOGRAPHIC_DATA]" at bounding box center [681, 456] width 122 height 10
click at [785, 464] on span at bounding box center [782, 456] width 42 height 22
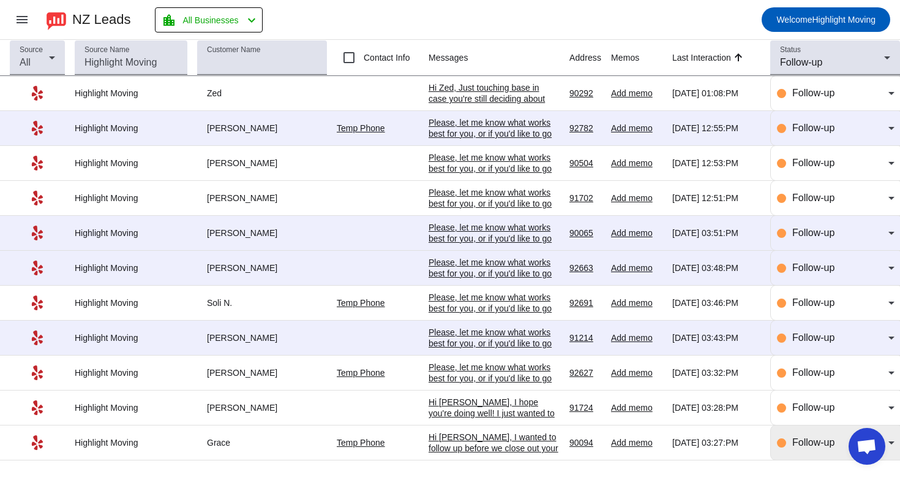
click at [805, 447] on span "Follow-up" at bounding box center [814, 442] width 42 height 10
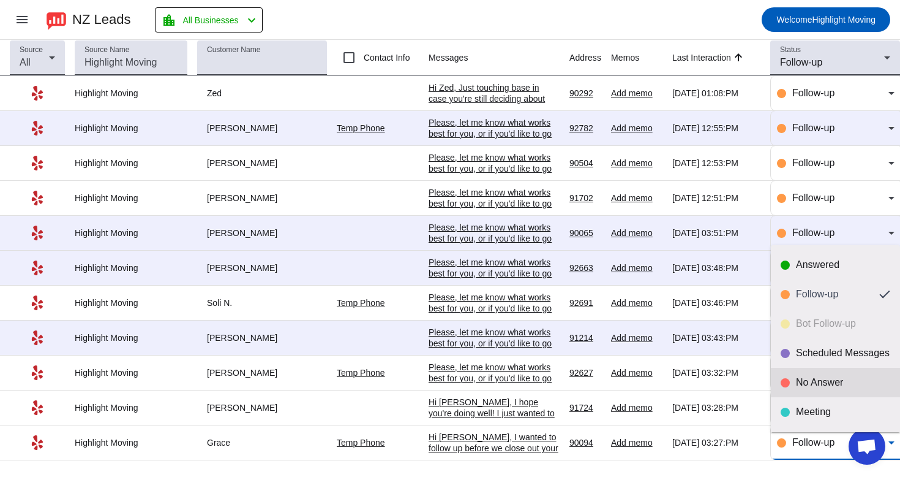
click at [835, 375] on mat-option "No Answer" at bounding box center [835, 382] width 129 height 29
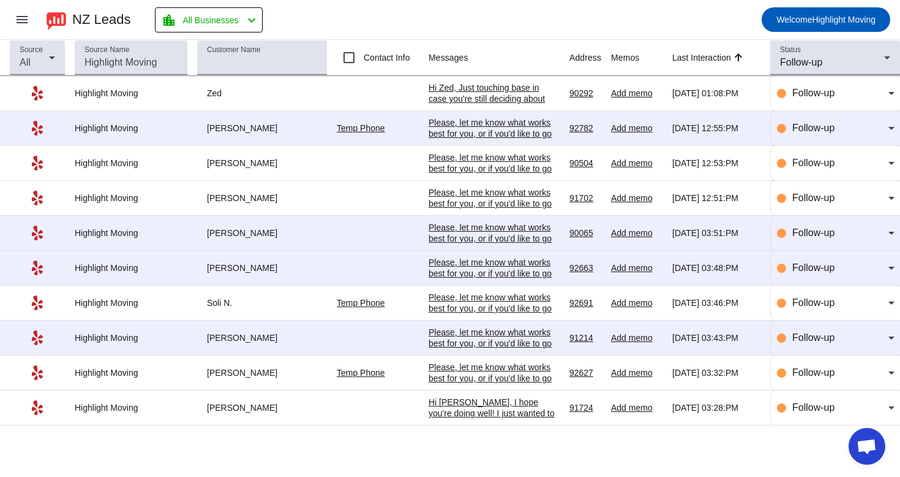
scroll to position [0, 0]
click at [512, 418] on div "Hi [PERSON_NAME], I hope you're doing well! I just wanted to follow up and see …" at bounding box center [494, 478] width 131 height 165
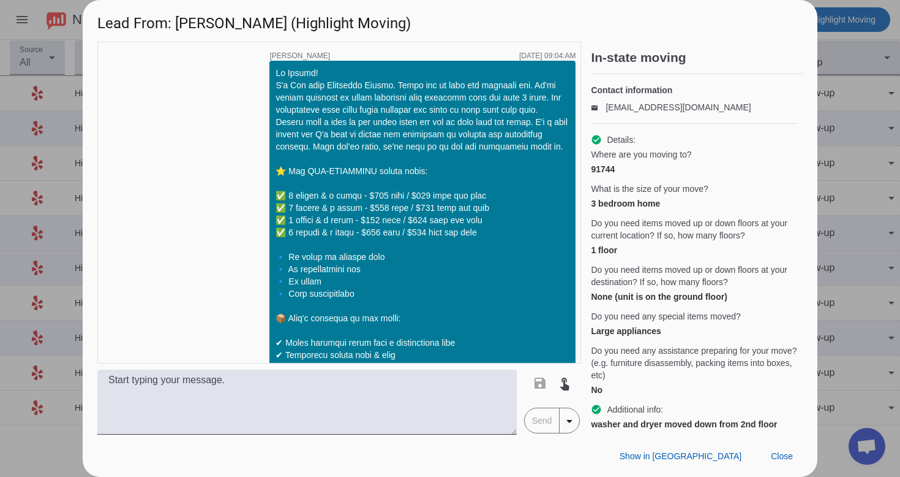
scroll to position [1021, 0]
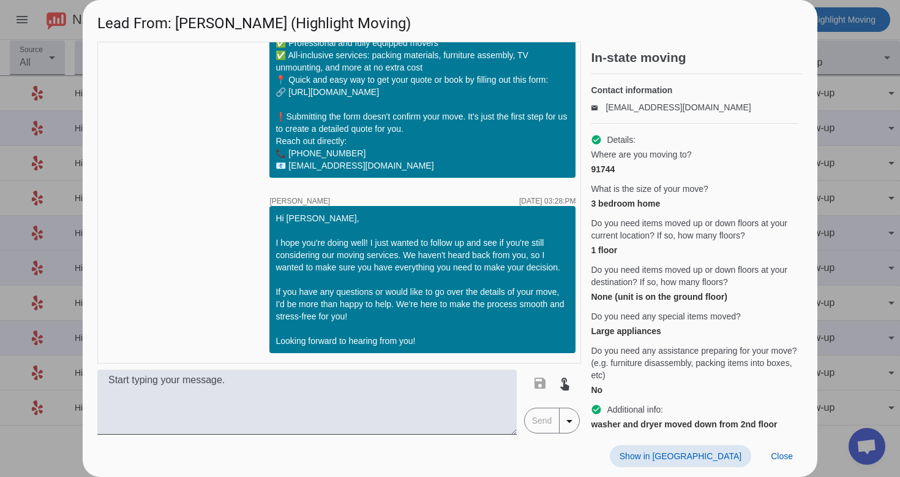
click at [694, 454] on span "Show in [GEOGRAPHIC_DATA]" at bounding box center [681, 456] width 122 height 10
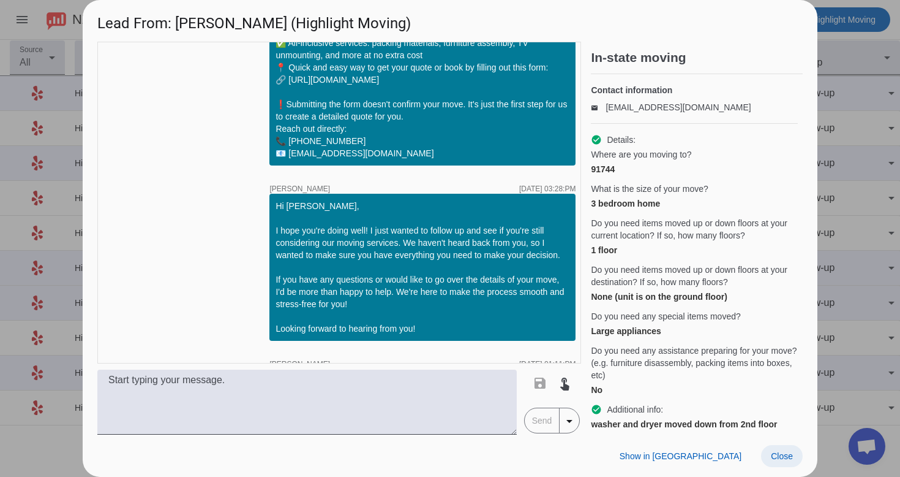
scroll to position [1221, 0]
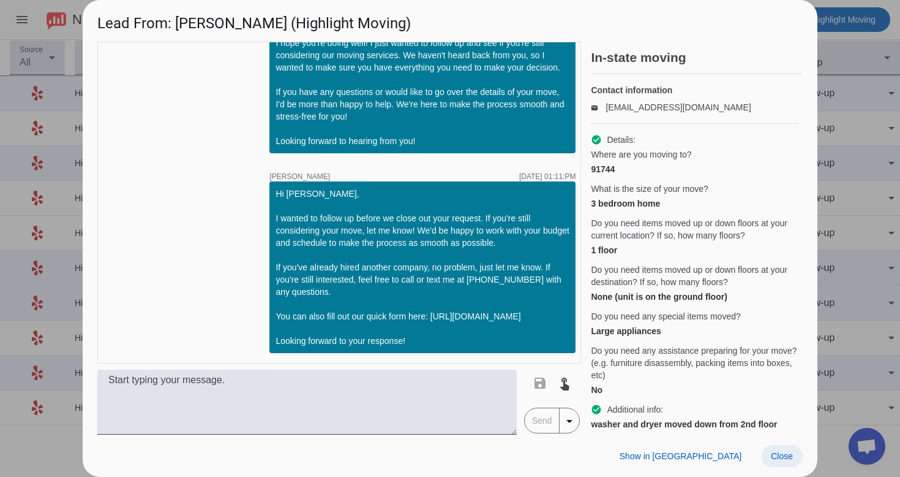
click at [782, 455] on span "Close" at bounding box center [782, 456] width 22 height 10
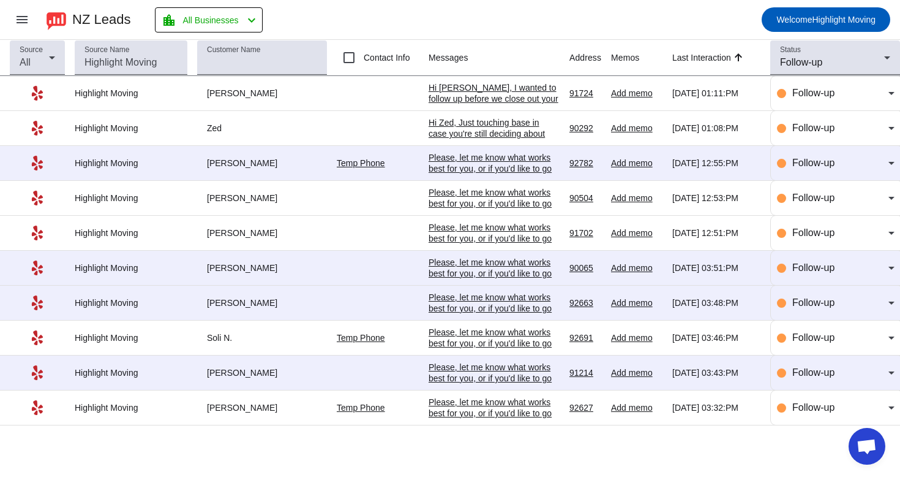
click at [532, 407] on div "Please, let me know what works best for you, or if you'd like to go over any sp…" at bounding box center [494, 412] width 131 height 33
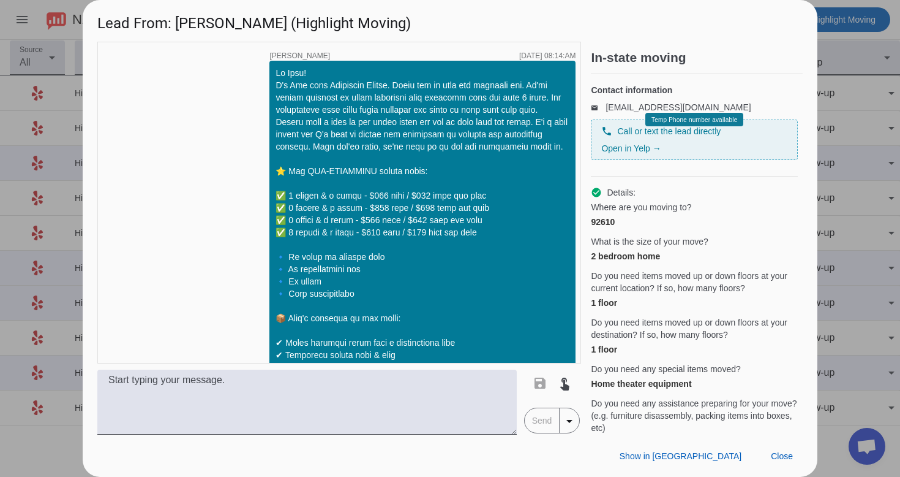
scroll to position [1641, 0]
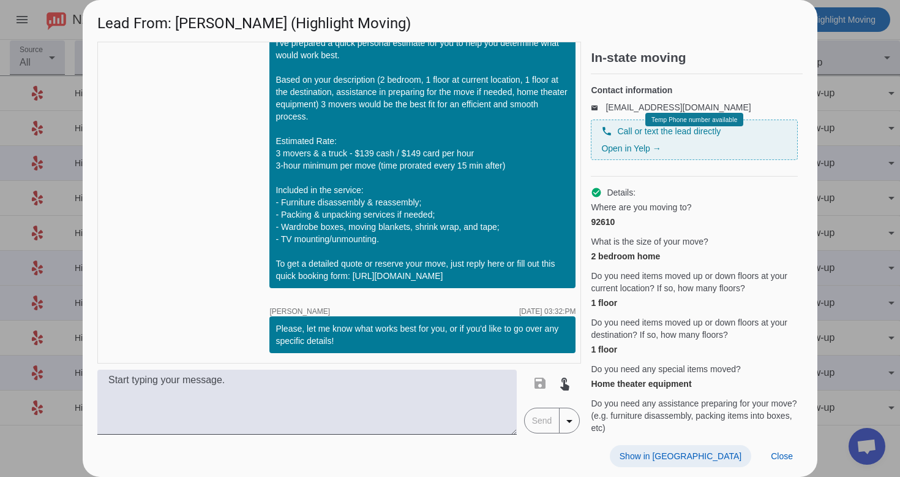
click at [726, 453] on span "Show in [GEOGRAPHIC_DATA]" at bounding box center [681, 456] width 122 height 10
click at [771, 459] on span "Close" at bounding box center [782, 456] width 22 height 10
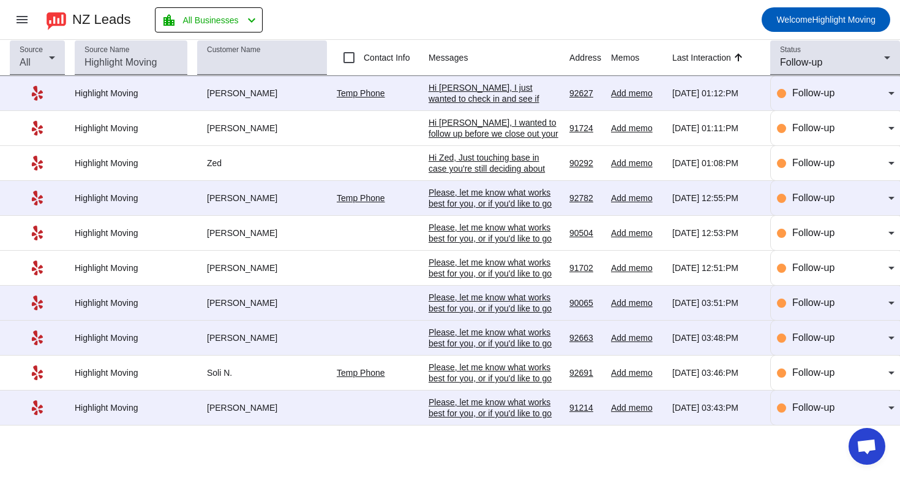
click at [460, 423] on div "Please, let me know what works best for you, or if you'd like to go over any sp…" at bounding box center [494, 412] width 131 height 33
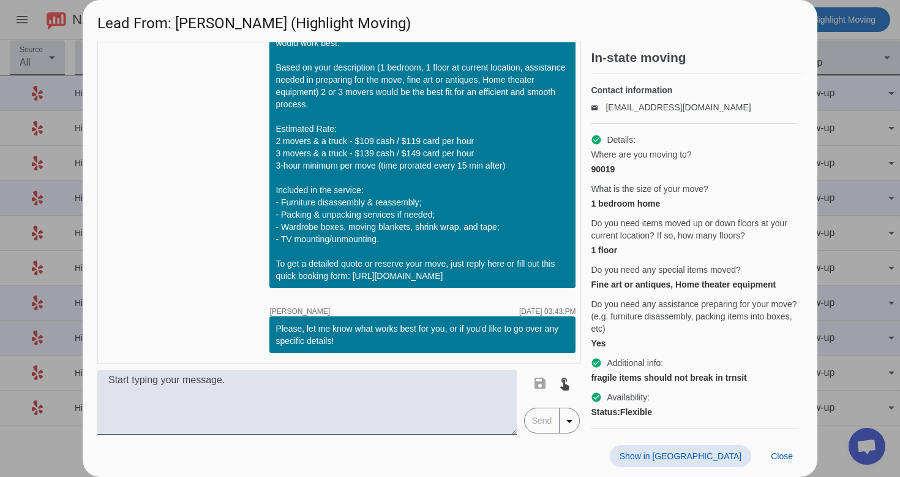
click at [704, 453] on span "Show in [GEOGRAPHIC_DATA]" at bounding box center [681, 456] width 122 height 10
click at [786, 452] on span "Close" at bounding box center [782, 456] width 22 height 10
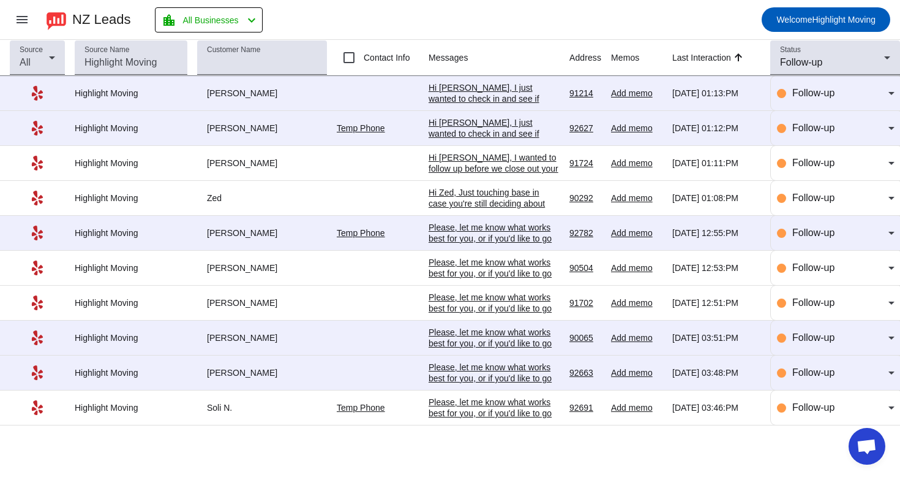
click at [480, 409] on div "Please, let me know what works best for you, or if you'd like to go over any sp…" at bounding box center [494, 412] width 131 height 33
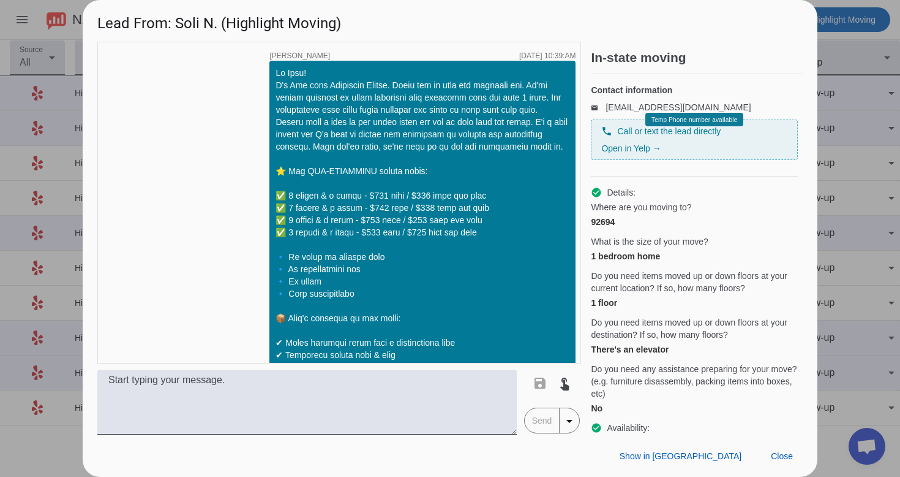
scroll to position [1629, 0]
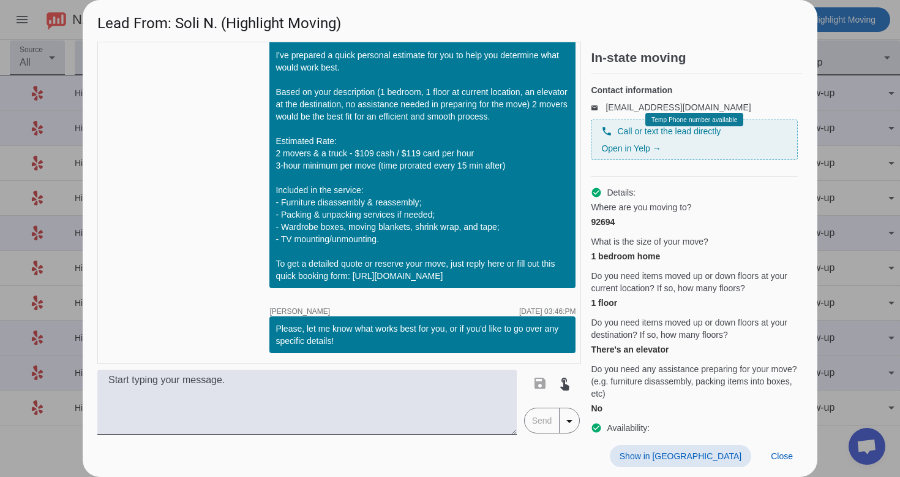
click at [720, 453] on span "Show in [GEOGRAPHIC_DATA]" at bounding box center [681, 456] width 122 height 10
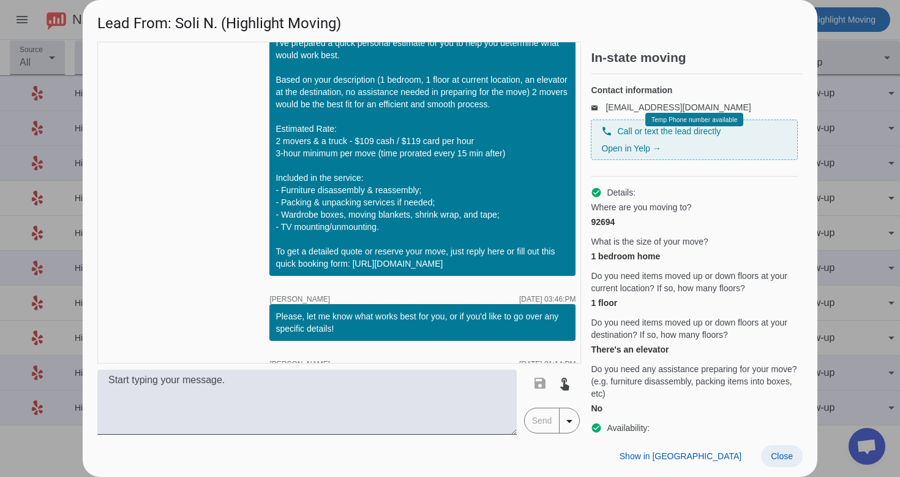
scroll to position [1792, 0]
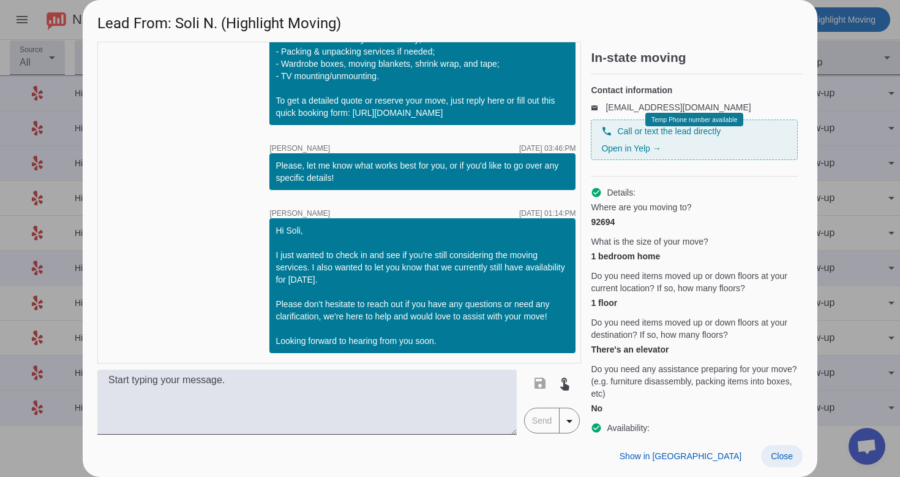
click at [769, 450] on span at bounding box center [782, 456] width 42 height 22
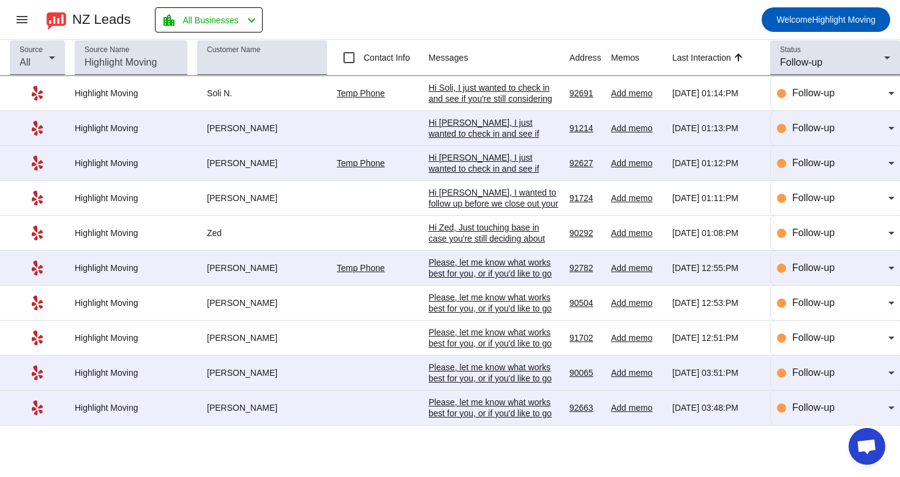
scroll to position [0, 0]
click at [494, 413] on div "Please, let me know what works best for you, or if you'd like to go over any sp…" at bounding box center [494, 412] width 131 height 33
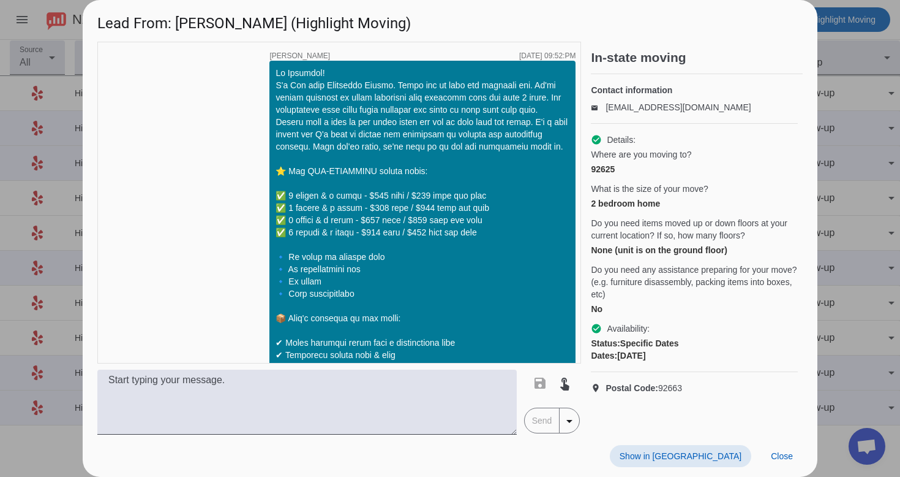
scroll to position [1629, 0]
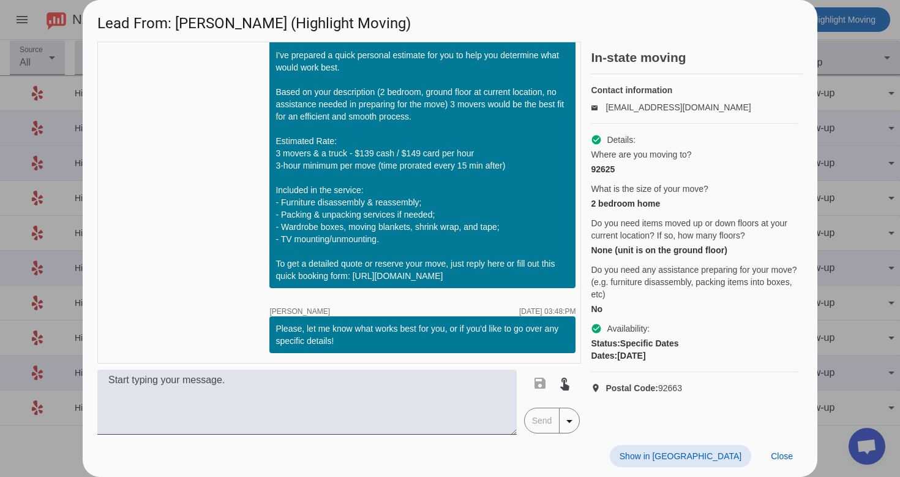
click at [707, 456] on span "Show in [GEOGRAPHIC_DATA]" at bounding box center [681, 456] width 122 height 10
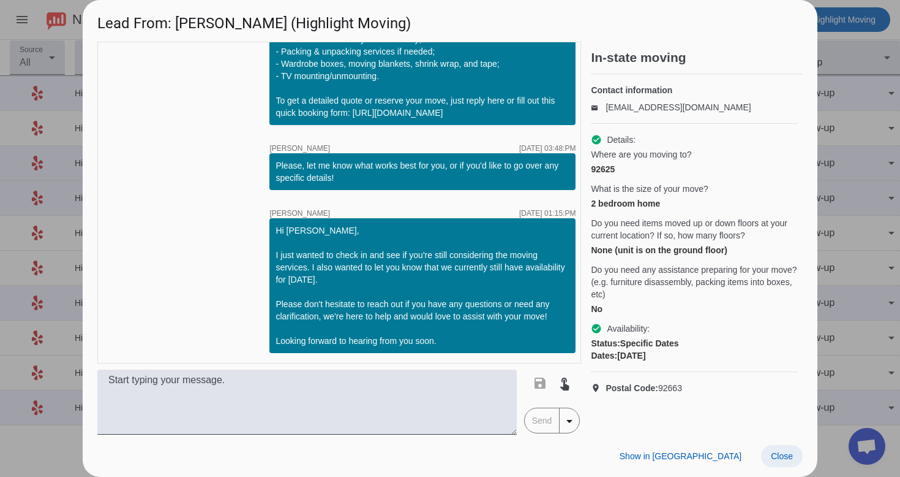
click at [785, 454] on span "Close" at bounding box center [782, 456] width 22 height 10
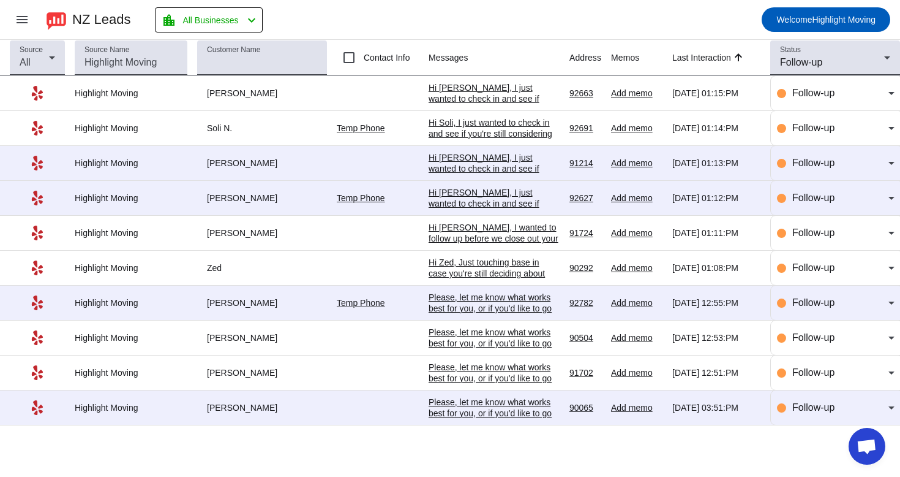
click at [508, 411] on div "Please, let me know what works best for you, or if you'd like to go over any sp…" at bounding box center [494, 412] width 131 height 33
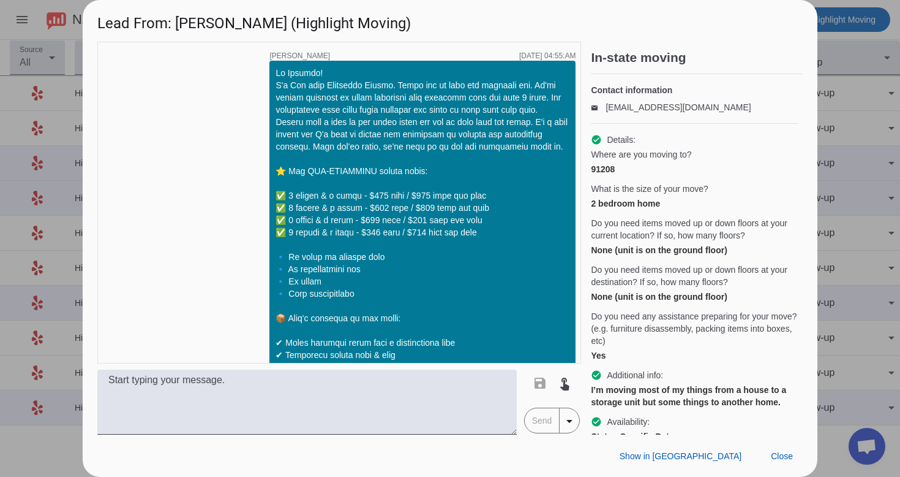
scroll to position [1629, 0]
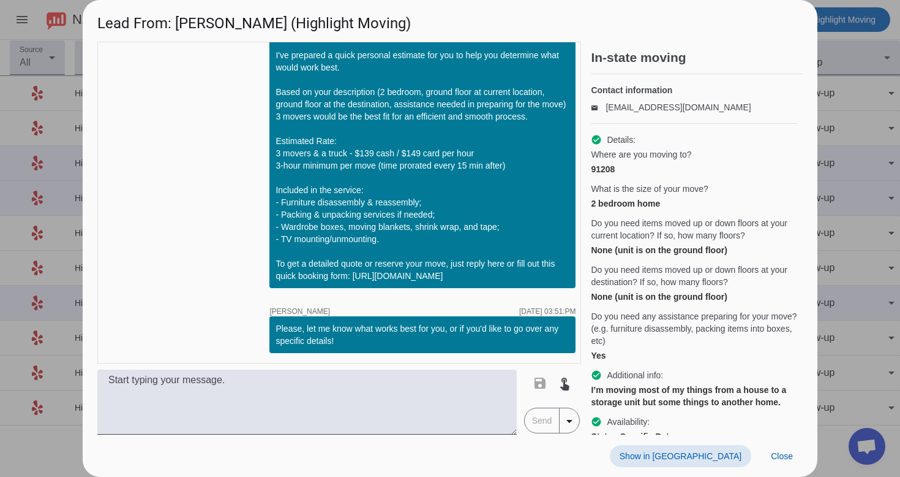
click at [715, 452] on span "Show in [GEOGRAPHIC_DATA]" at bounding box center [681, 456] width 122 height 10
click at [775, 462] on span at bounding box center [782, 456] width 42 height 22
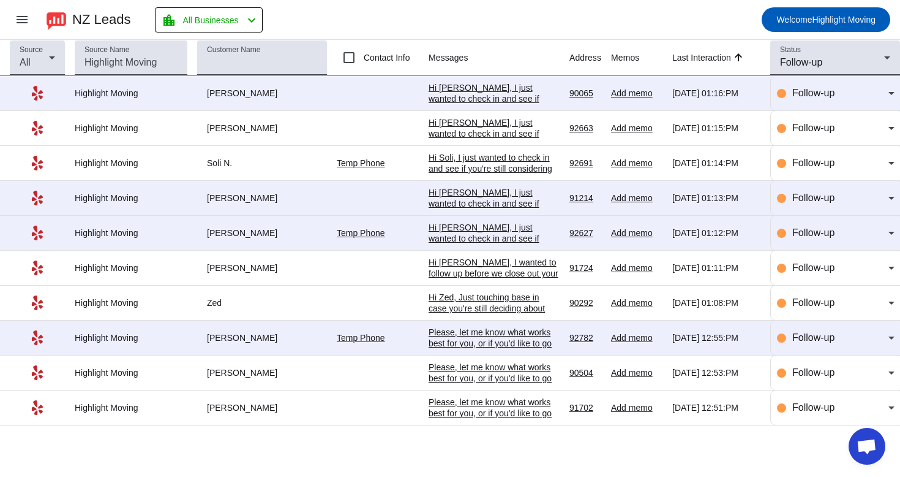
scroll to position [0, 0]
click at [870, 60] on div "Follow-up" at bounding box center [832, 62] width 104 height 15
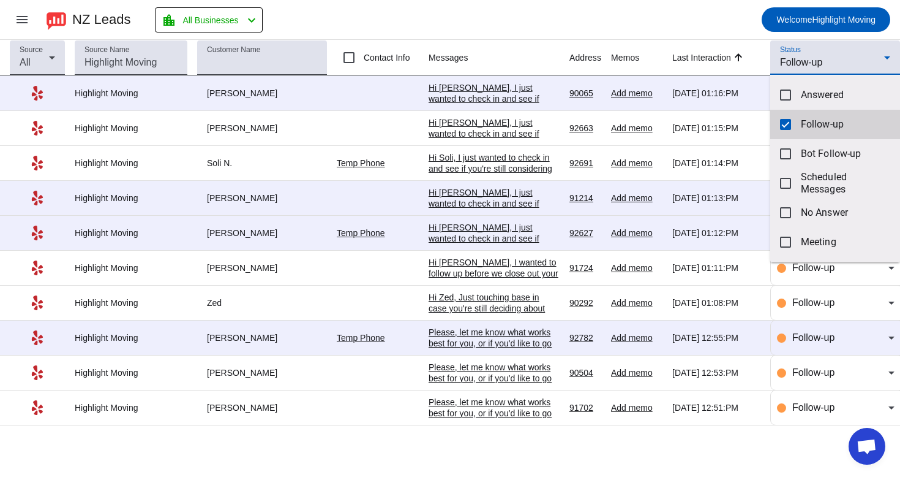
click at [835, 118] on span "Follow-up" at bounding box center [845, 124] width 89 height 12
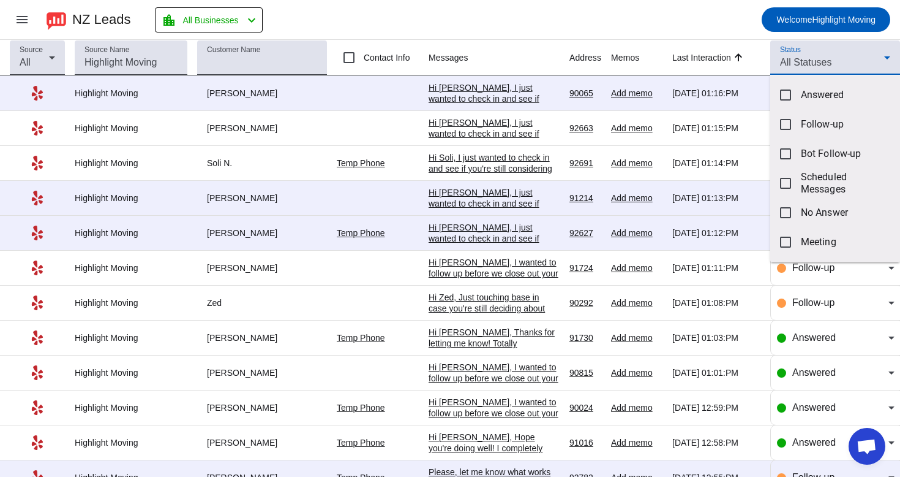
click at [691, 31] on div at bounding box center [450, 238] width 900 height 477
